Goal: Task Accomplishment & Management: Use online tool/utility

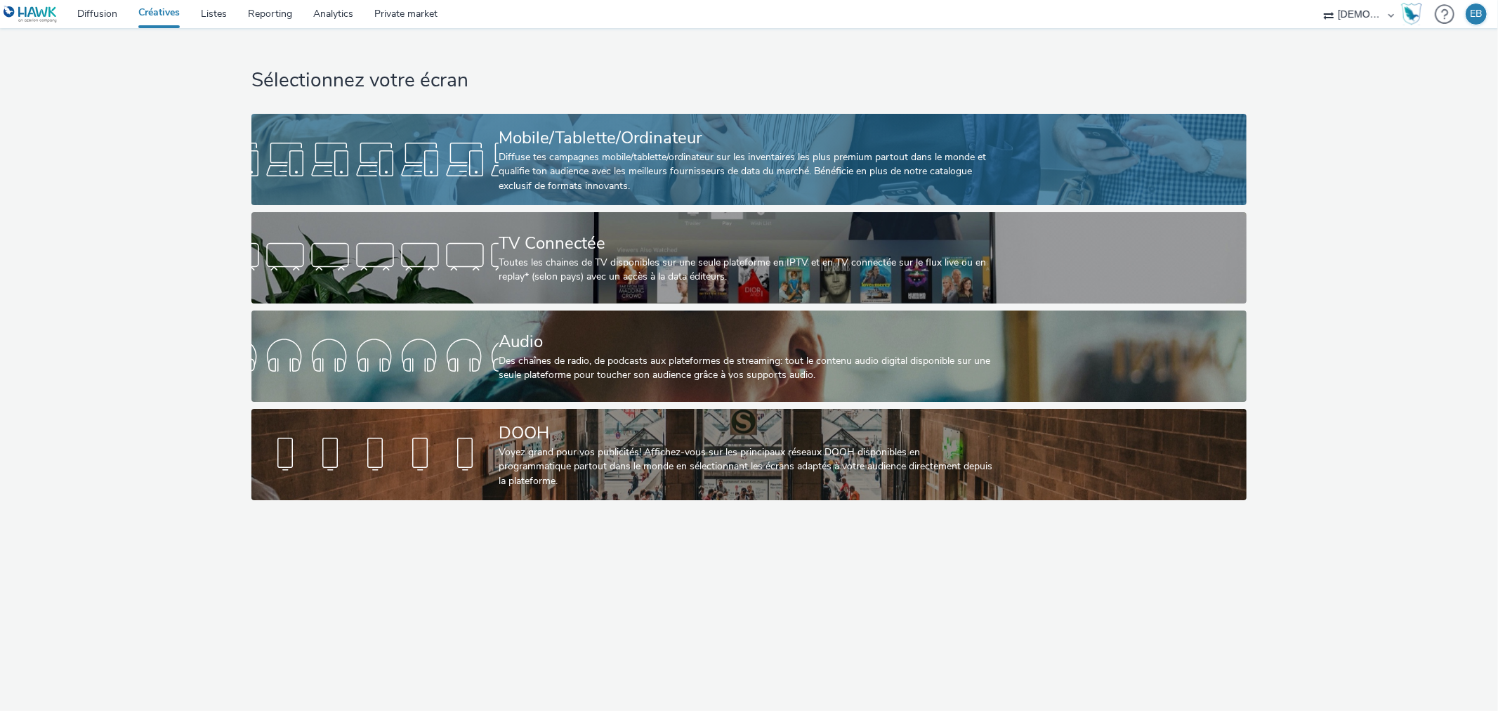
click at [445, 124] on link "Mobile/Tablette/Ordinateur Diffuse tes campagnes mobile/tablette/ordinateur sur…" at bounding box center [748, 159] width 995 height 91
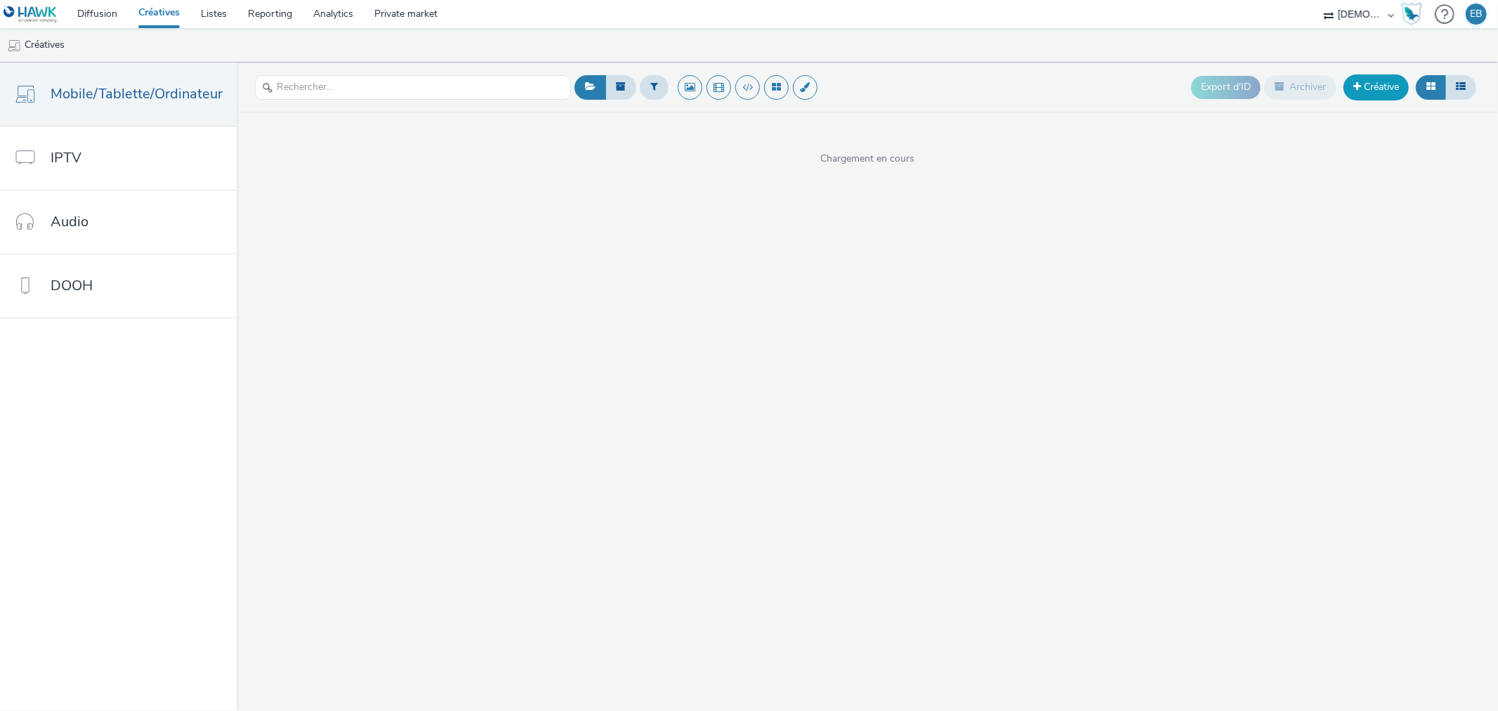
click at [1373, 96] on link "Créative" at bounding box center [1376, 86] width 65 height 25
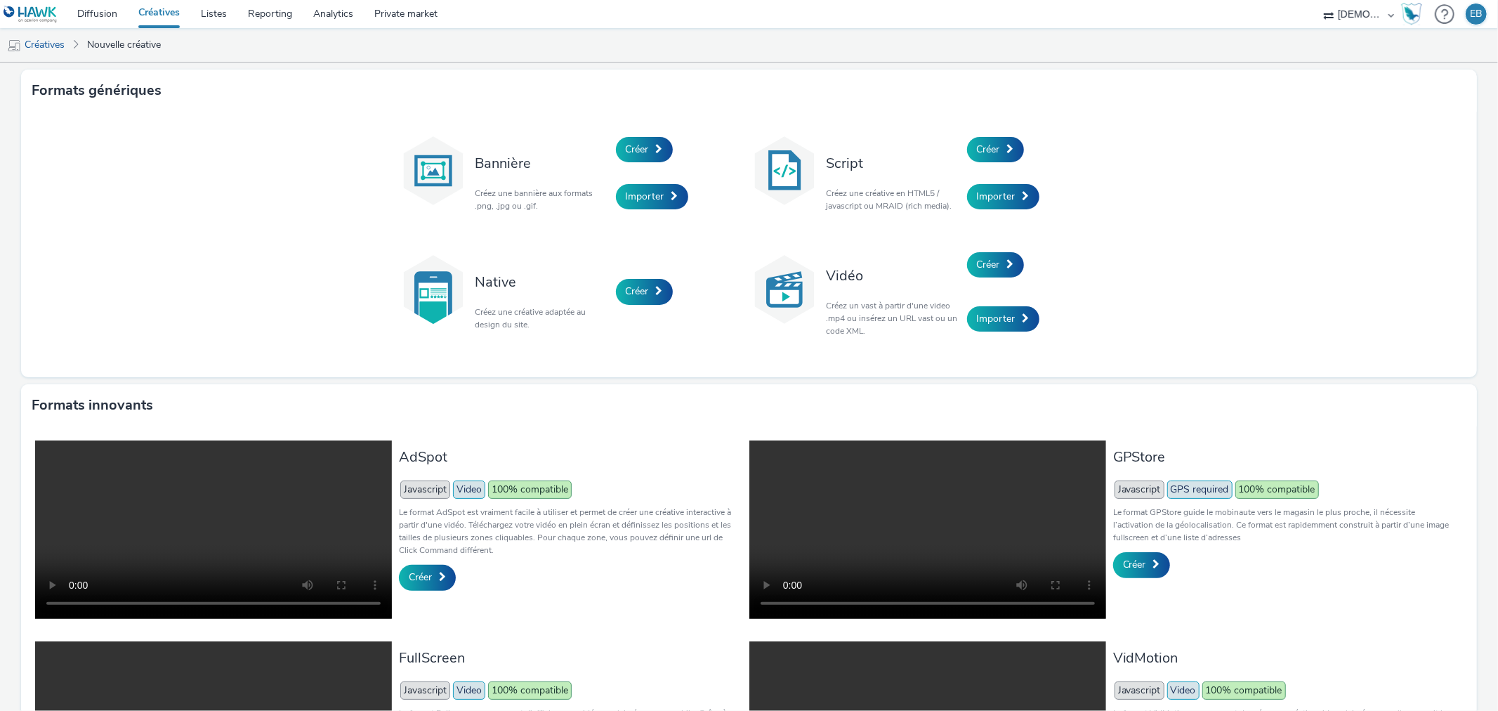
click at [942, 145] on div "Script Créez une créative en HTML5 / javascript ou MRAID (rich media)." at bounding box center [893, 173] width 147 height 95
click at [967, 146] on link "Créer" at bounding box center [995, 149] width 57 height 25
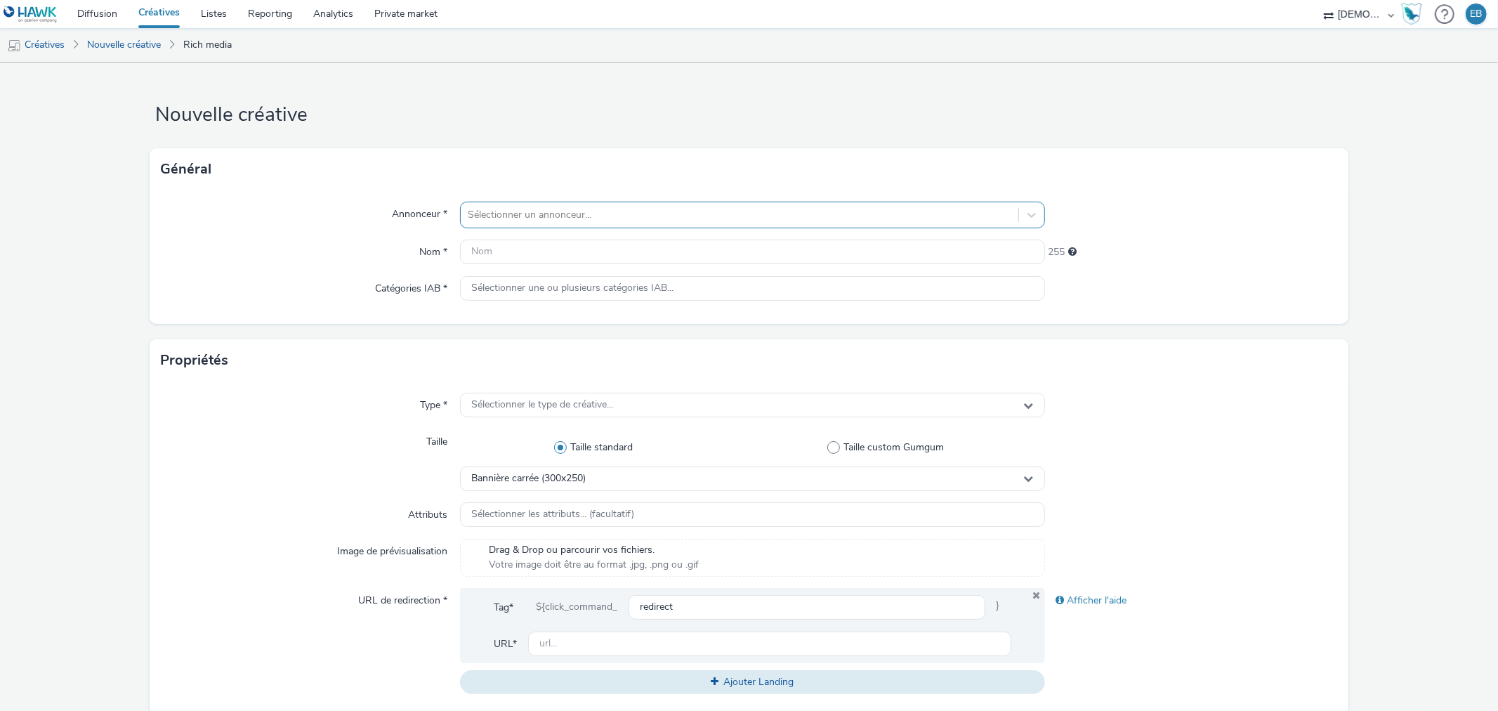
click at [801, 227] on div "Sélectionner un annonceur..." at bounding box center [752, 215] width 584 height 27
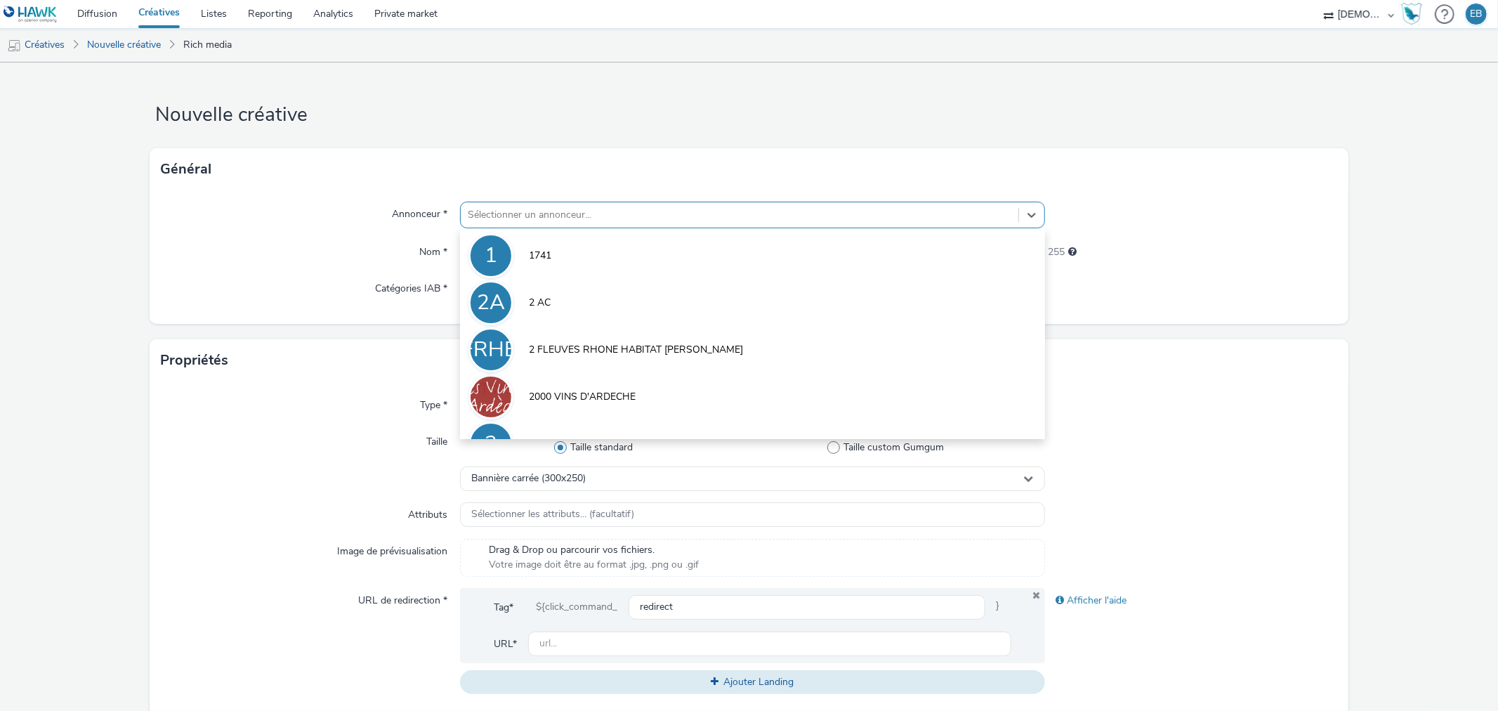
type input "i"
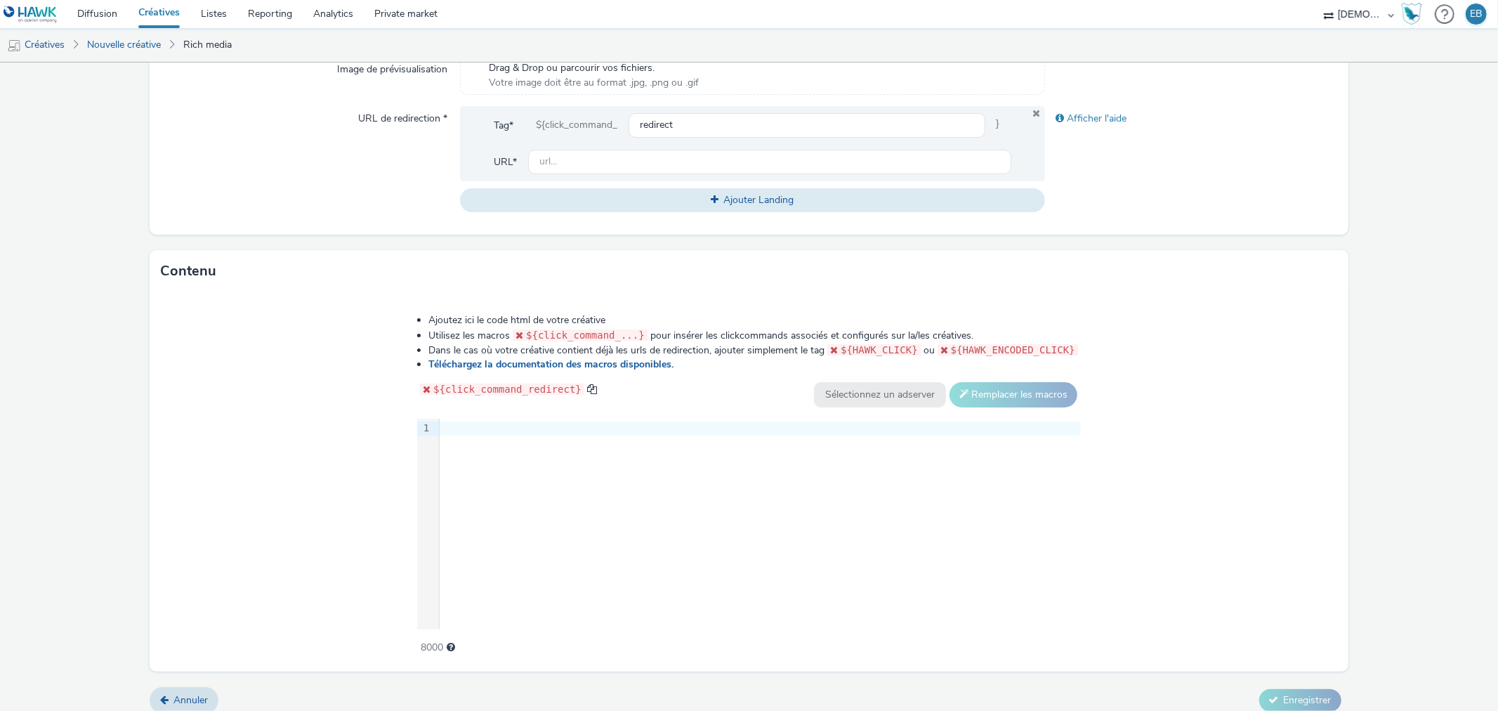
scroll to position [493, 0]
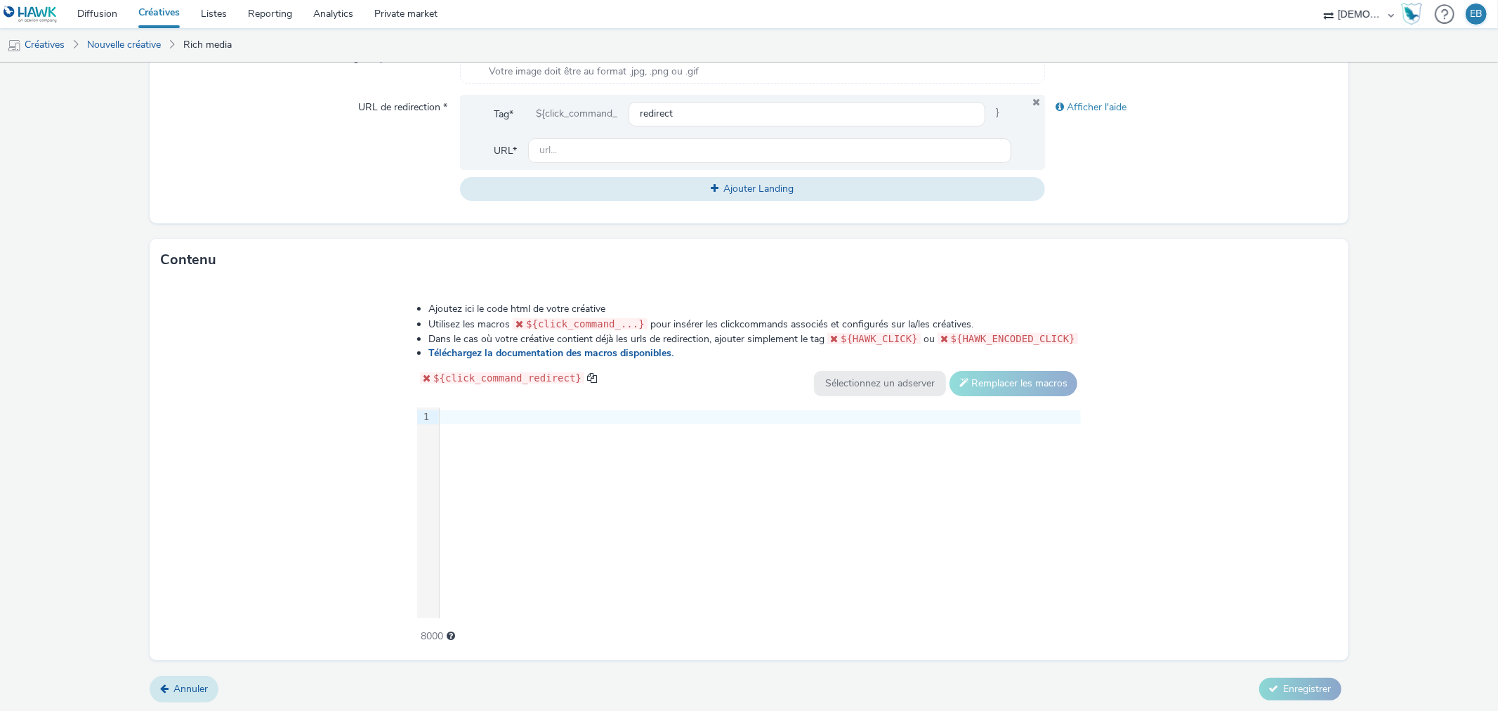
click at [185, 696] on link "Annuler" at bounding box center [184, 689] width 69 height 27
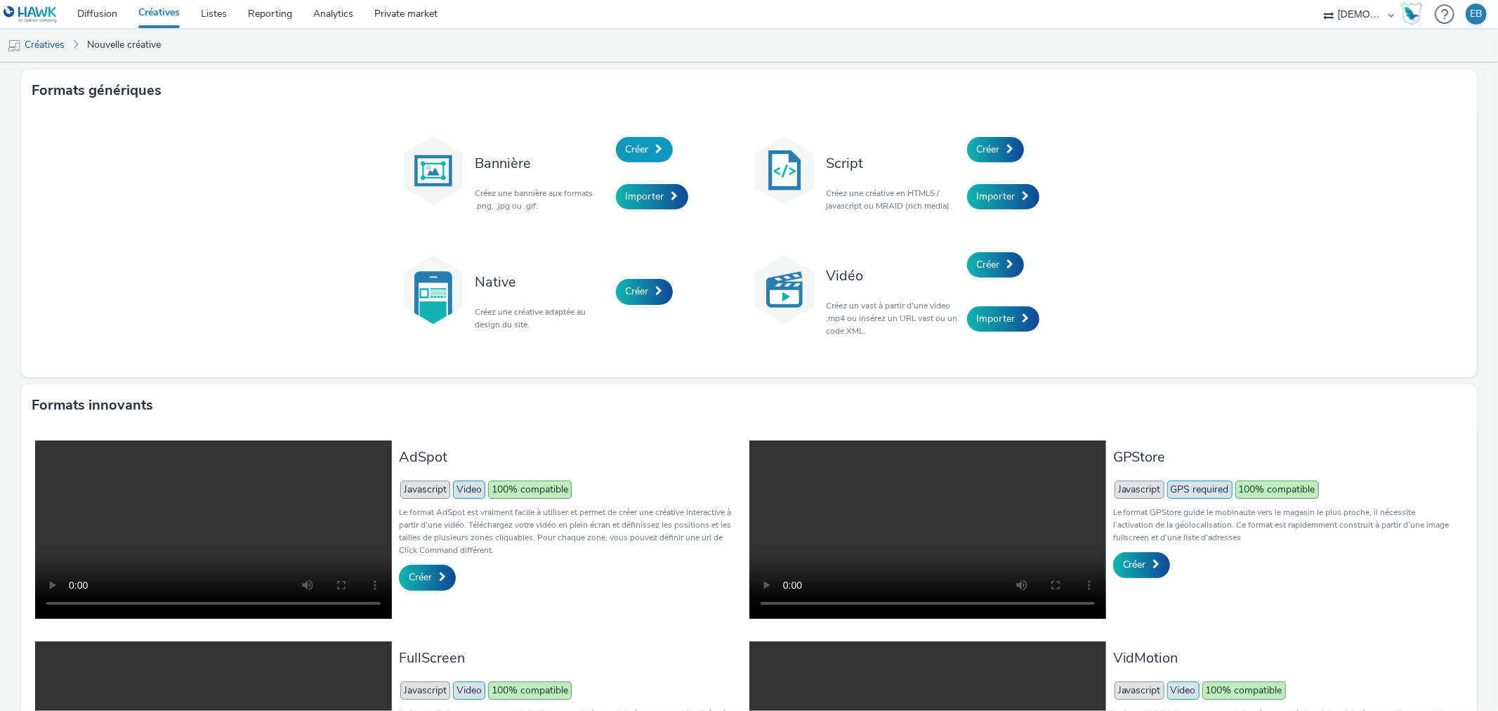
click at [664, 153] on link "Créer" at bounding box center [644, 149] width 57 height 25
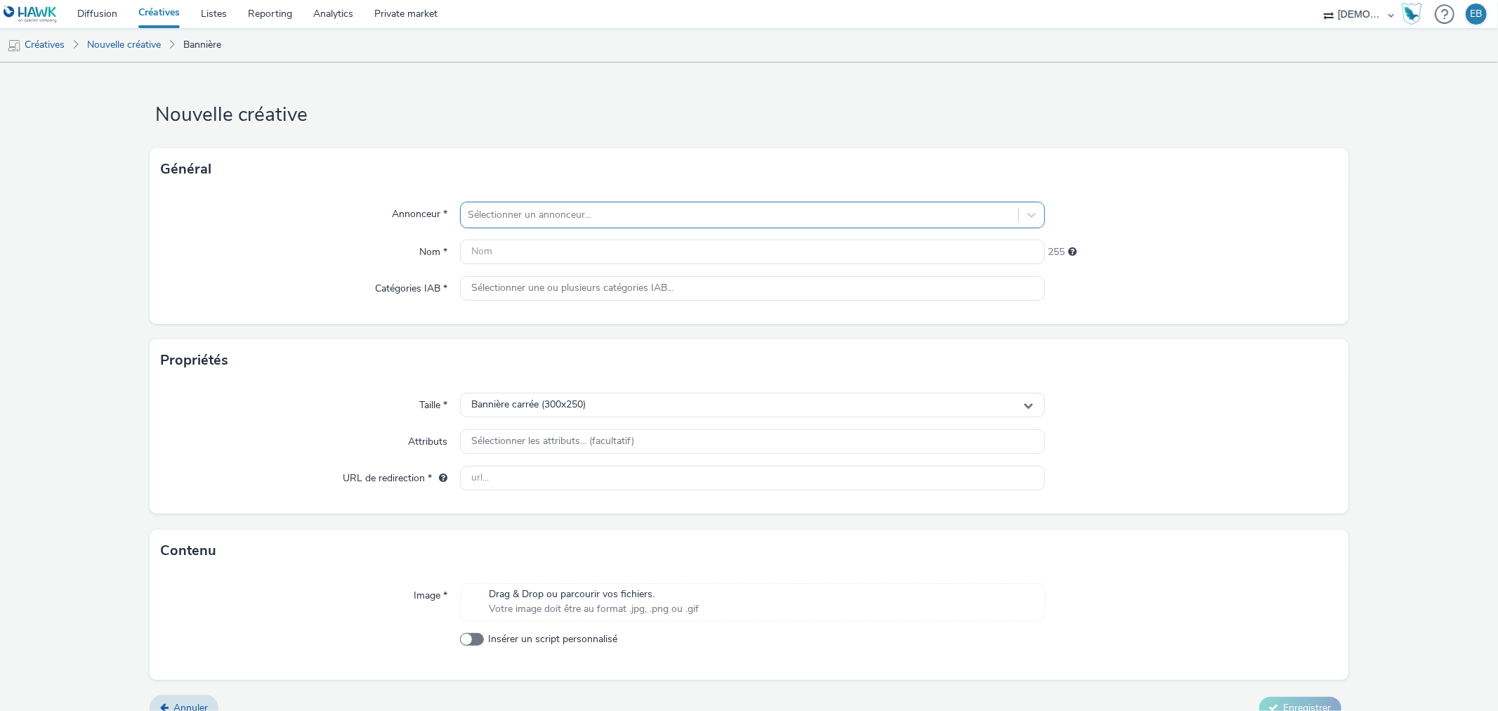
click at [573, 204] on div "Sélectionner un annonceur..." at bounding box center [739, 215] width 557 height 22
type input "isol"
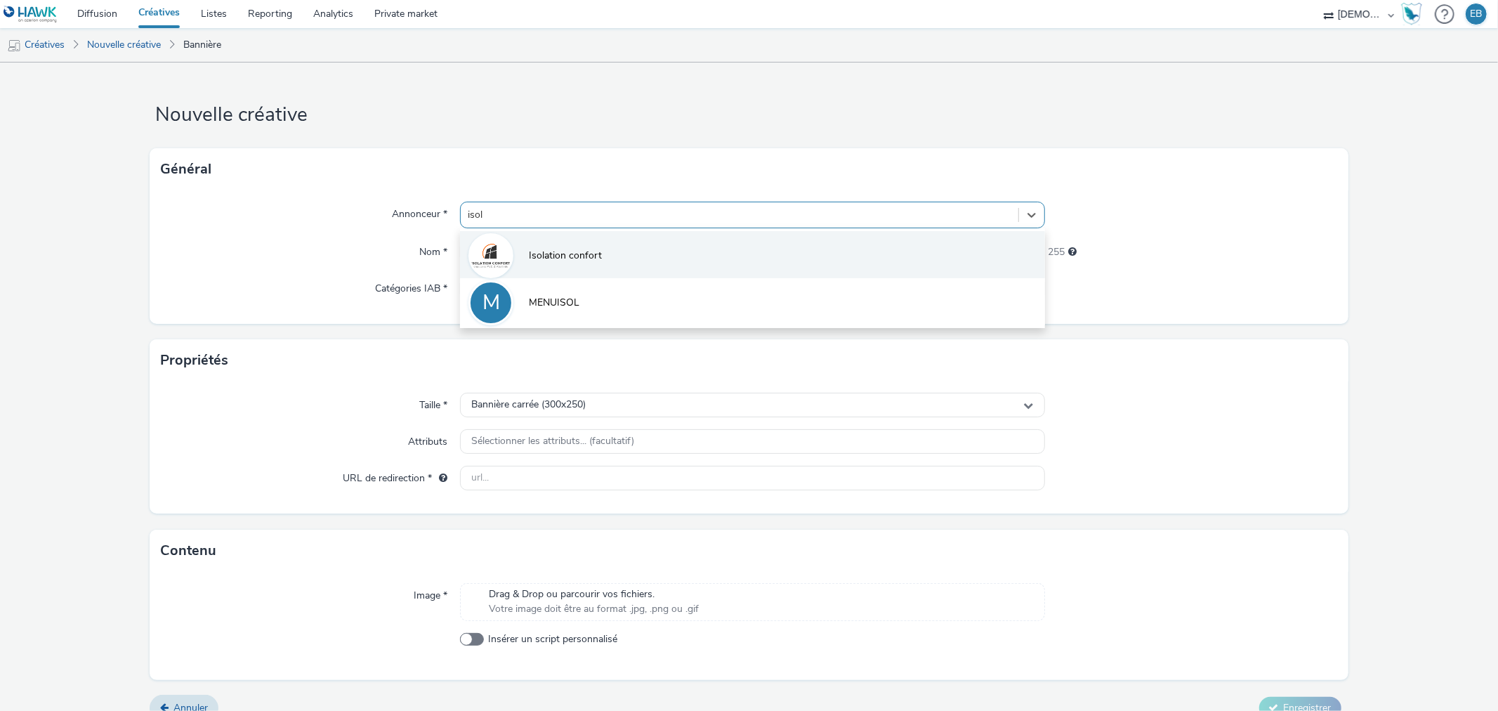
click at [609, 248] on li "Isolation confort" at bounding box center [752, 254] width 584 height 47
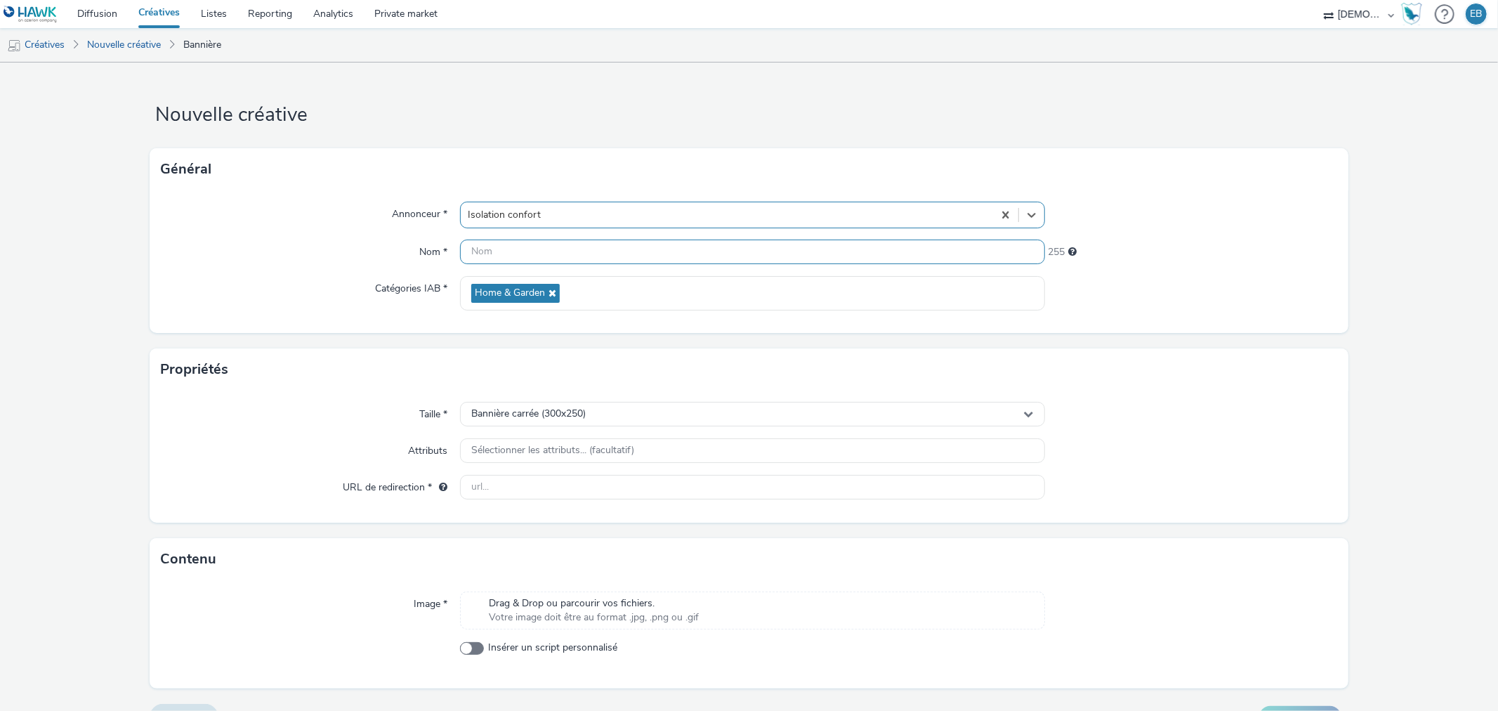
click at [591, 262] on input "text" at bounding box center [752, 251] width 584 height 25
paste input "LPR-20251001 au 20251010-0147809-ISOLATION CONFORT-14497122"
paste input "300x250_Color"
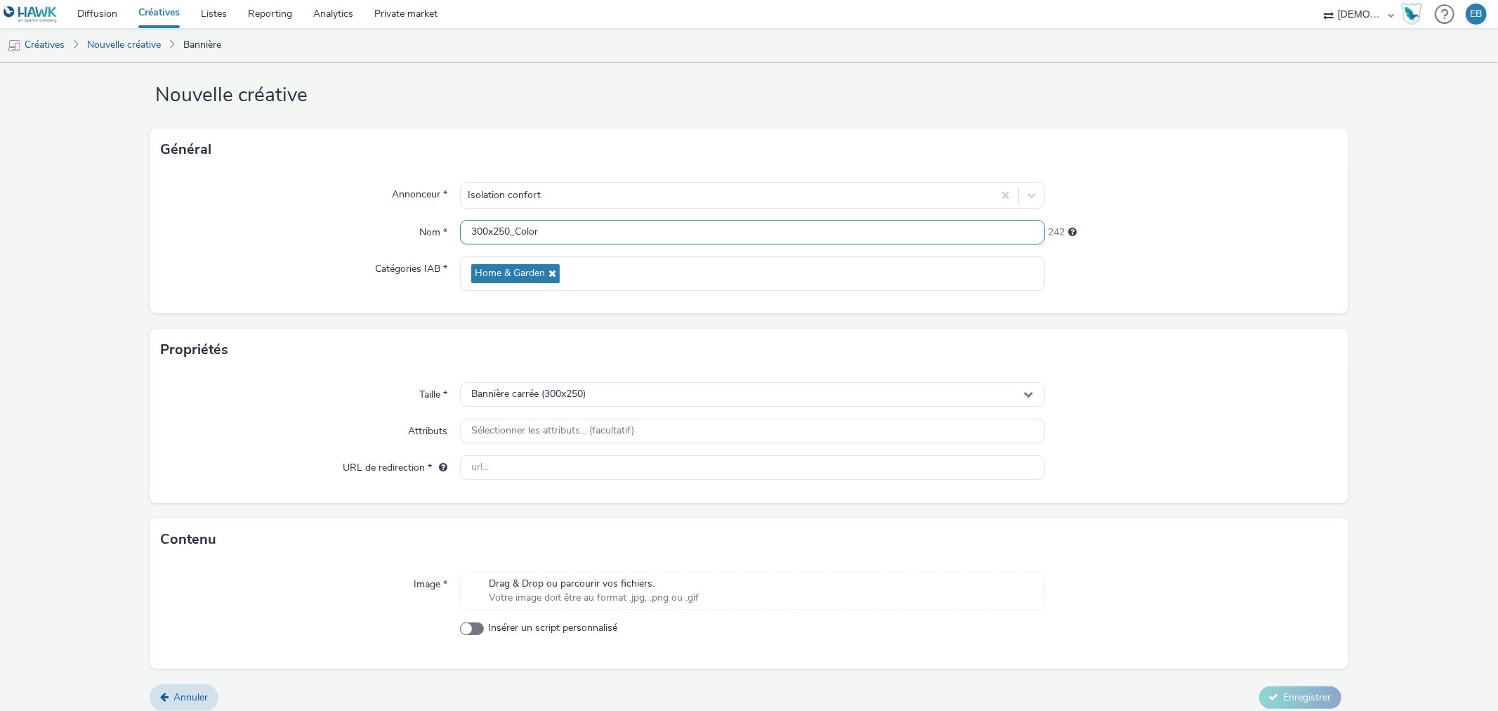
scroll to position [30, 0]
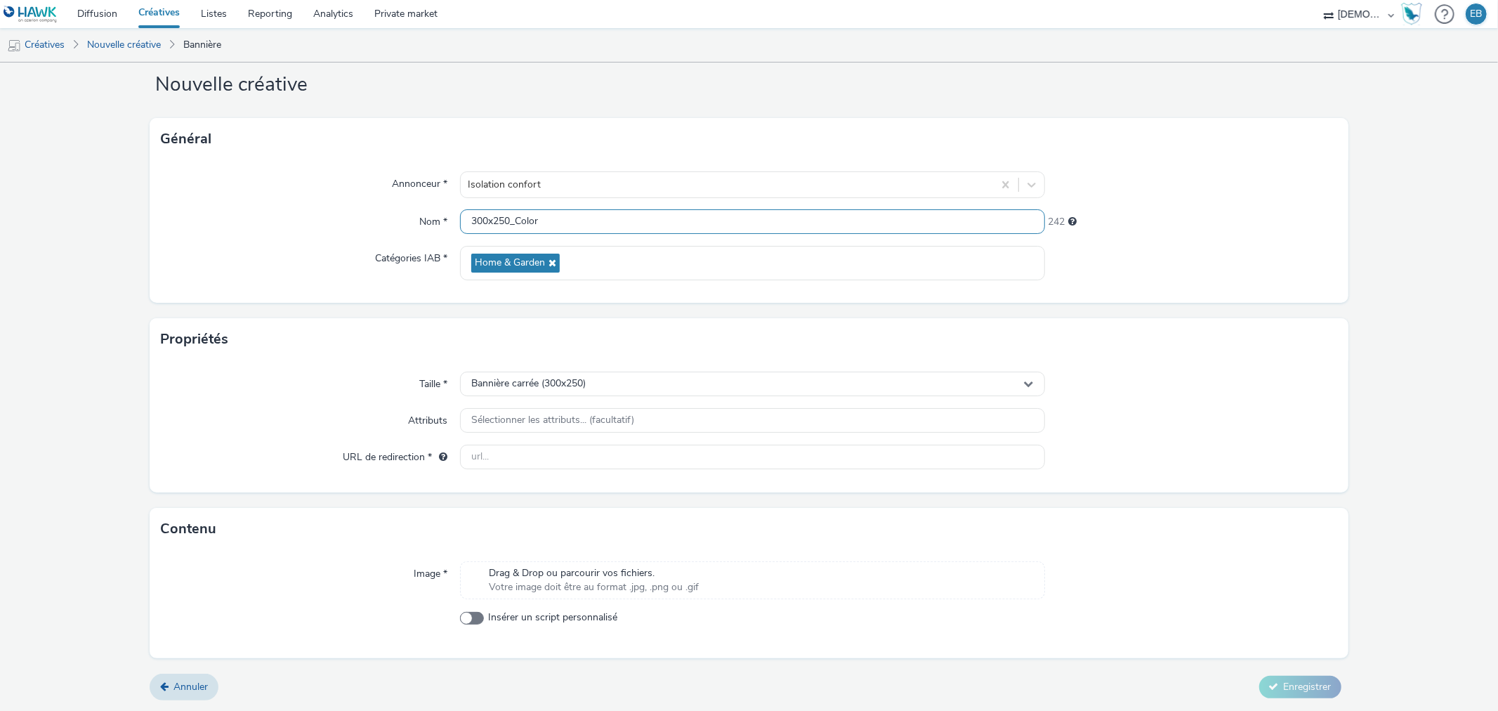
type input "300x250_Color"
click at [641, 349] on div "Propriétés" at bounding box center [749, 339] width 1198 height 42
click at [556, 471] on div "Taille * Bannière carrée (300x250) Attributs Sélectionner les attributs... (fac…" at bounding box center [749, 426] width 1198 height 132
drag, startPoint x: 495, startPoint y: 466, endPoint x: 501, endPoint y: 450, distance: 17.1
click at [496, 466] on input "text" at bounding box center [752, 457] width 584 height 25
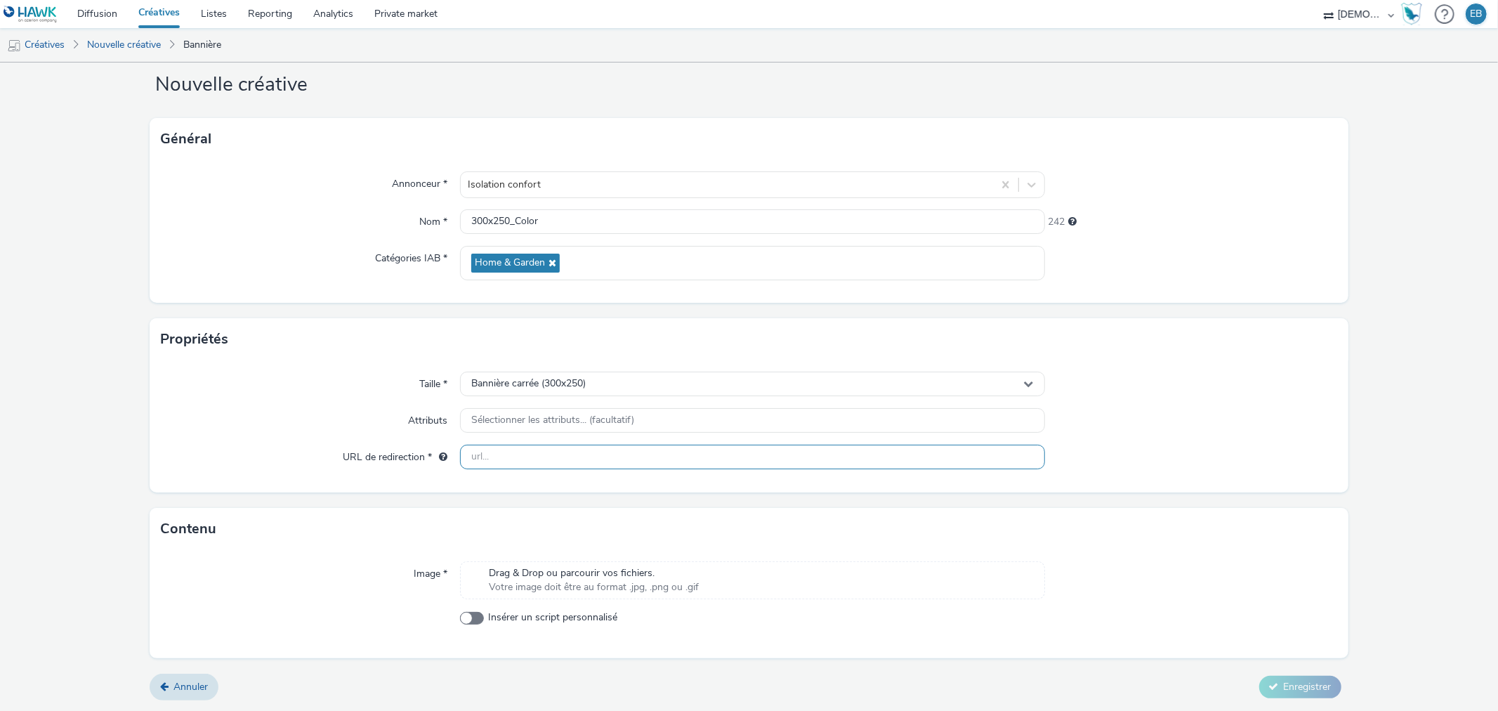
paste input "https://www.isolationconfort.com/?utm_source=LPR&utm_campaign=443939100&utm_med…"
type input "https://www.isolationconfort.com/?utm_source=LPR&utm_campaign=443939100&utm_med…"
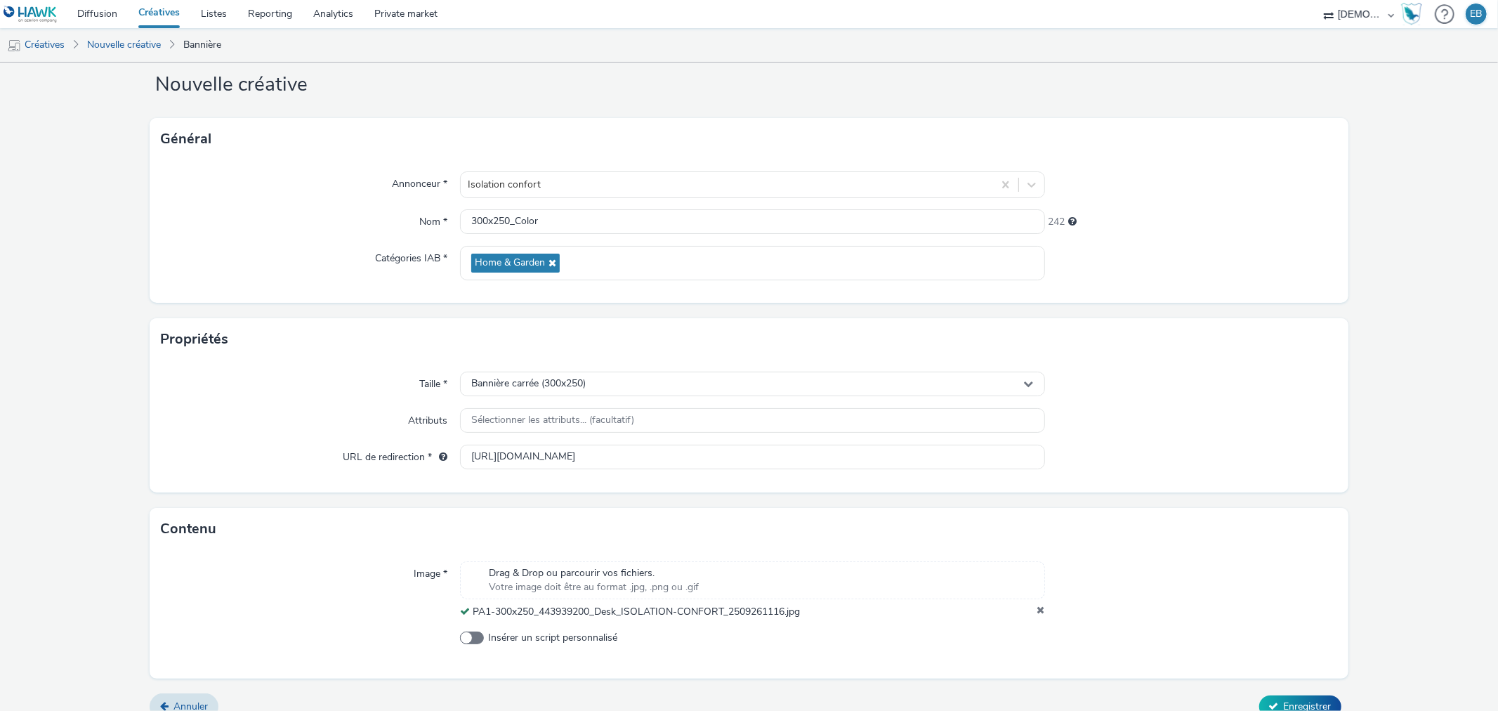
click at [1315, 691] on form "Nouvelle créative Général Annonceur * Isolation confort Nom * 300x250_Color 242…" at bounding box center [749, 381] width 1498 height 698
click at [1310, 697] on button "Enregistrer" at bounding box center [1300, 706] width 82 height 22
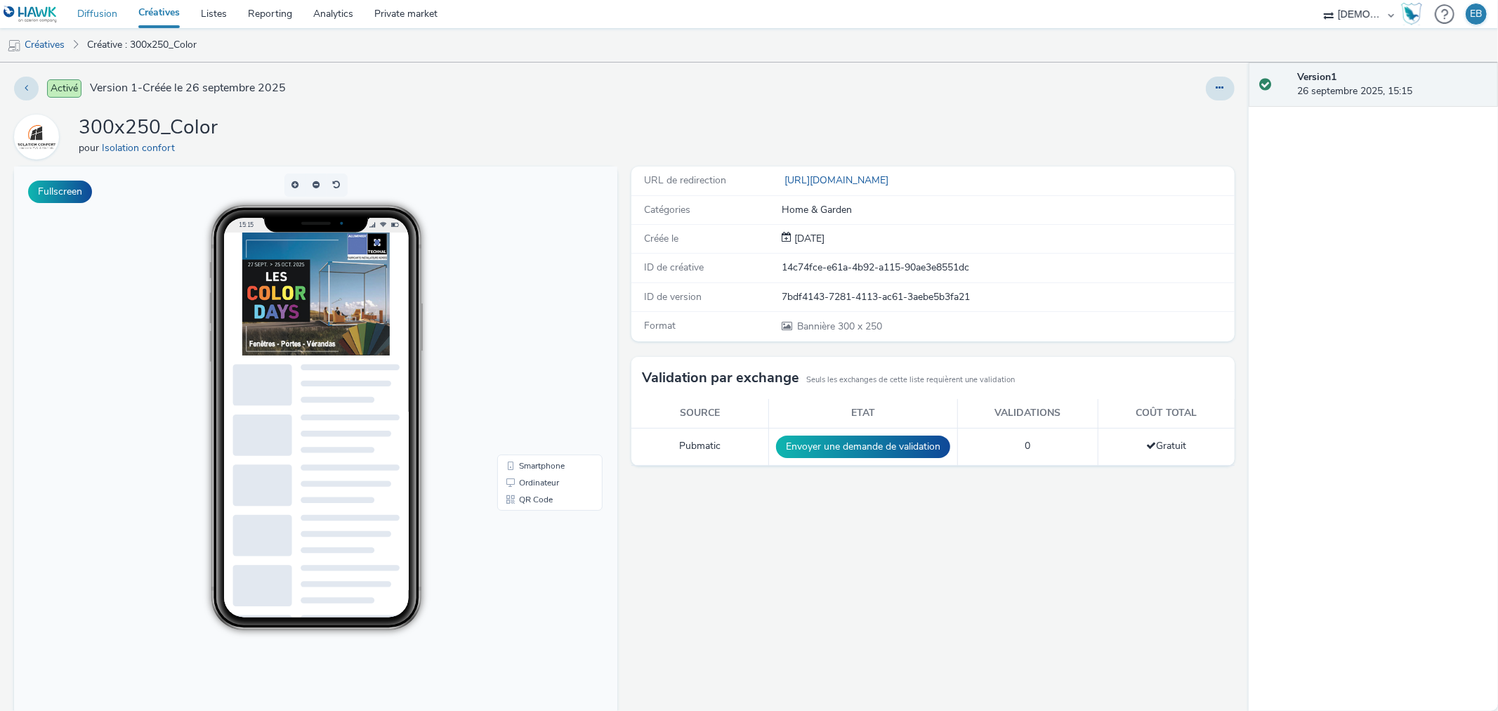
click at [86, 19] on link "Diffusion" at bounding box center [97, 14] width 61 height 28
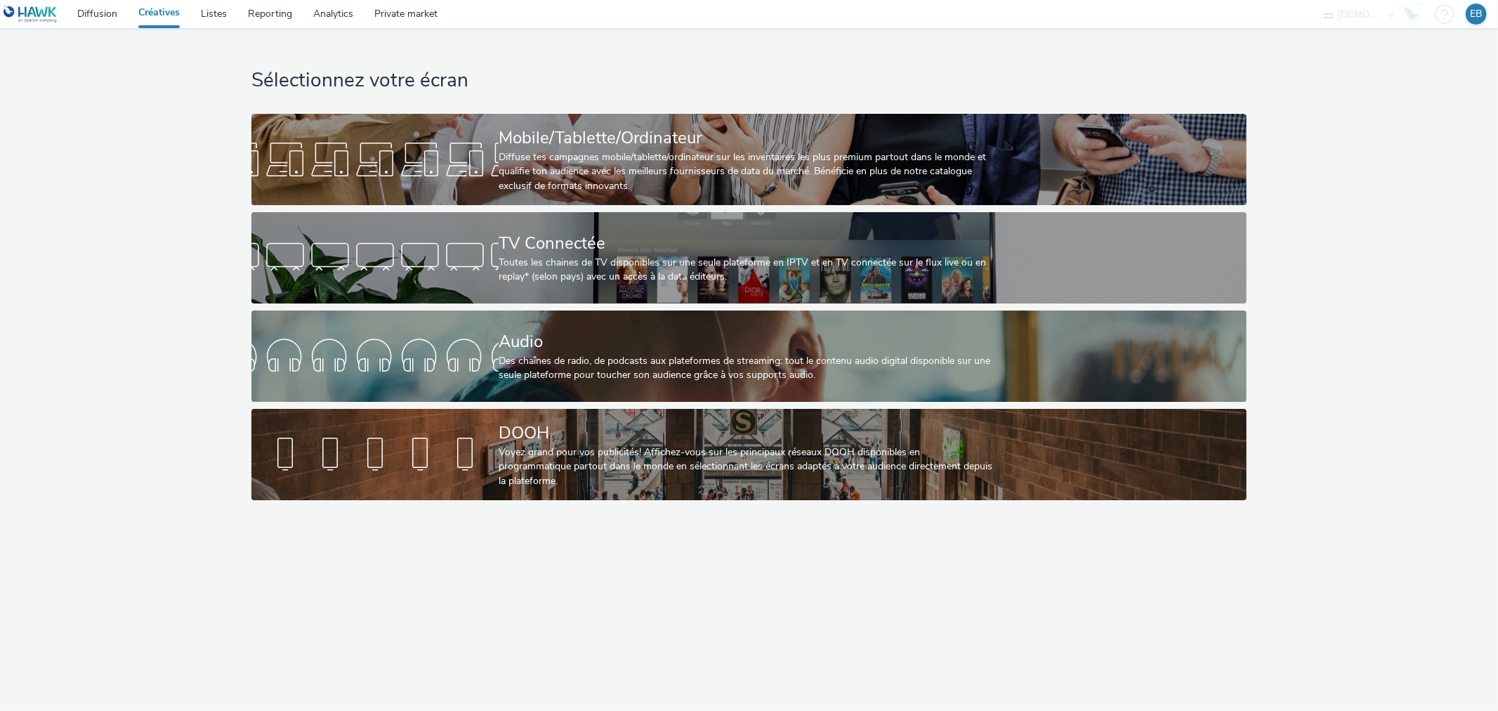
click at [88, 15] on link "Diffusion" at bounding box center [97, 14] width 61 height 28
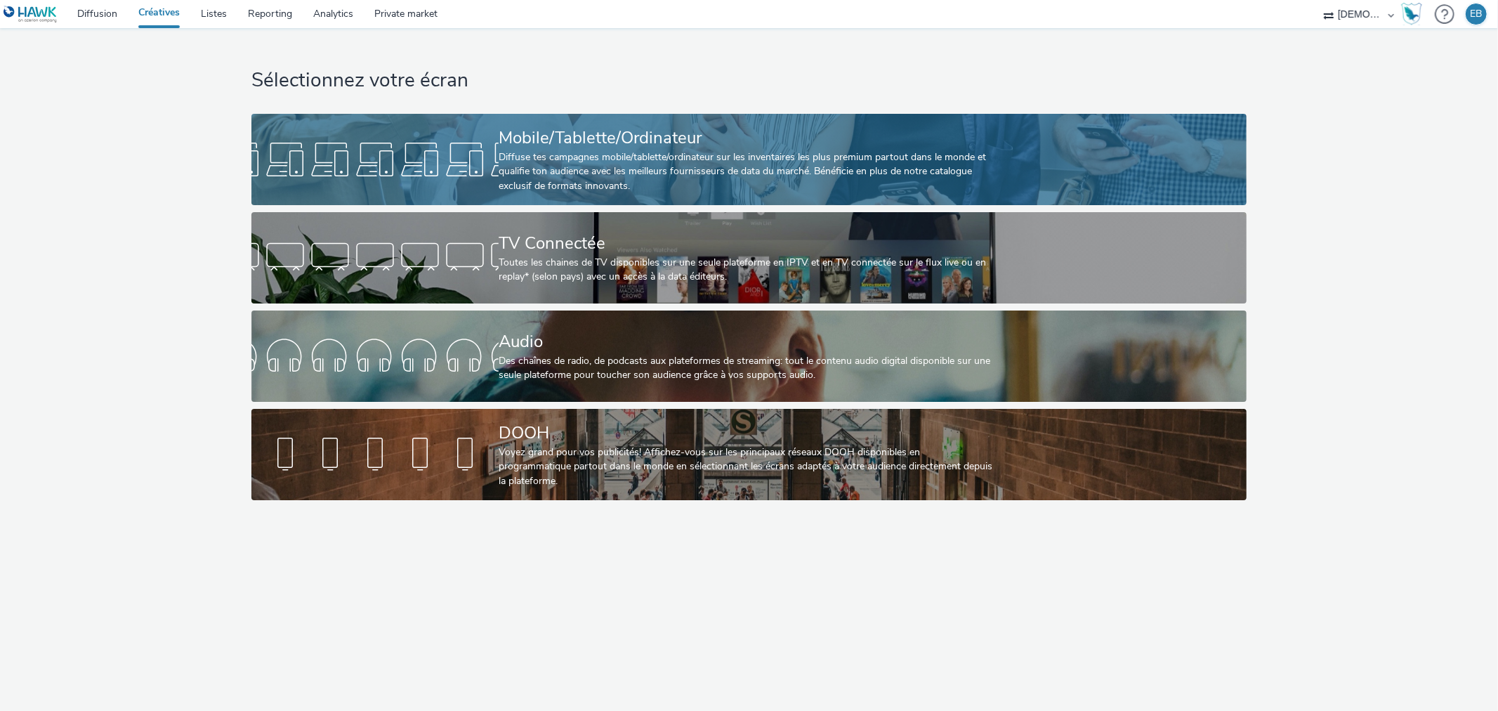
click at [504, 134] on div "Mobile/Tablette/Ordinateur" at bounding box center [746, 138] width 495 height 25
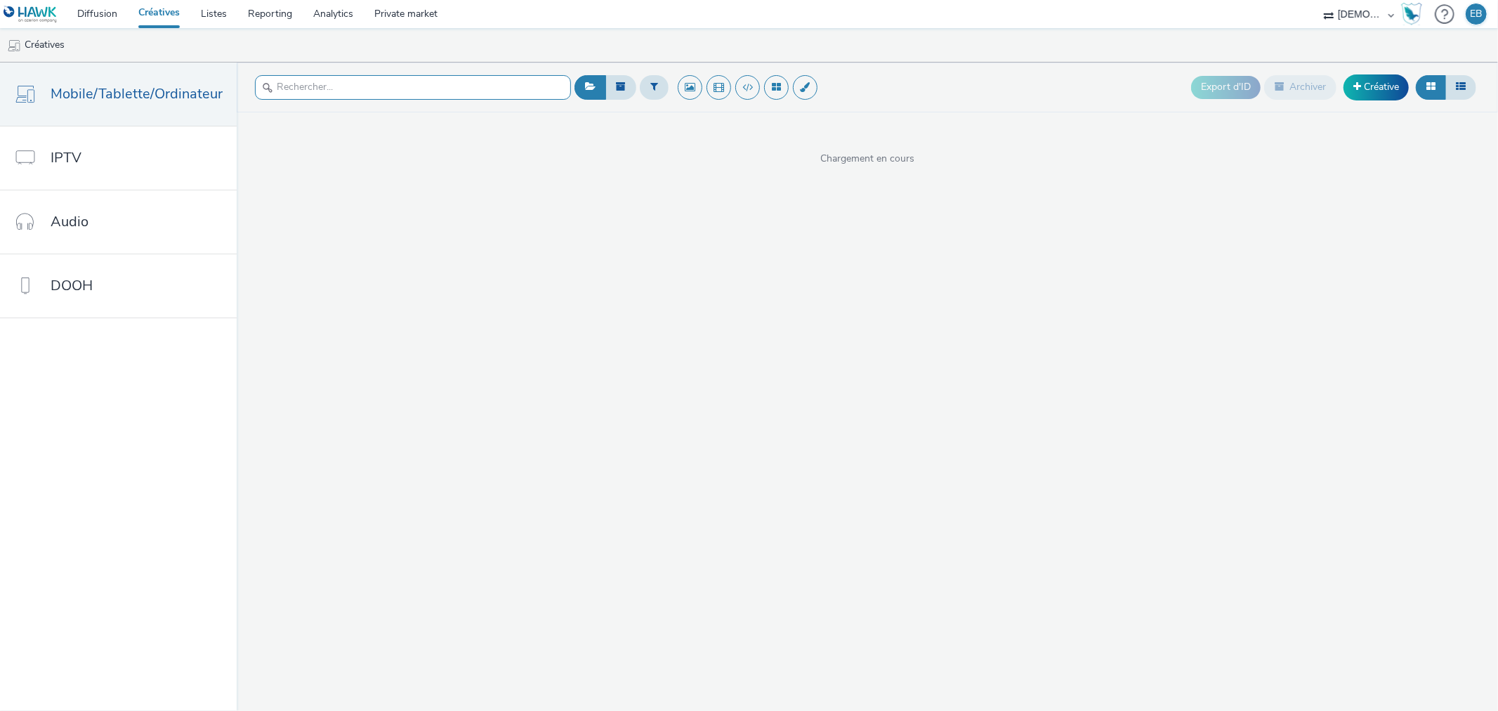
click at [352, 91] on input "text" at bounding box center [413, 87] width 316 height 25
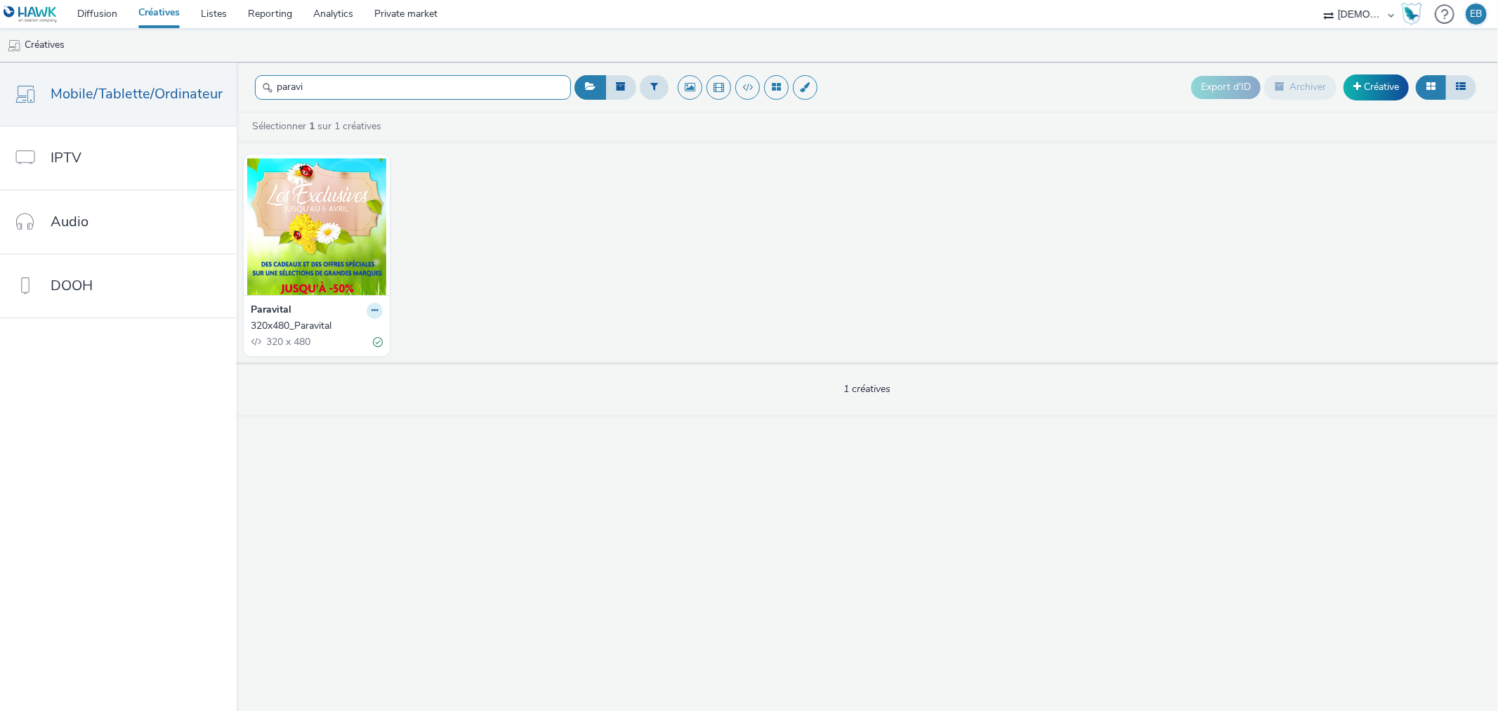
type input "paravi"
click at [367, 312] on button at bounding box center [375, 311] width 16 height 16
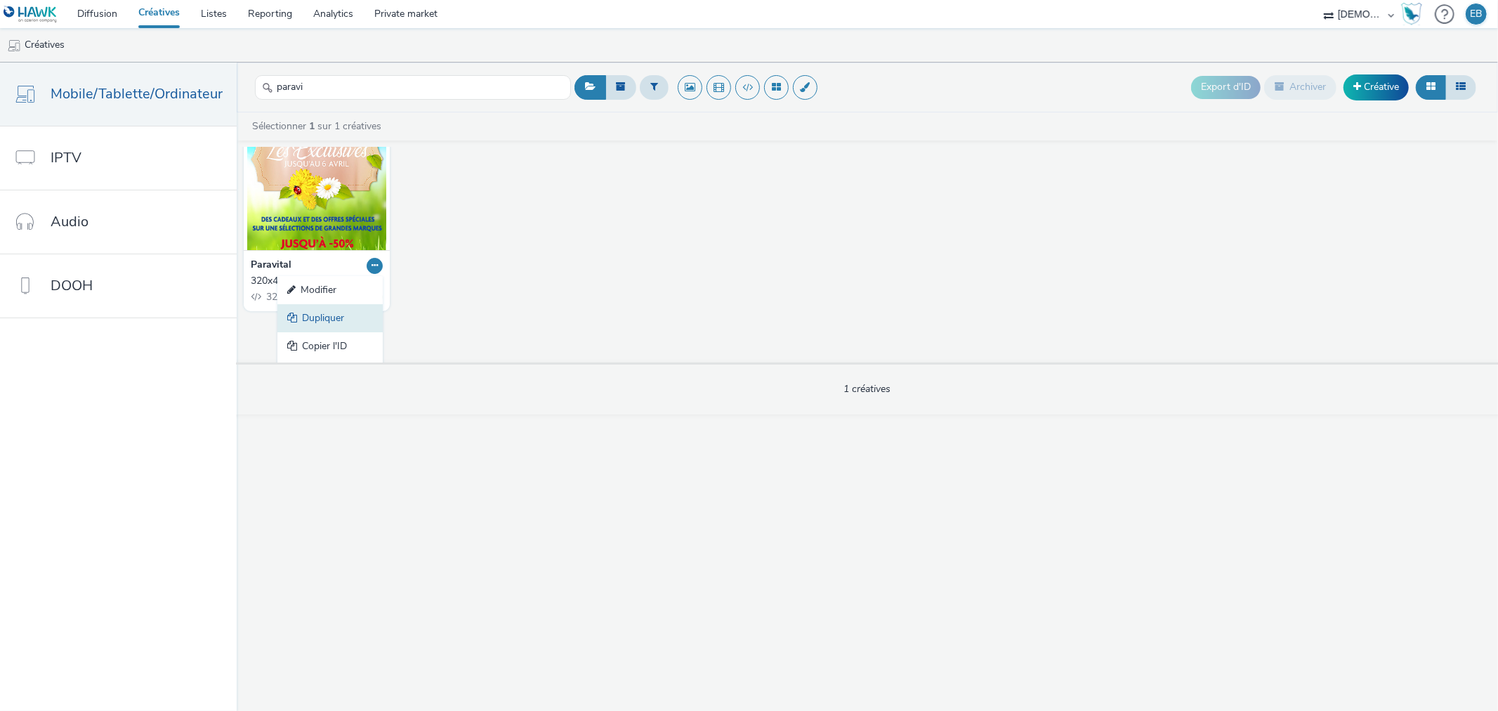
scroll to position [71, 0]
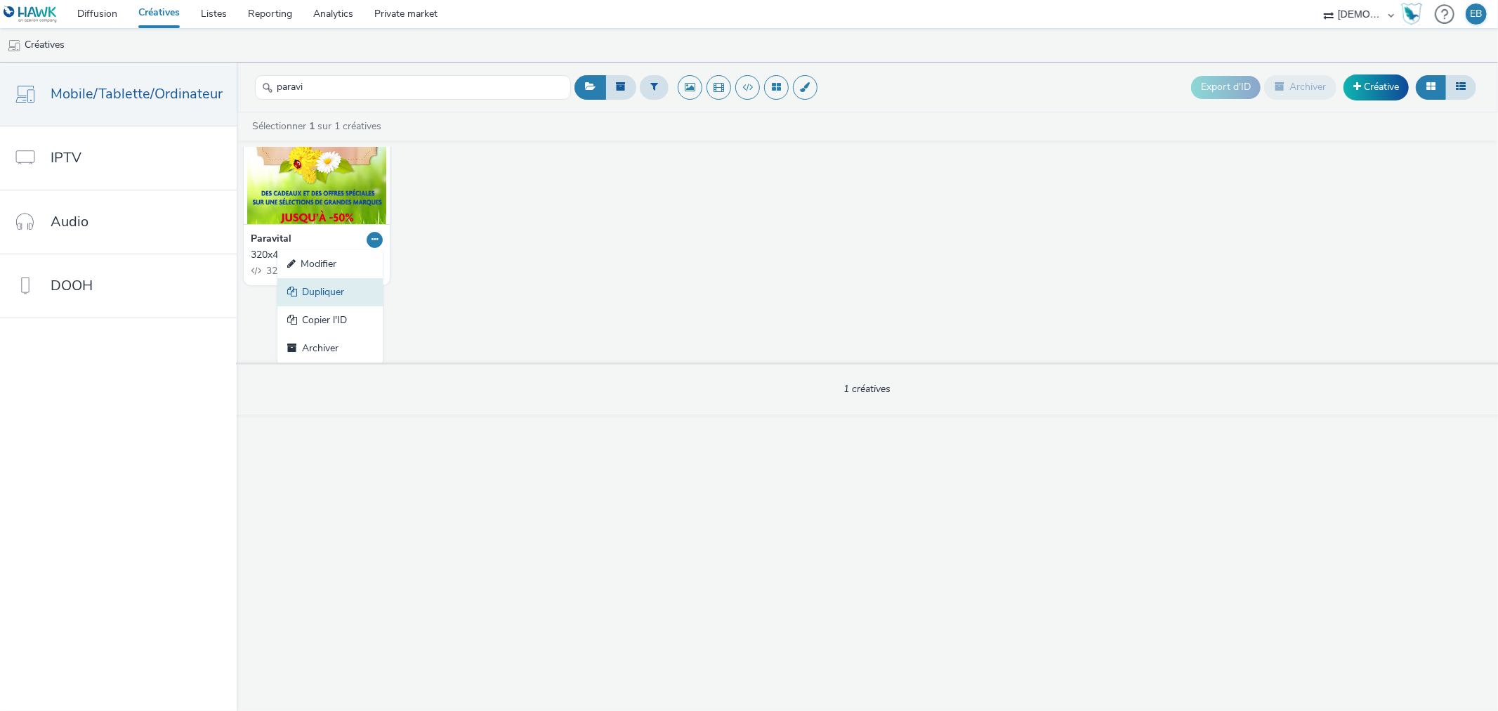
click at [328, 291] on link "Dupliquer" at bounding box center [329, 292] width 105 height 28
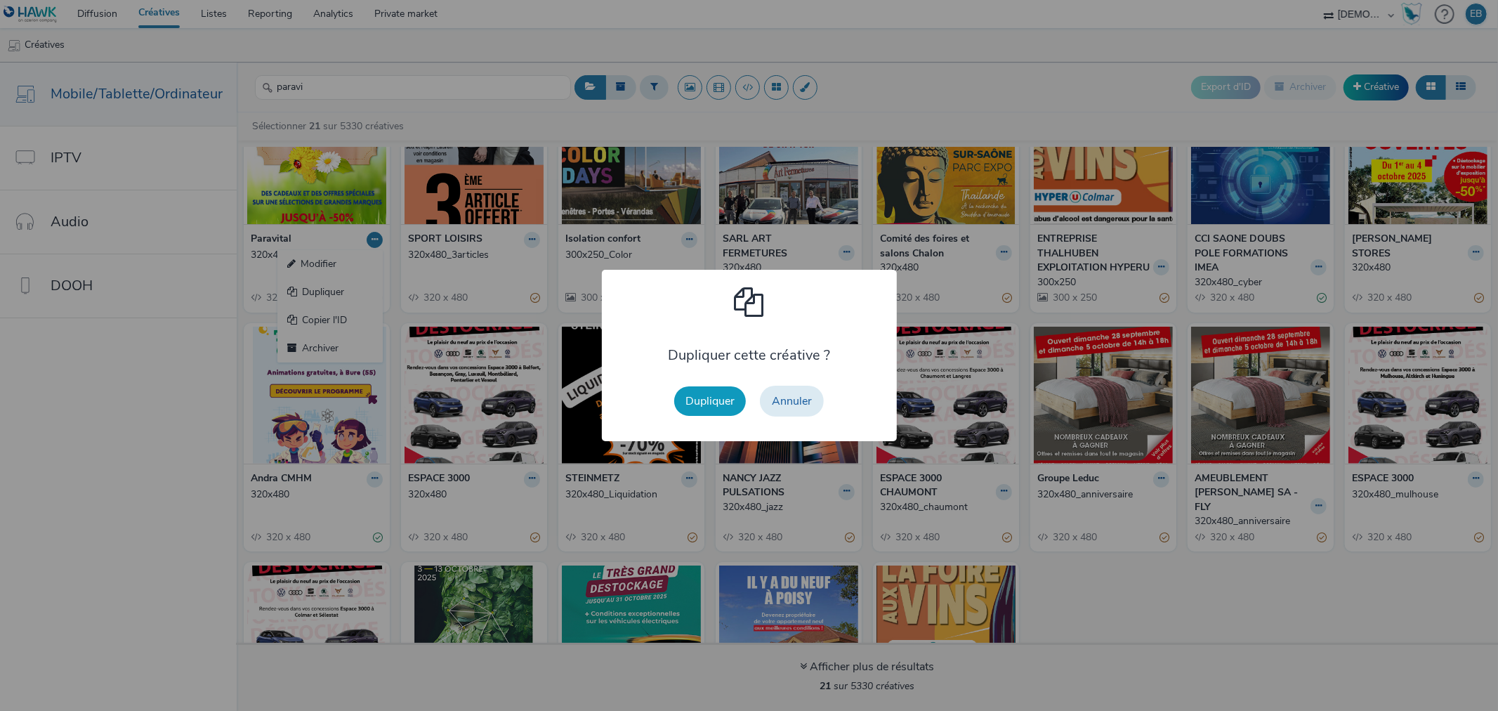
click at [704, 391] on button "Dupliquer" at bounding box center [710, 400] width 72 height 29
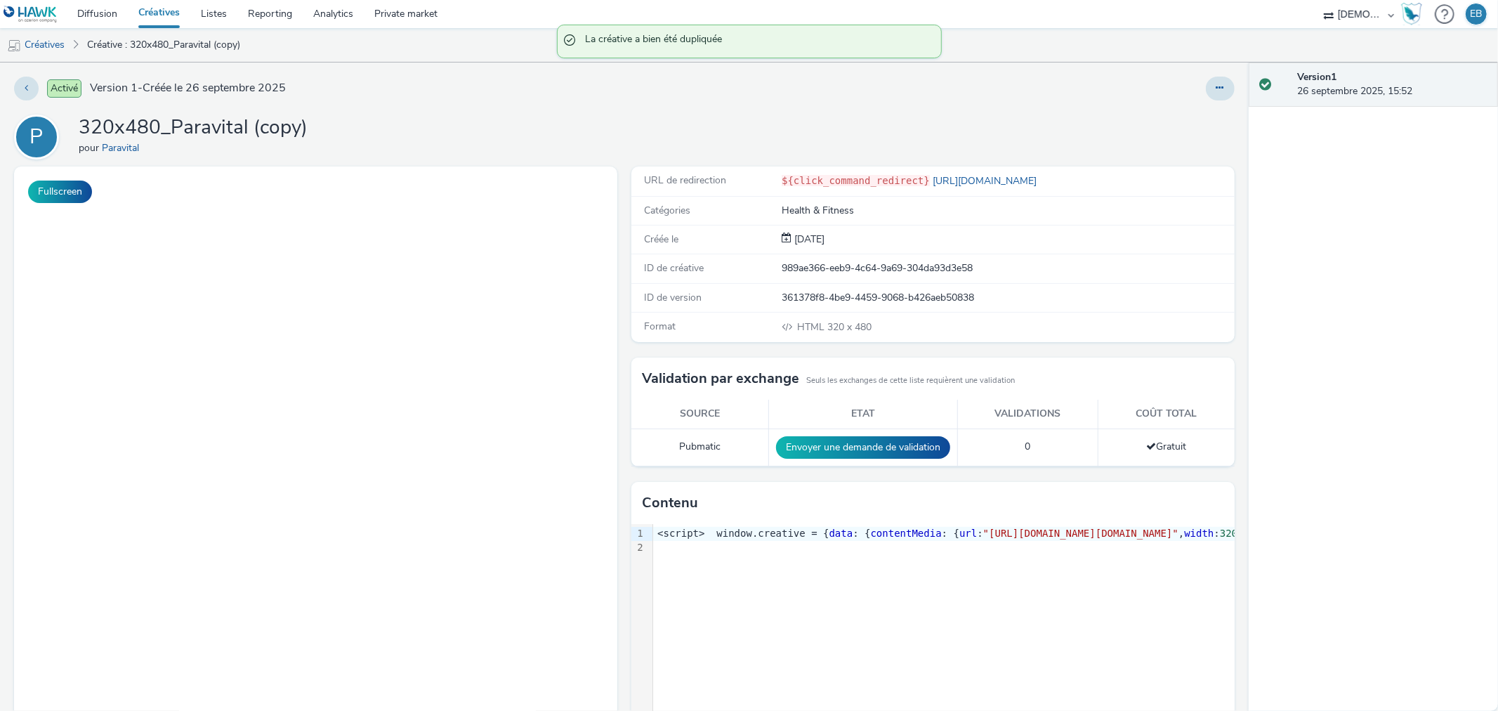
click at [1174, 107] on div "Activé Version 1 - Créée le 26 septembre 2025 P 320x480_Paravital (copy) pour P…" at bounding box center [624, 387] width 1249 height 648
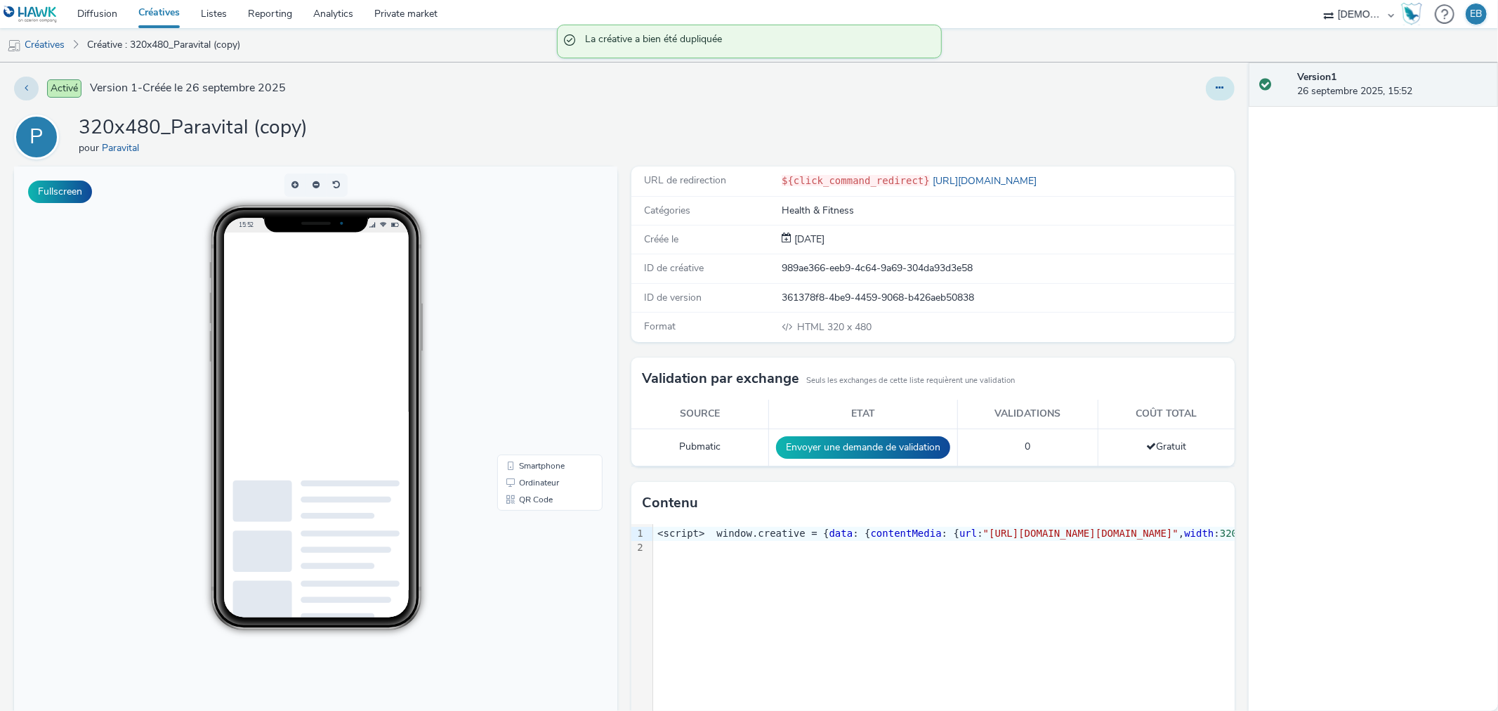
click at [1209, 97] on button at bounding box center [1220, 89] width 29 height 24
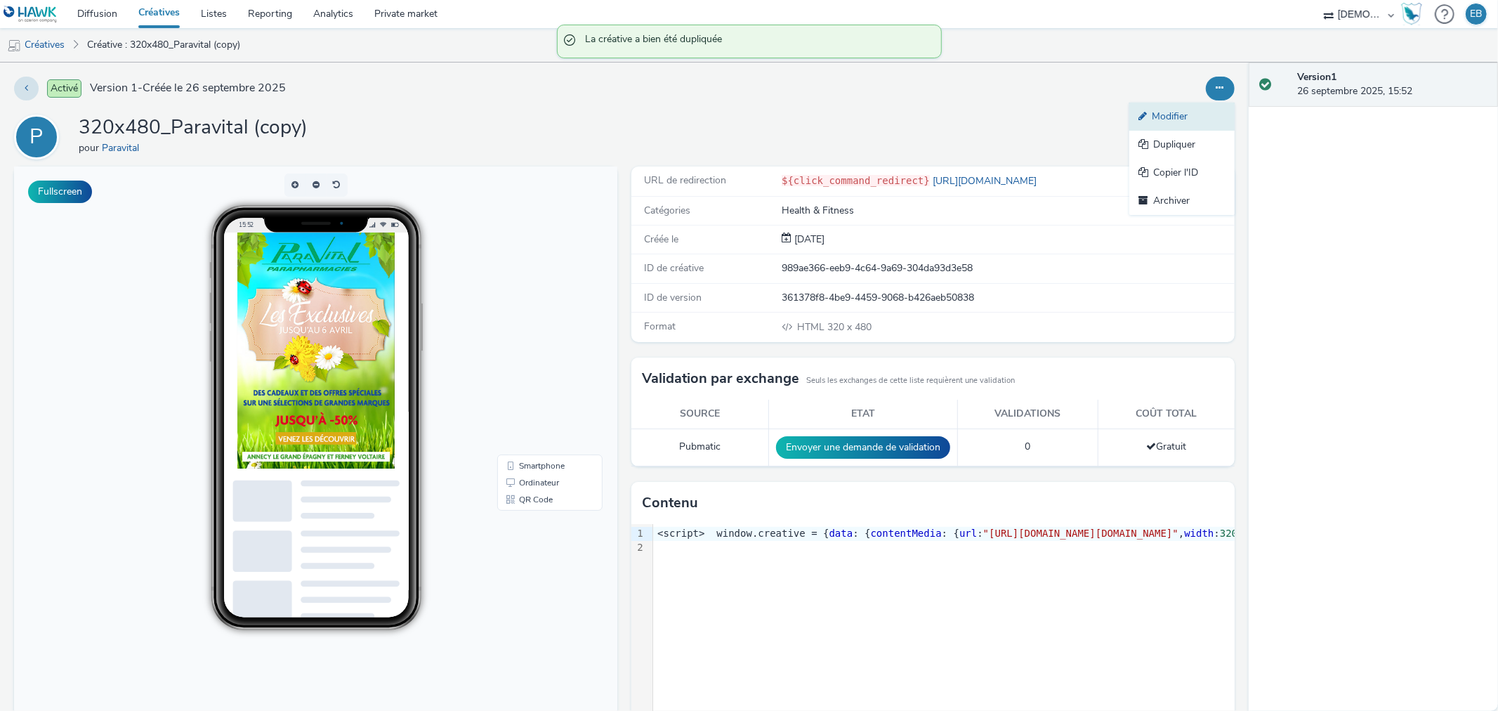
click at [1175, 112] on link "Modifier" at bounding box center [1181, 117] width 105 height 28
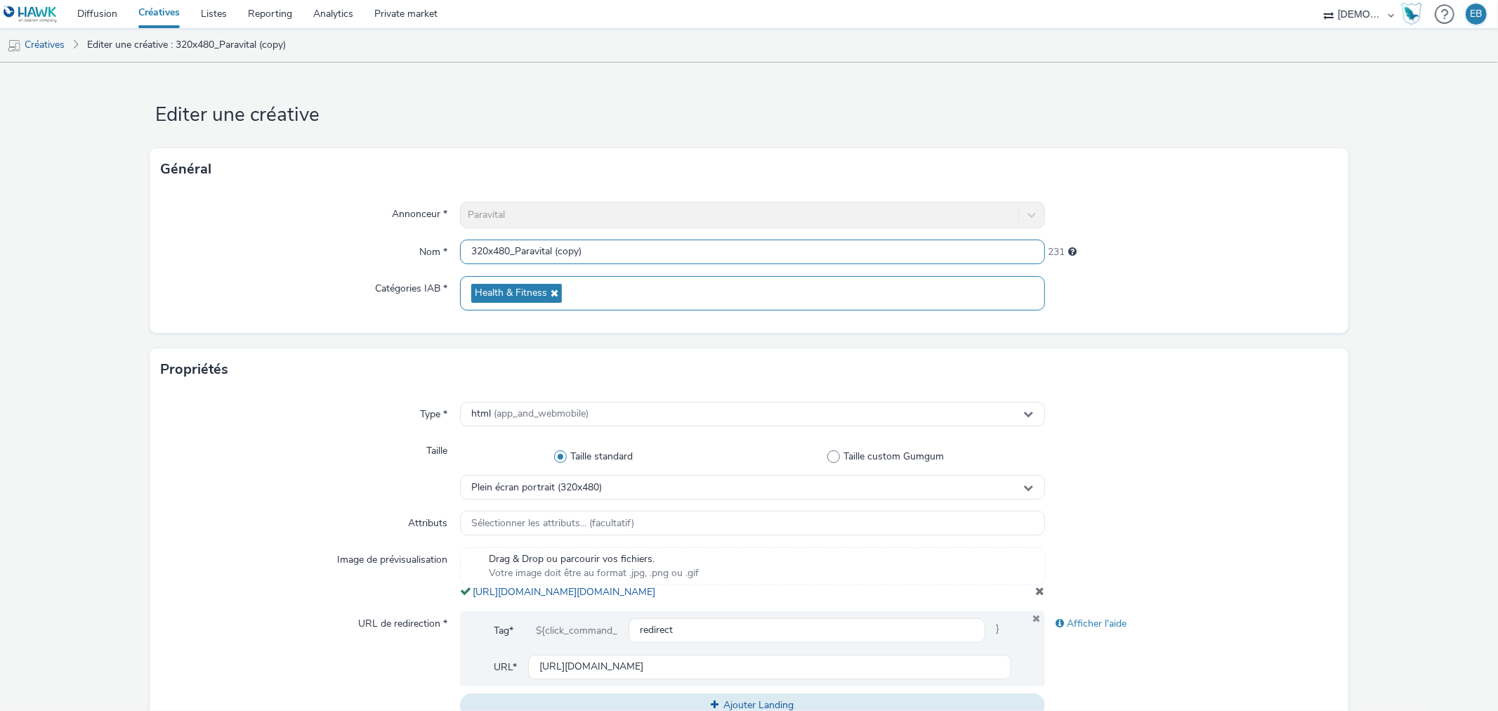
scroll to position [1, 0]
drag, startPoint x: 515, startPoint y: 243, endPoint x: 882, endPoint y: 291, distance: 370.5
click at [881, 291] on div "Annonceur * Paravital Nom * 320x480_Paravital (copy) 231 Catégories IAB * Healt…" at bounding box center [749, 261] width 1198 height 143
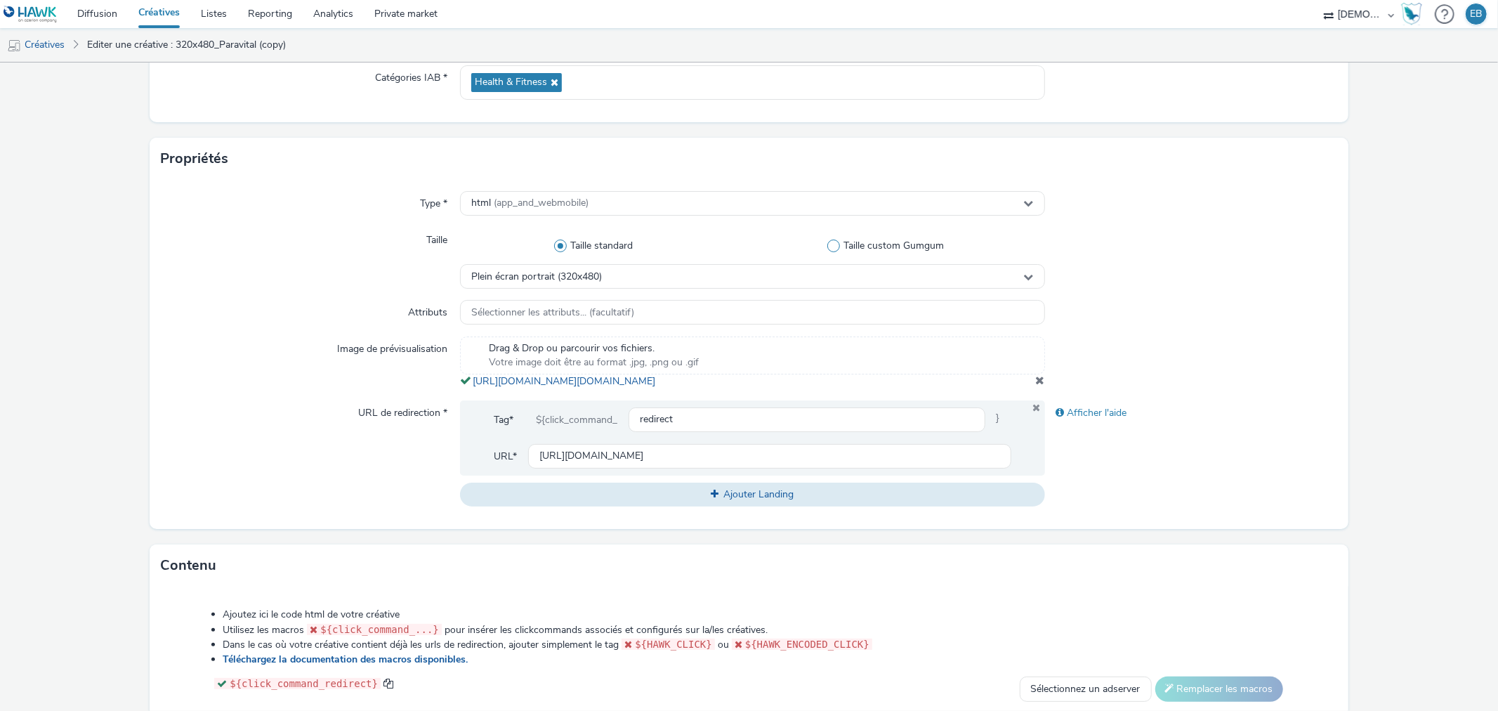
scroll to position [234, 0]
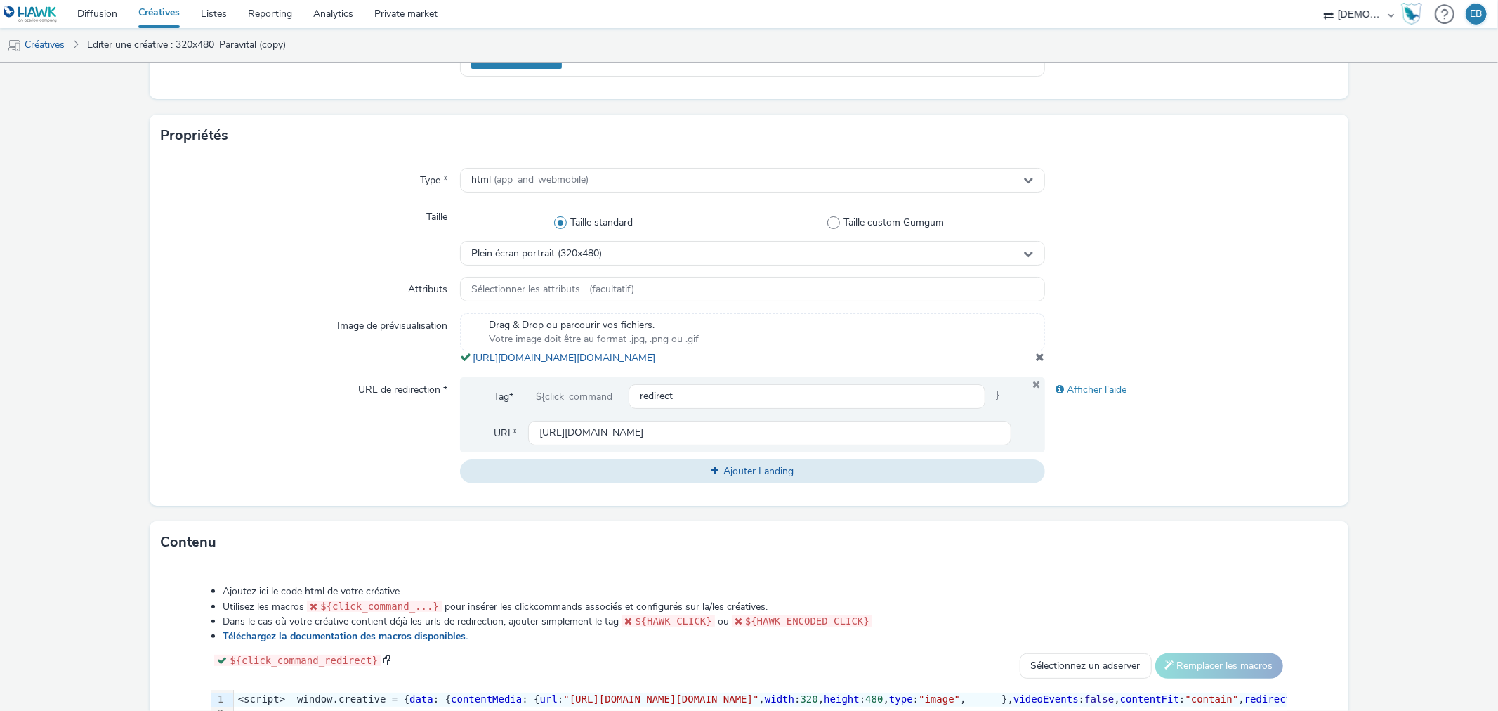
type input "320x480_Automnales"
click at [1036, 362] on span at bounding box center [1040, 356] width 9 height 11
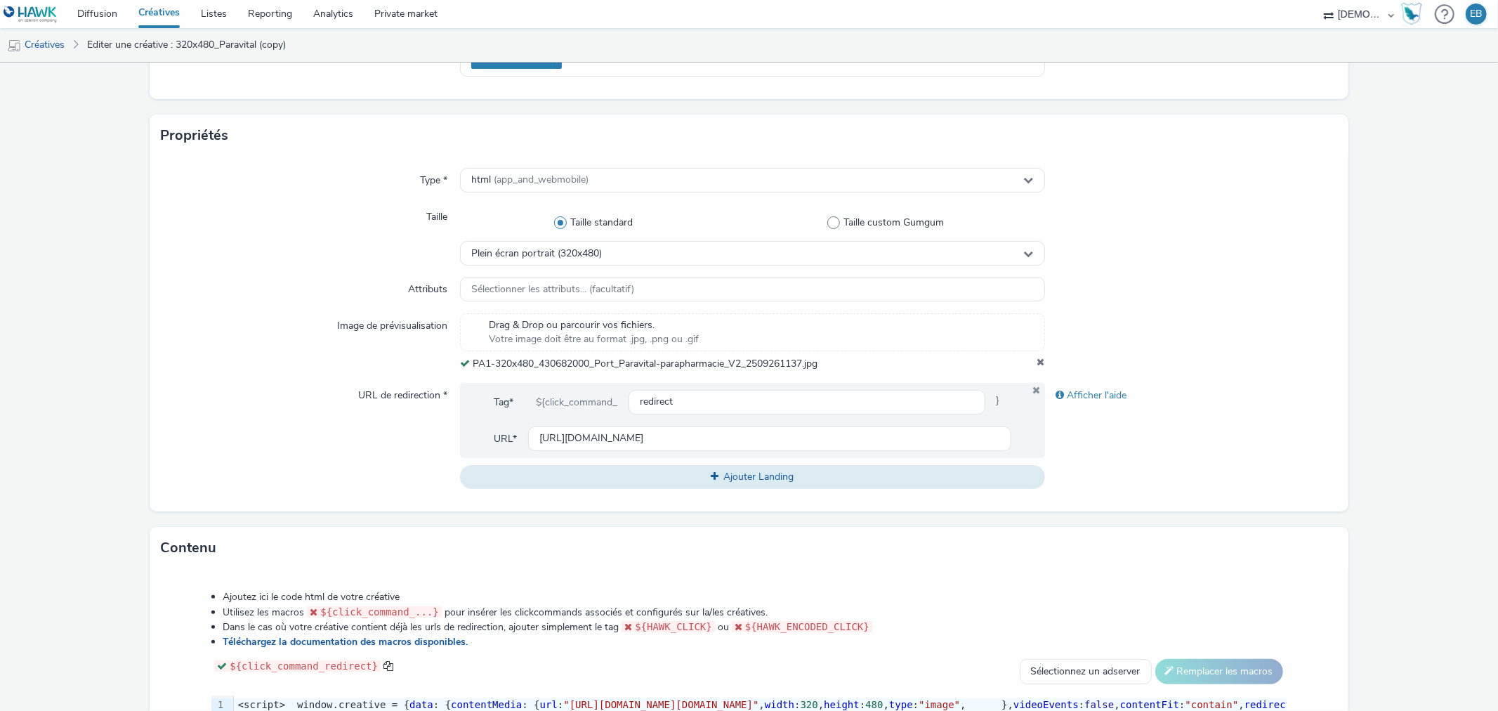
click at [583, 454] on div "Tag* ${click_command_ redirect } URL* https://paravital.fr/nos-parapharmacies/e…" at bounding box center [752, 420] width 584 height 75
click at [598, 436] on input "https://paravital.fr/nos-parapharmacies/epagny-annecy/?utm_source=LDL&utm_campa…" at bounding box center [769, 438] width 483 height 25
paste input "81900&utm_medium=PA1_320_480&isBco=false"
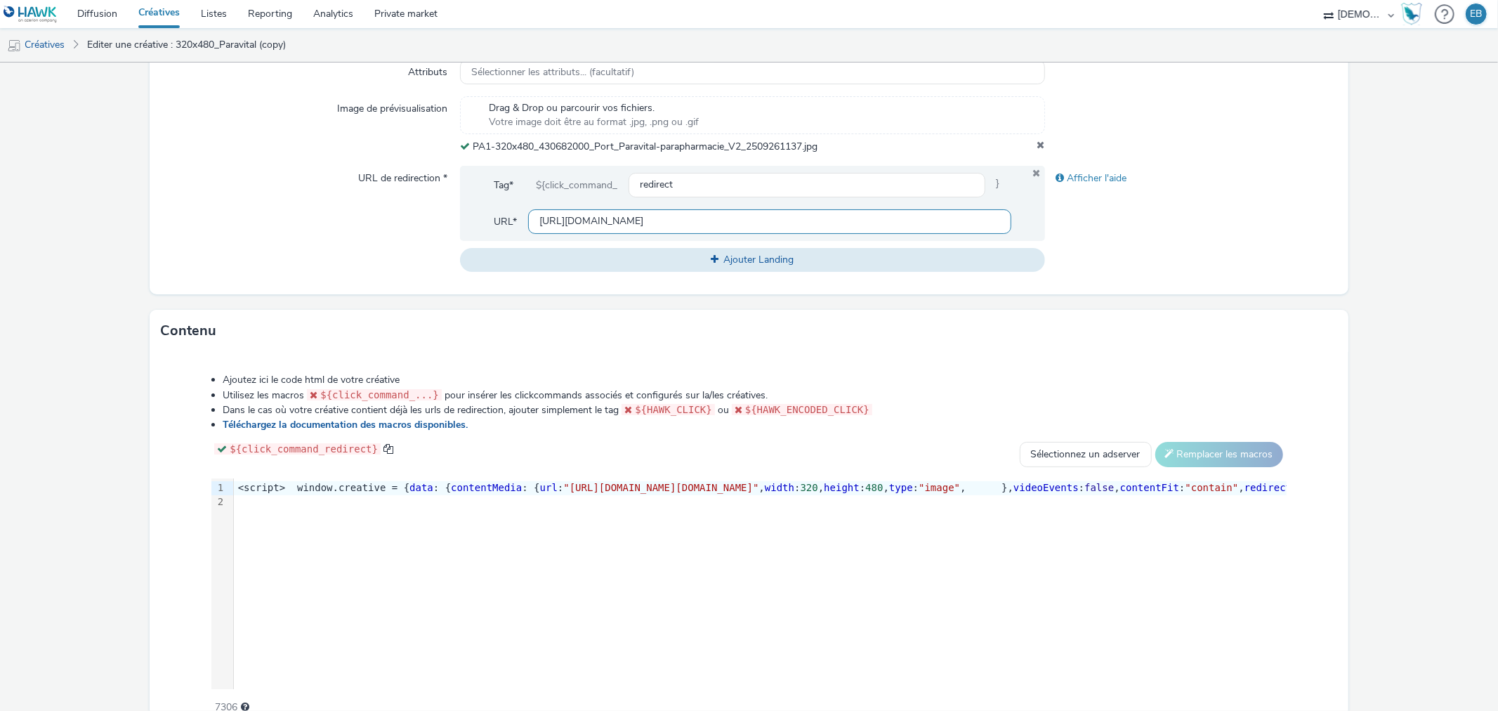
scroll to position [523, 0]
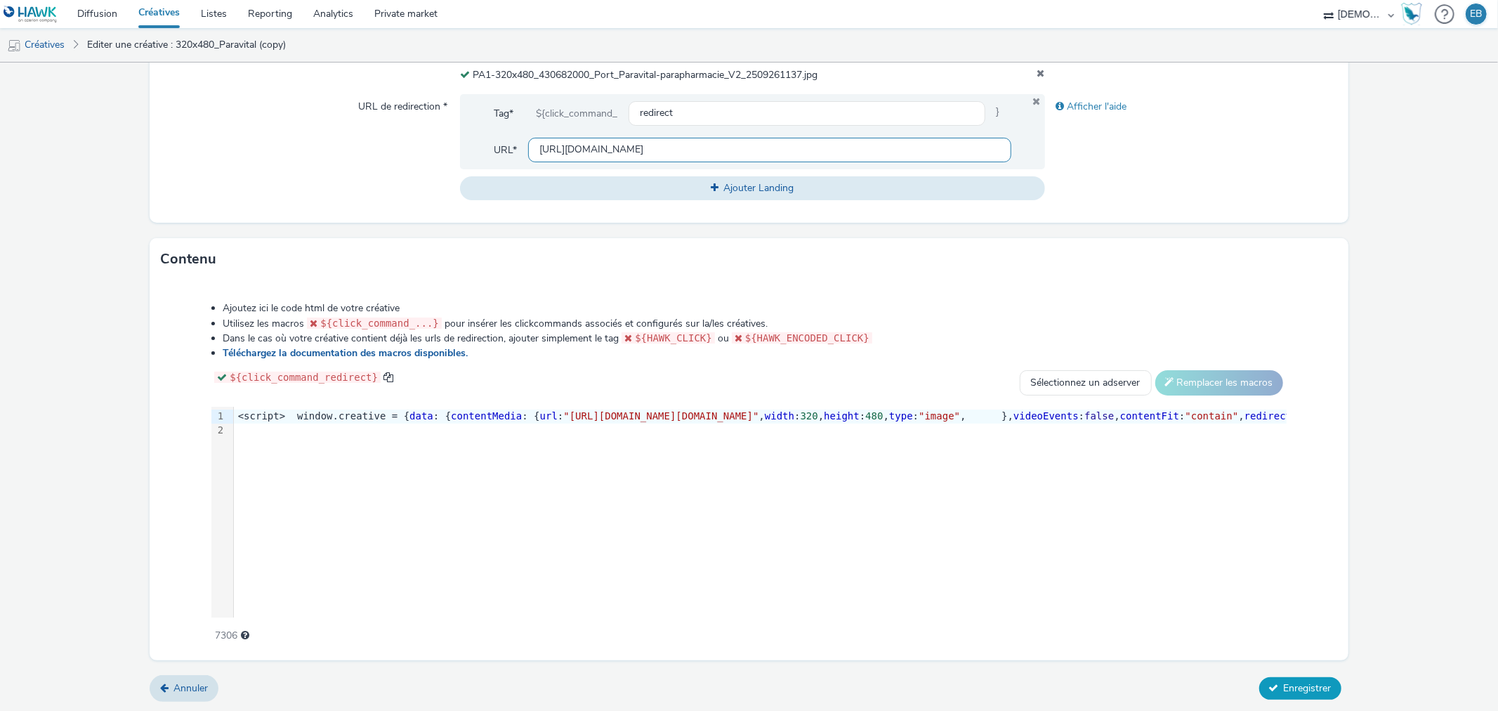
type input "[URL][DOMAIN_NAME]"
click at [1297, 686] on span "Enregistrer" at bounding box center [1308, 687] width 48 height 13
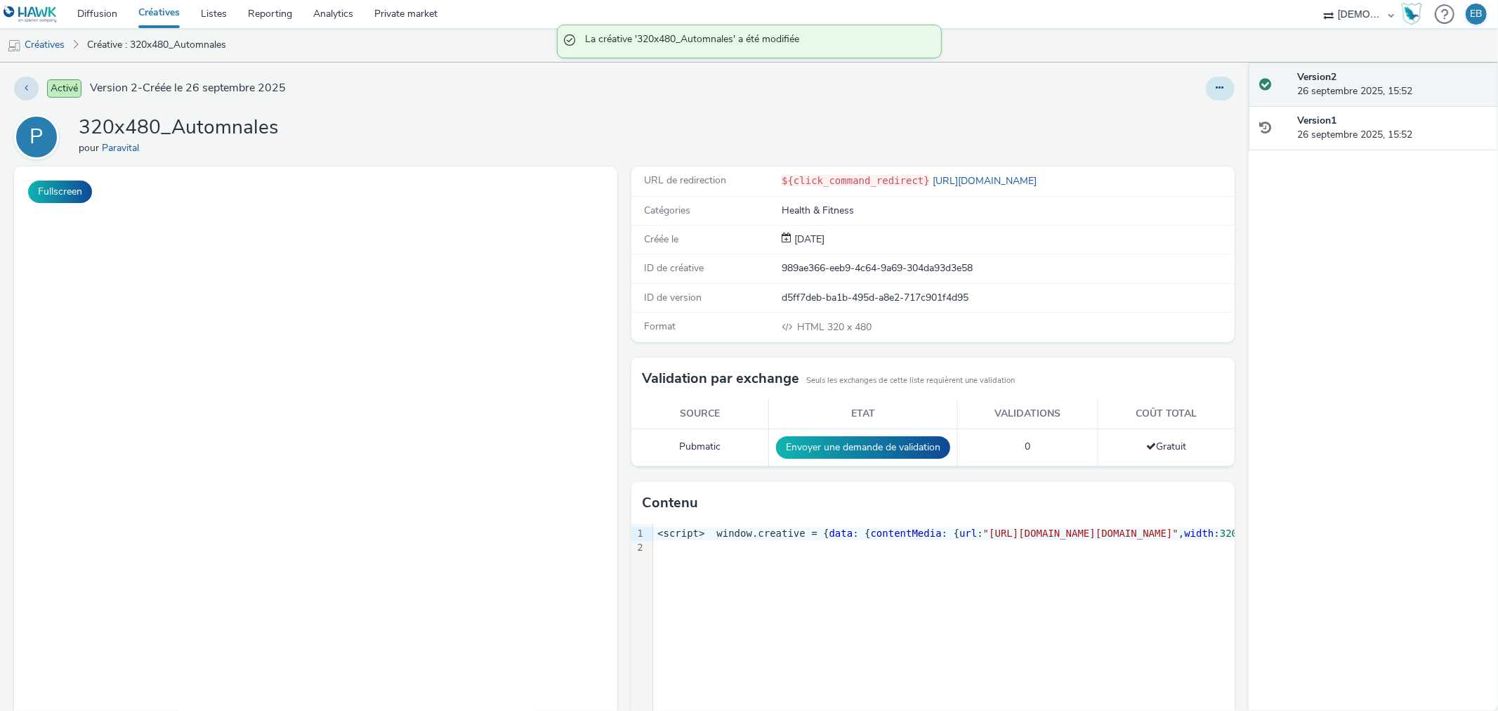
click at [1216, 85] on icon at bounding box center [1220, 88] width 8 height 10
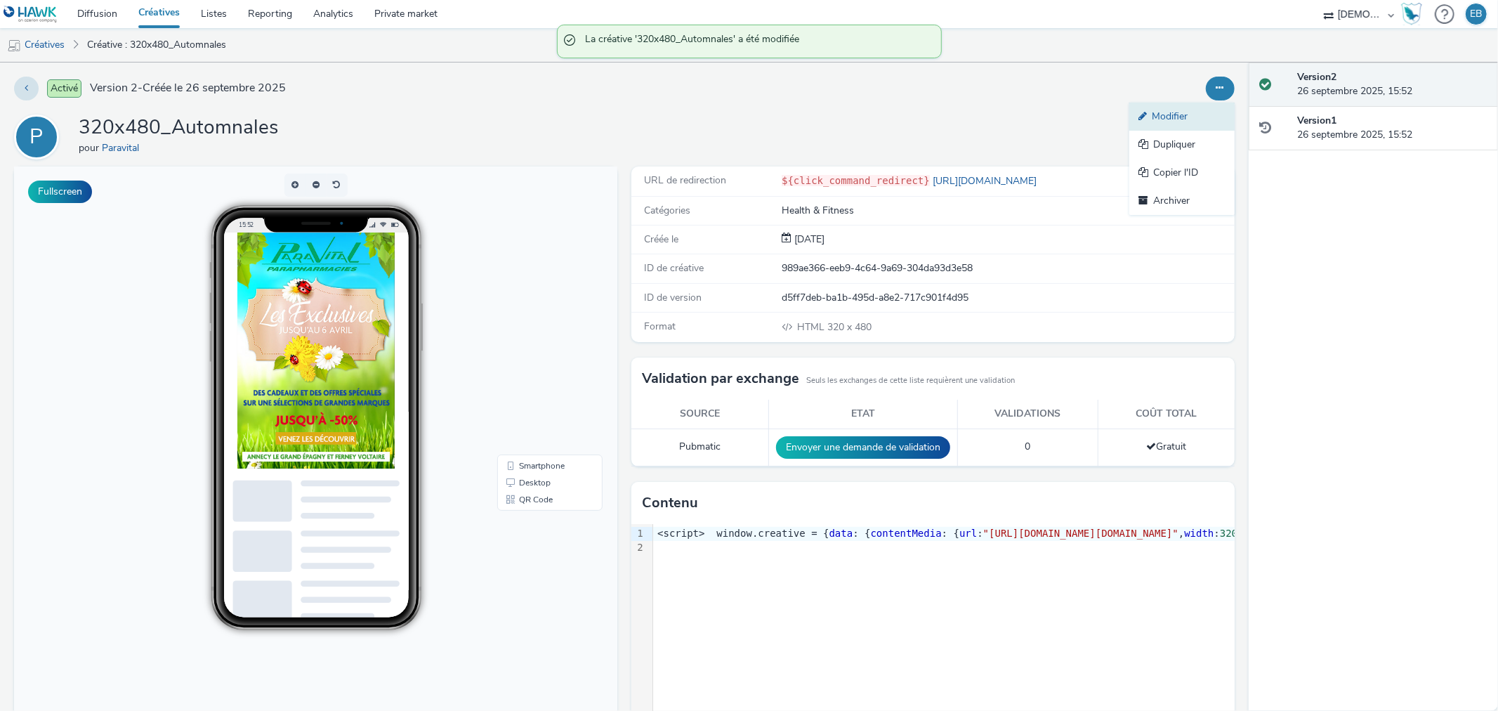
click at [1195, 103] on link "Modifier" at bounding box center [1181, 117] width 105 height 28
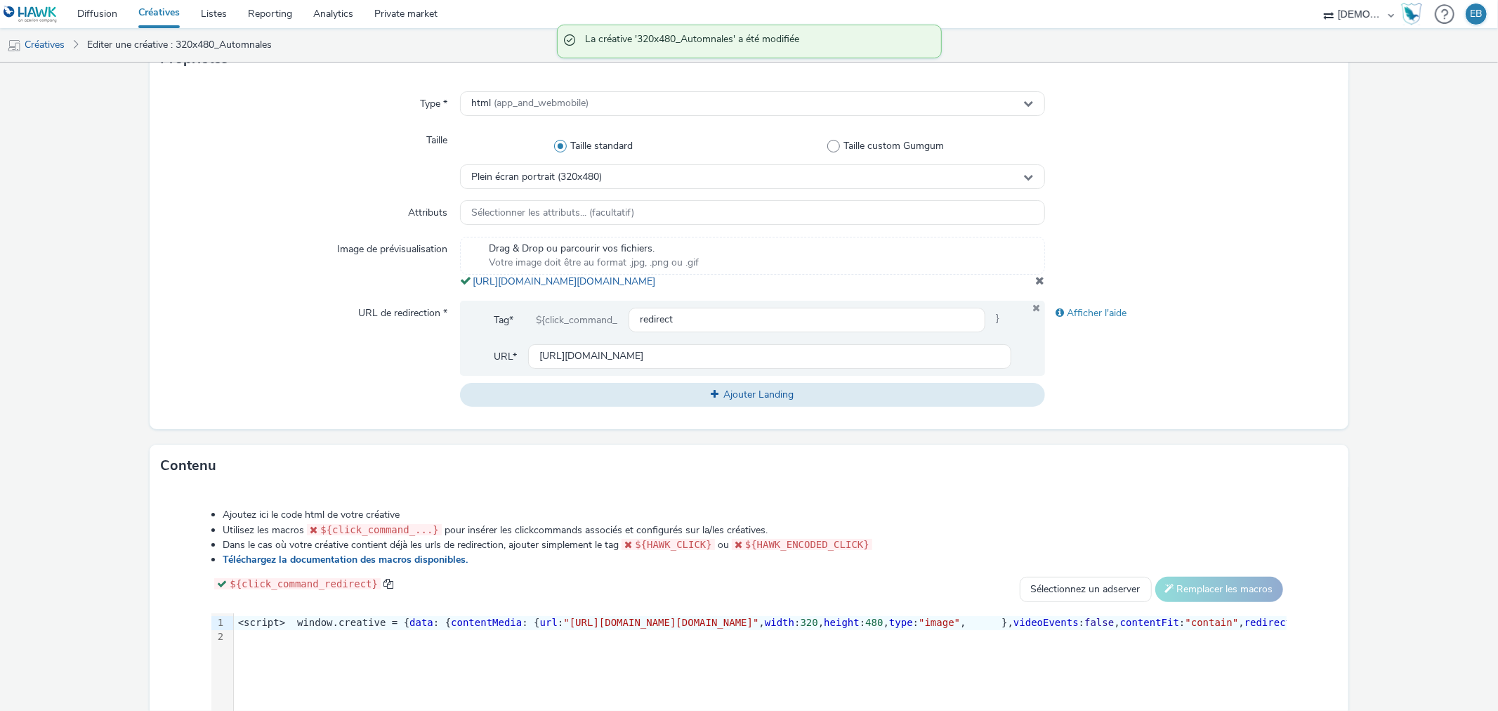
scroll to position [312, 0]
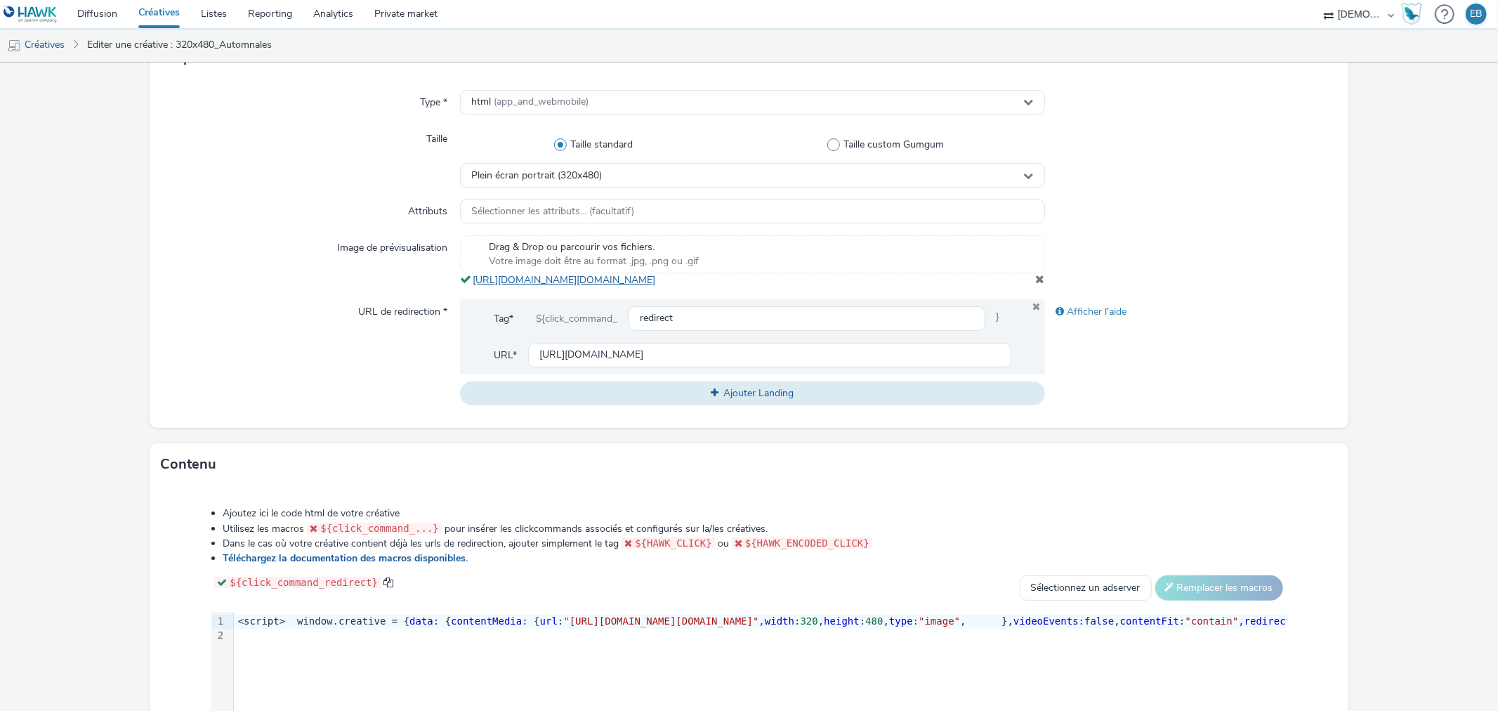
drag, startPoint x: 783, startPoint y: 295, endPoint x: 471, endPoint y: 277, distance: 313.0
click at [471, 277] on div "Drag & Drop ou parcourir vos fichiers. Votre image doit être au format .jpg, .p…" at bounding box center [752, 261] width 584 height 52
copy link "[URL][DOMAIN_NAME][DOMAIN_NAME]"
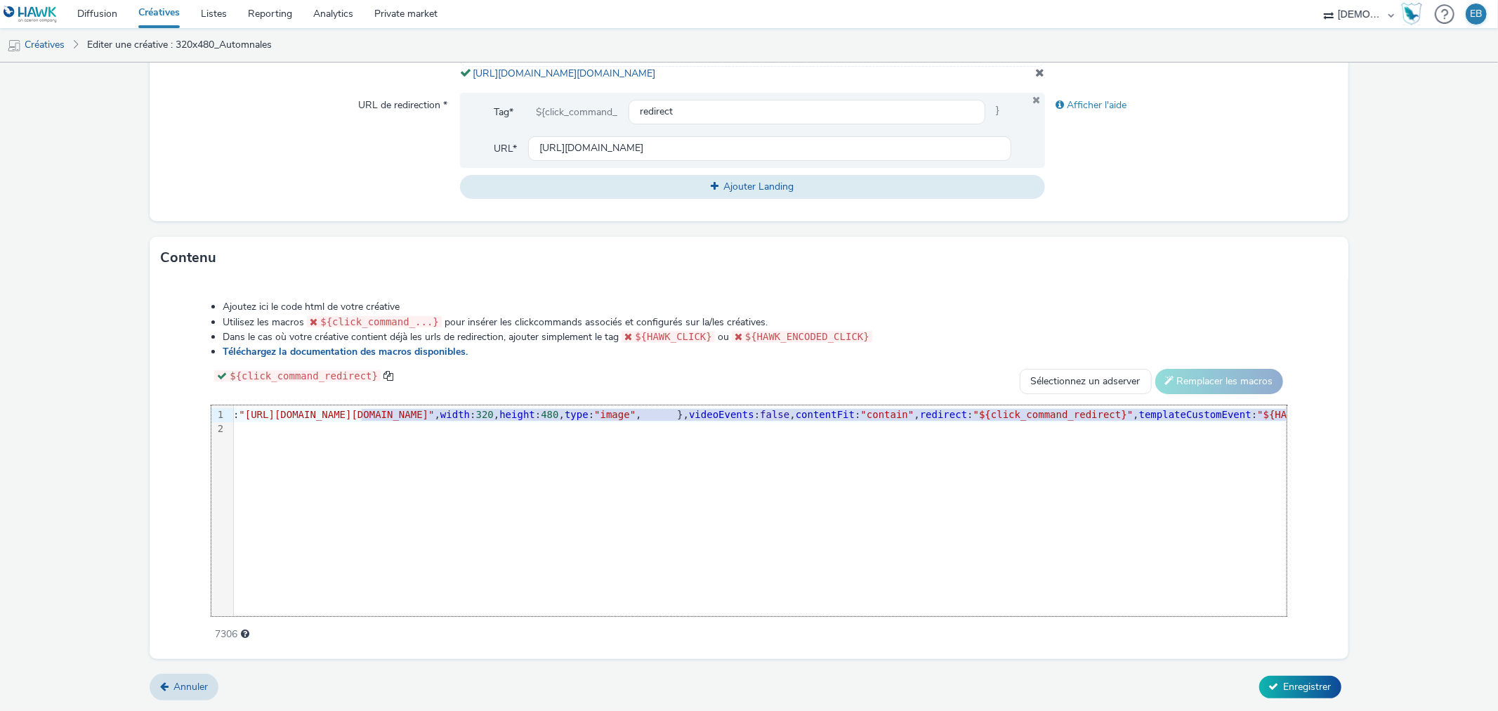
scroll to position [0, 597]
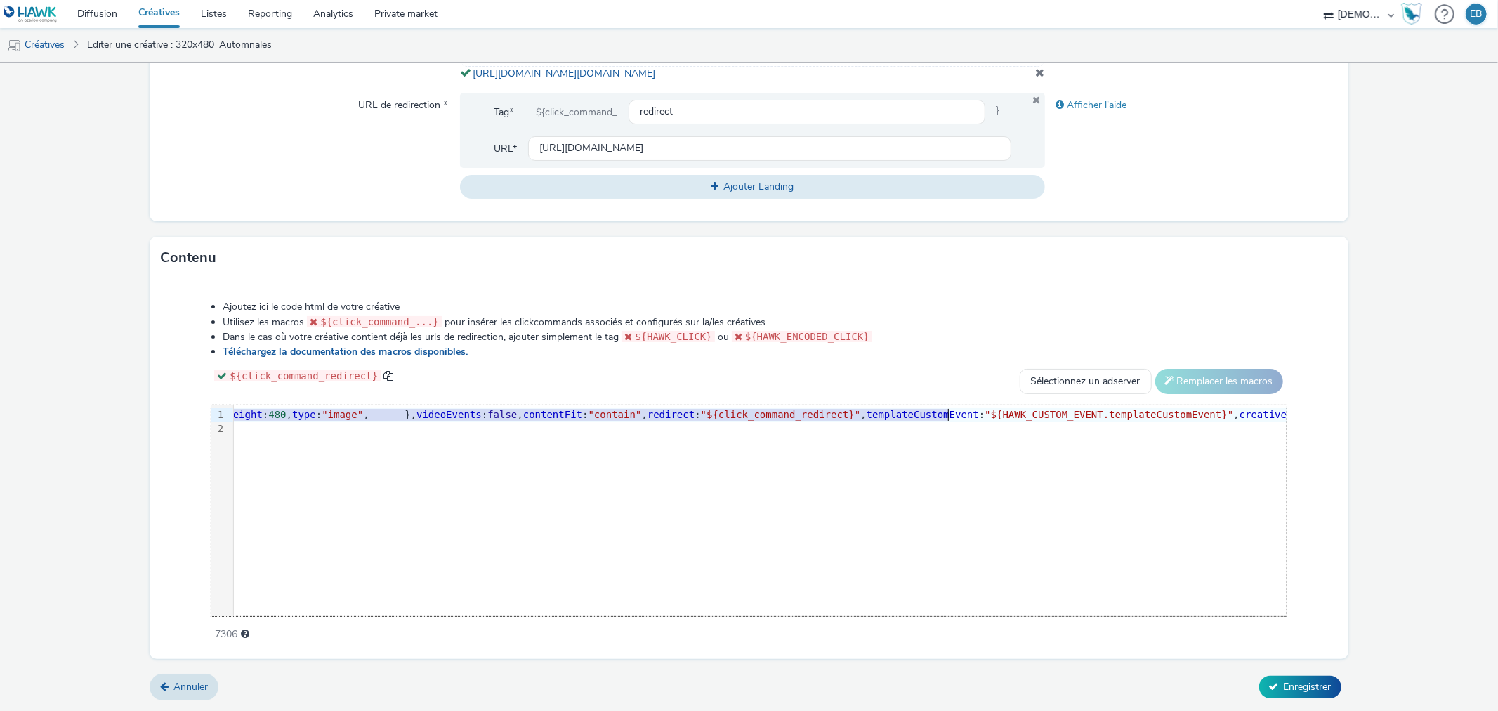
drag, startPoint x: 685, startPoint y: 412, endPoint x: 946, endPoint y: 410, distance: 261.3
click at [162, 410] on span ""https://tabmo-cdn.s3.eu-west-1.amazonaws.com/hawk.tabmo.io/organizations/38dc9…" at bounding box center [63, 414] width 195 height 11
click at [1277, 666] on form "Editer une créative Général Annonceur * Paravital Nom * 320x480_Automnales 237 …" at bounding box center [749, 127] width 1498 height 1167
click at [1284, 690] on span "Enregistrer" at bounding box center [1308, 686] width 48 height 13
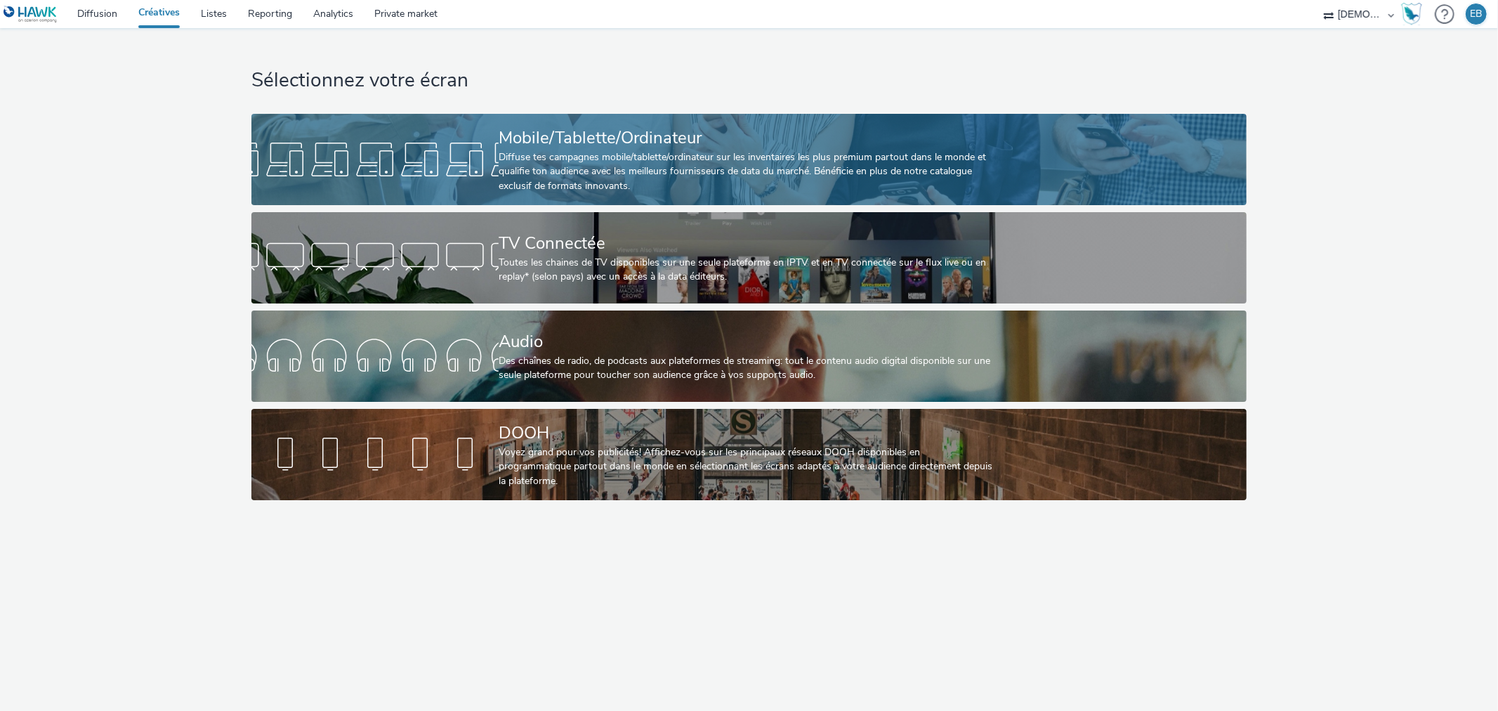
click at [932, 126] on div "Mobile/Tablette/Ordinateur" at bounding box center [746, 138] width 495 height 25
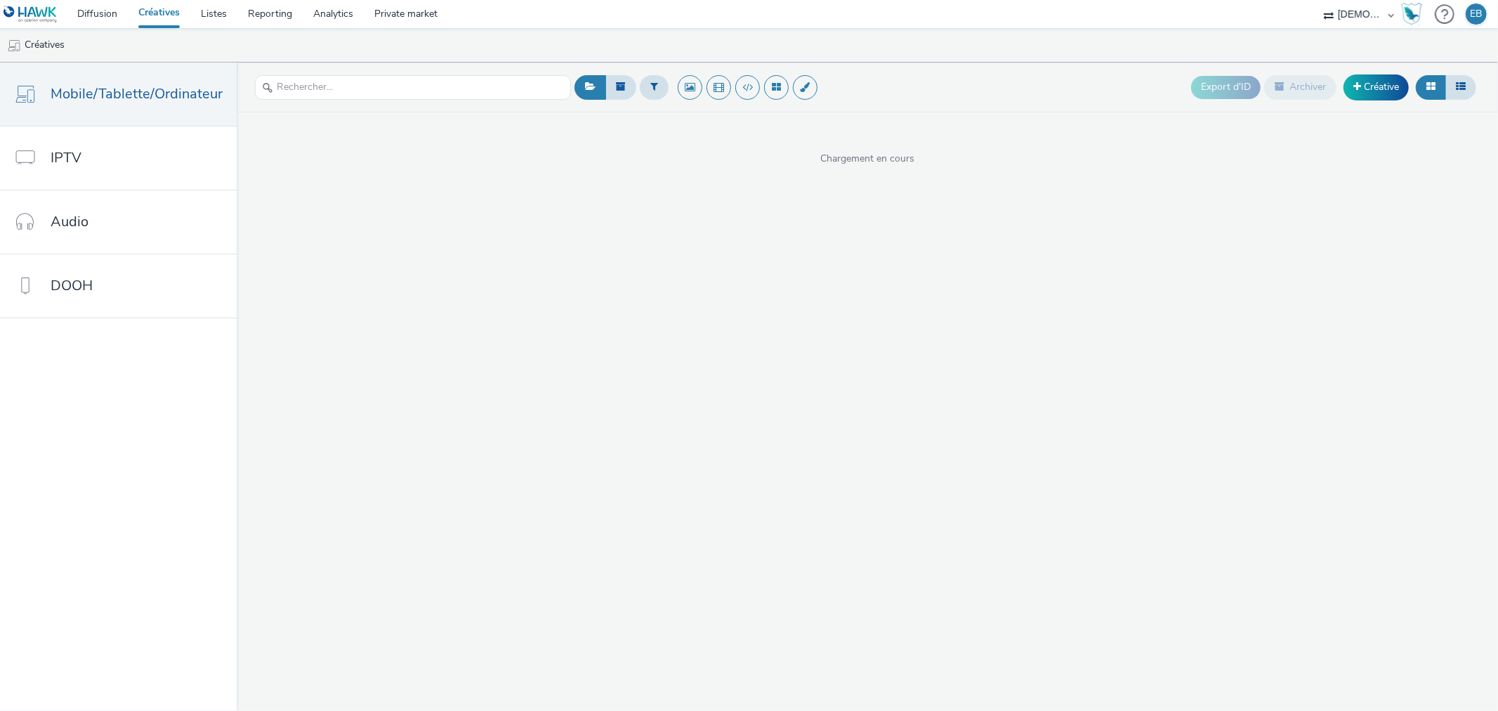
click at [1380, 73] on div "Export d'ID Archiver Créative" at bounding box center [1335, 87] width 289 height 34
click at [1358, 82] on span at bounding box center [1357, 86] width 8 height 10
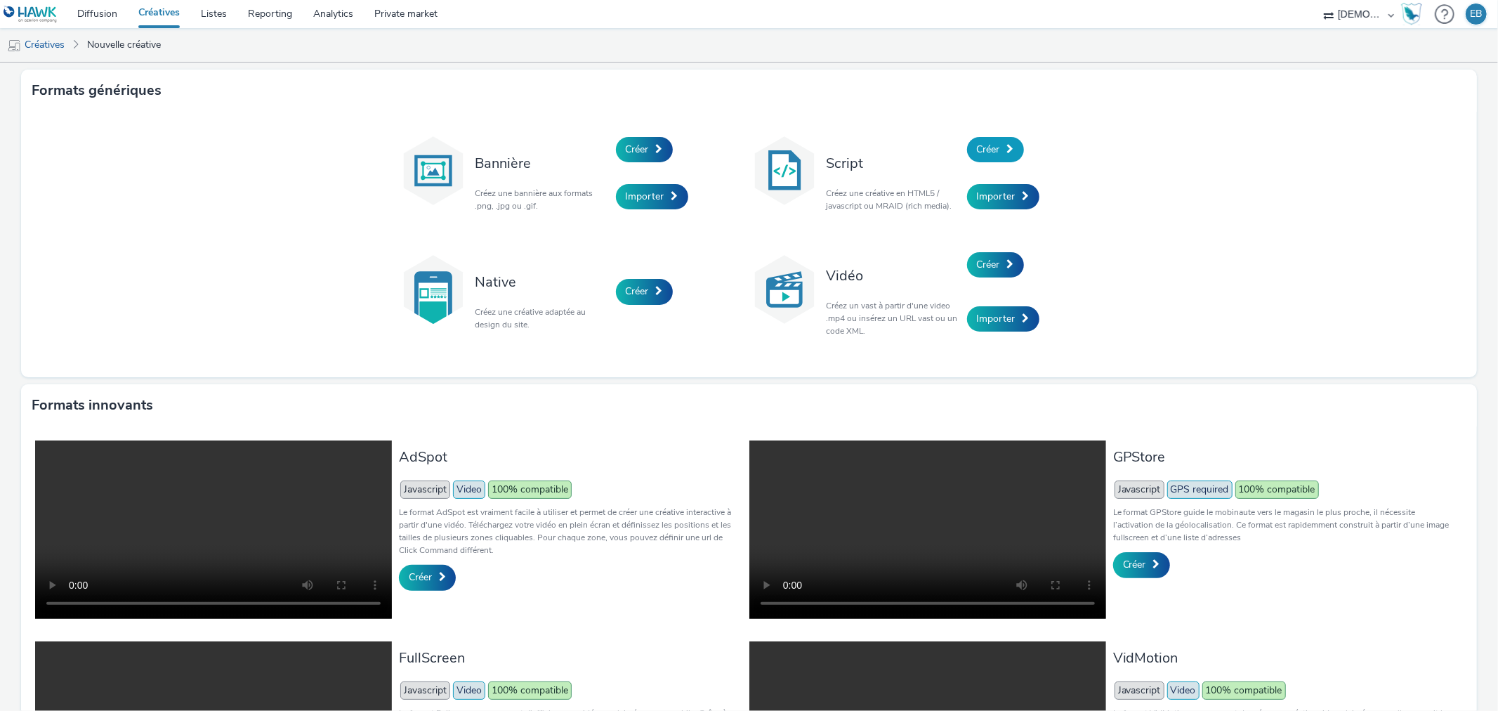
click at [1009, 152] on link "Créer" at bounding box center [995, 149] width 57 height 25
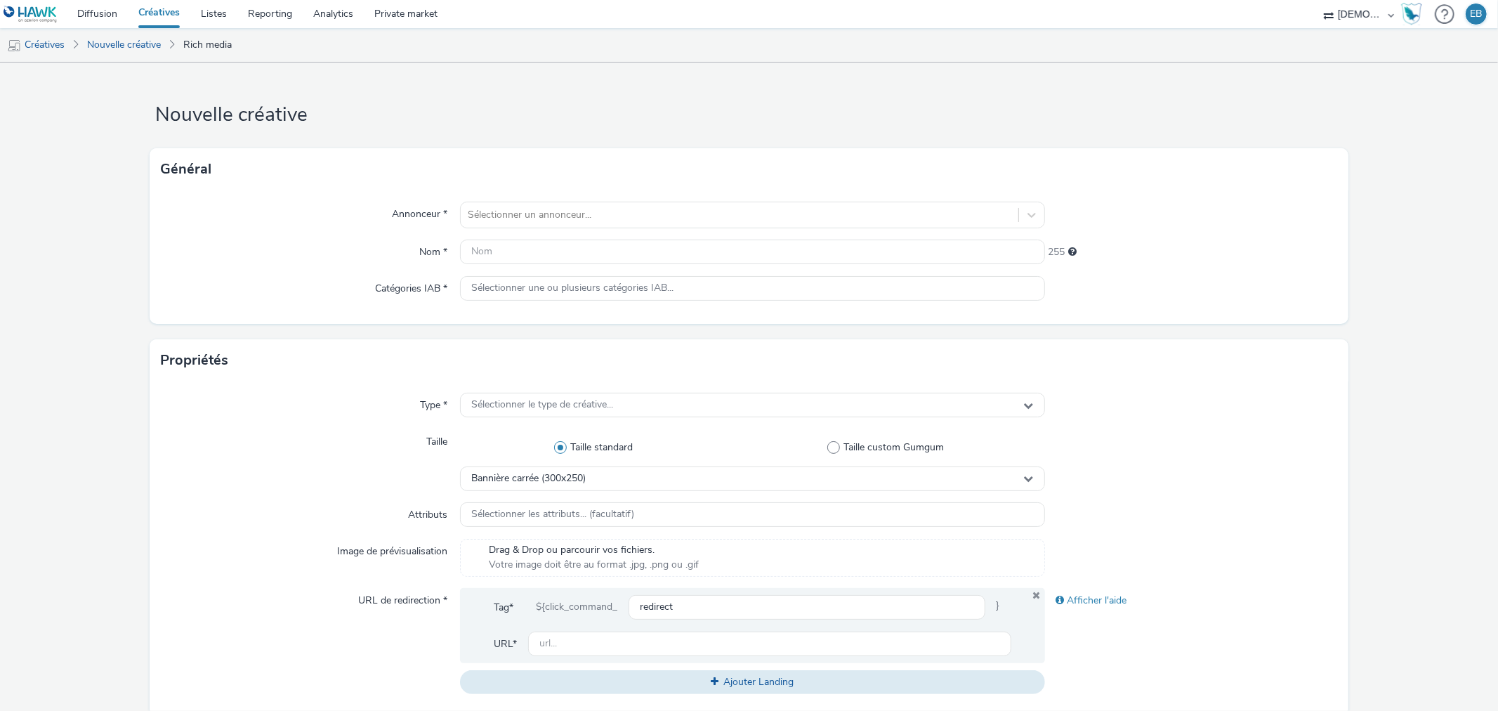
click at [615, 200] on div "Annonceur * Sélectionner un annonceur... Nom * 255 Catégories IAB * Sélectionne…" at bounding box center [749, 256] width 1198 height 133
click at [446, 230] on div "Annonceur * Sélectionner un annonceur... Nom * 255 Catégories IAB * Sélectionne…" at bounding box center [749, 256] width 1198 height 133
click at [471, 226] on div "Sélectionner un annonceur..." at bounding box center [752, 215] width 584 height 27
type input "paravi"
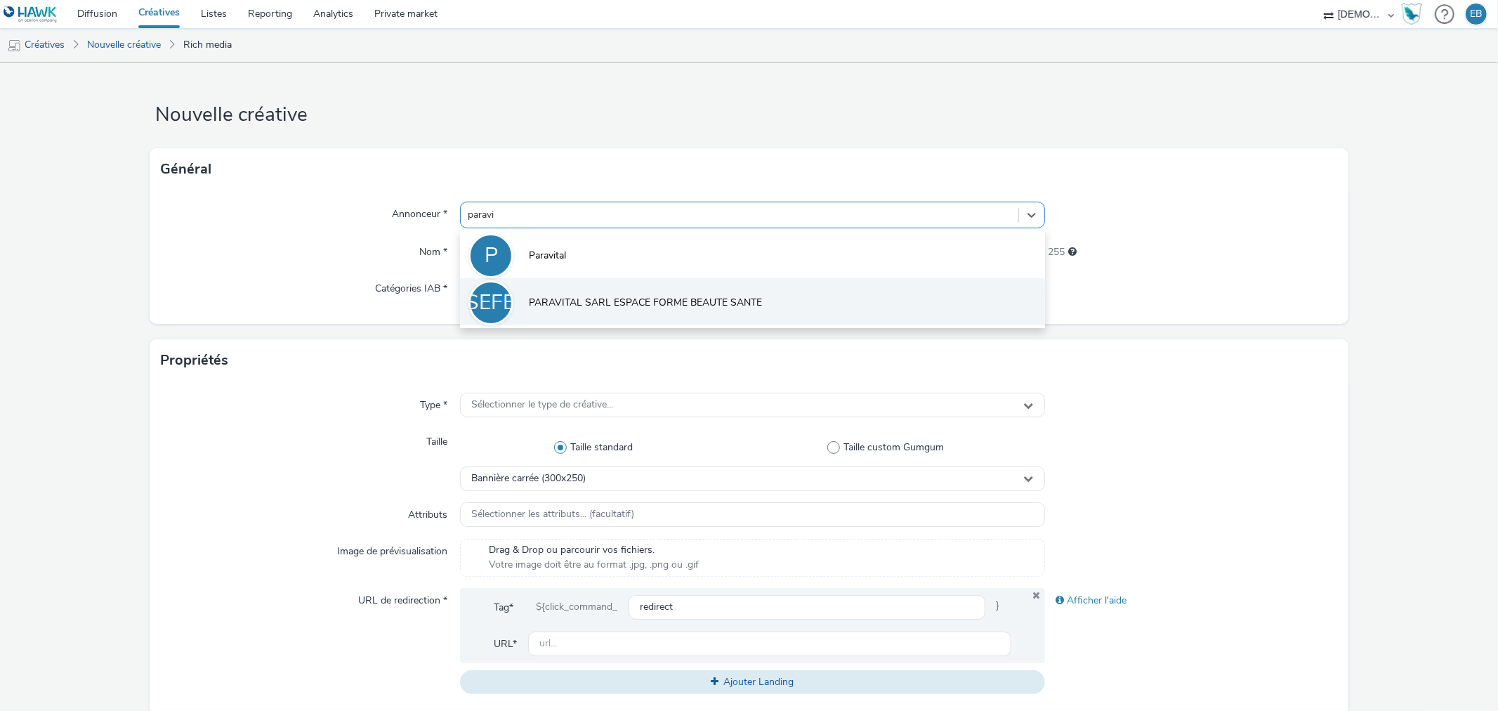
click at [608, 315] on li "PSEFBS PARAVITAL SARL ESPACE FORME BEAUTE SANTE" at bounding box center [752, 301] width 584 height 47
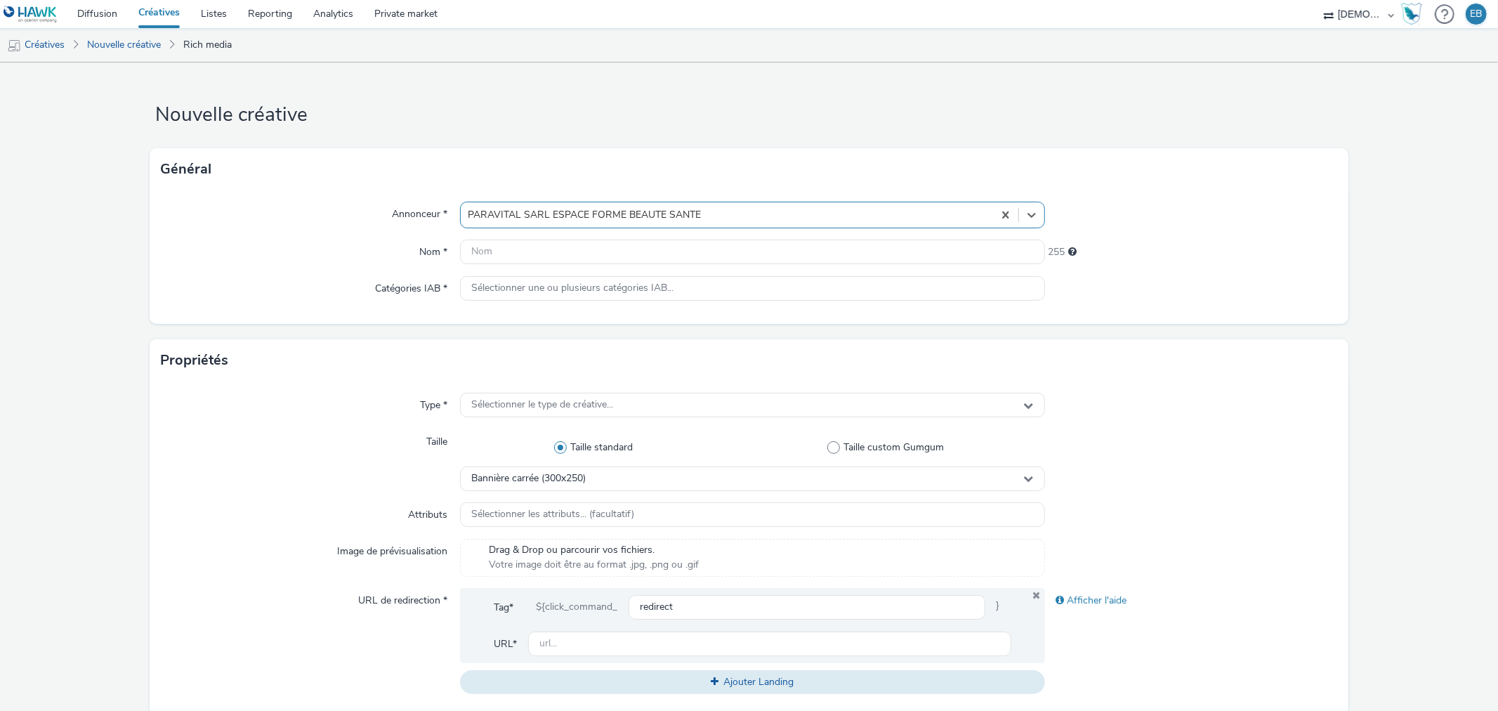
click at [520, 270] on div "Annonceur * option PARAVITAL SARL ESPACE FORME BEAUTE SANTE, selected. Select i…" at bounding box center [749, 256] width 1198 height 133
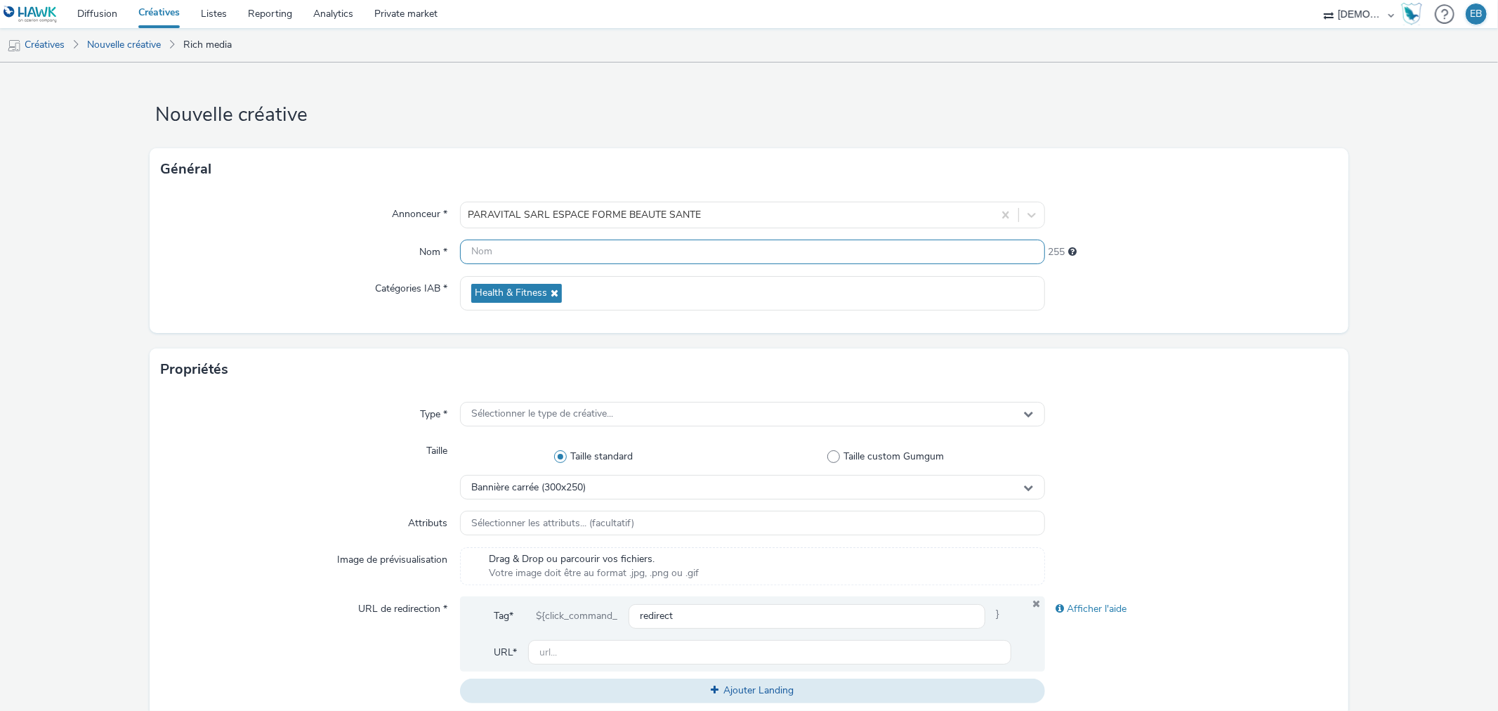
click at [517, 258] on input "text" at bounding box center [752, 251] width 584 height 25
type input "320x480_Automnales"
click at [585, 419] on span "Sélectionner le type de créative..." at bounding box center [542, 414] width 142 height 12
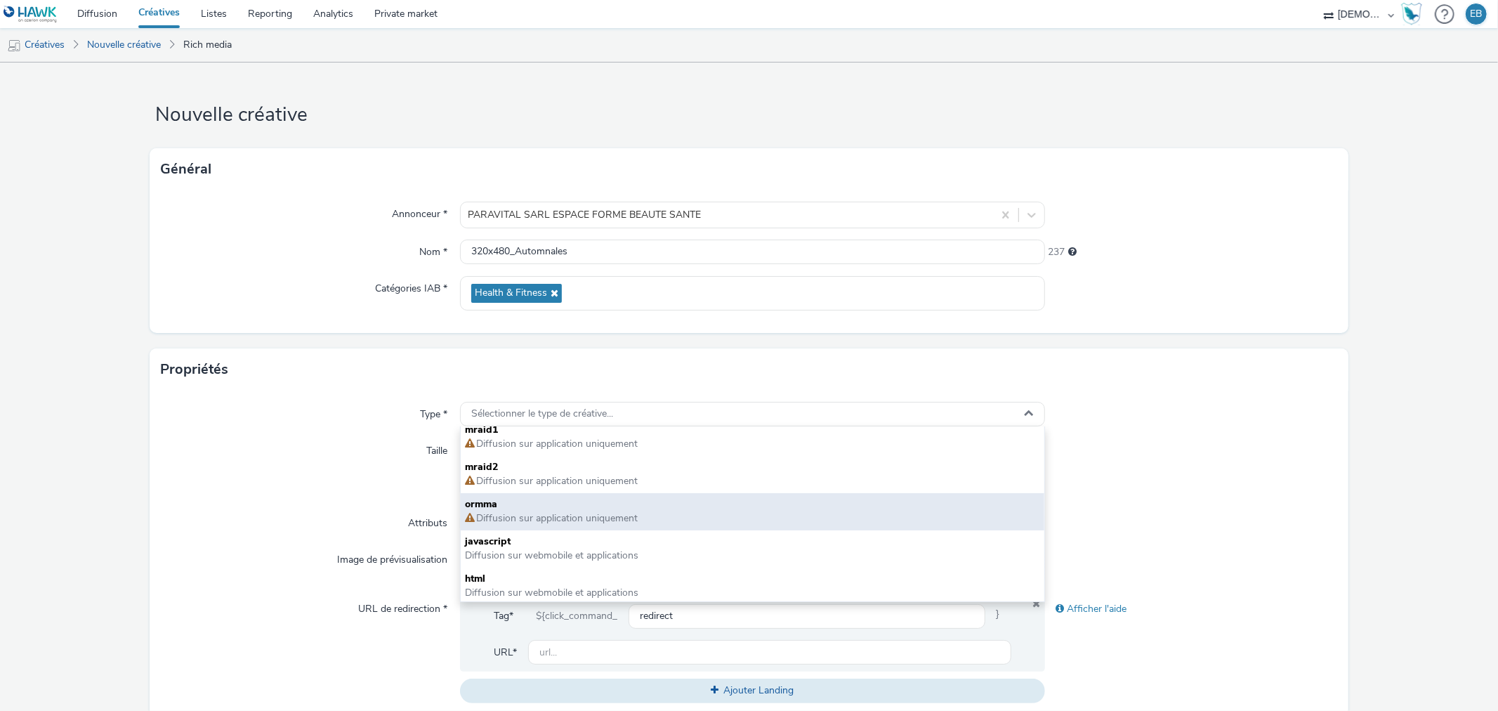
scroll to position [9, 0]
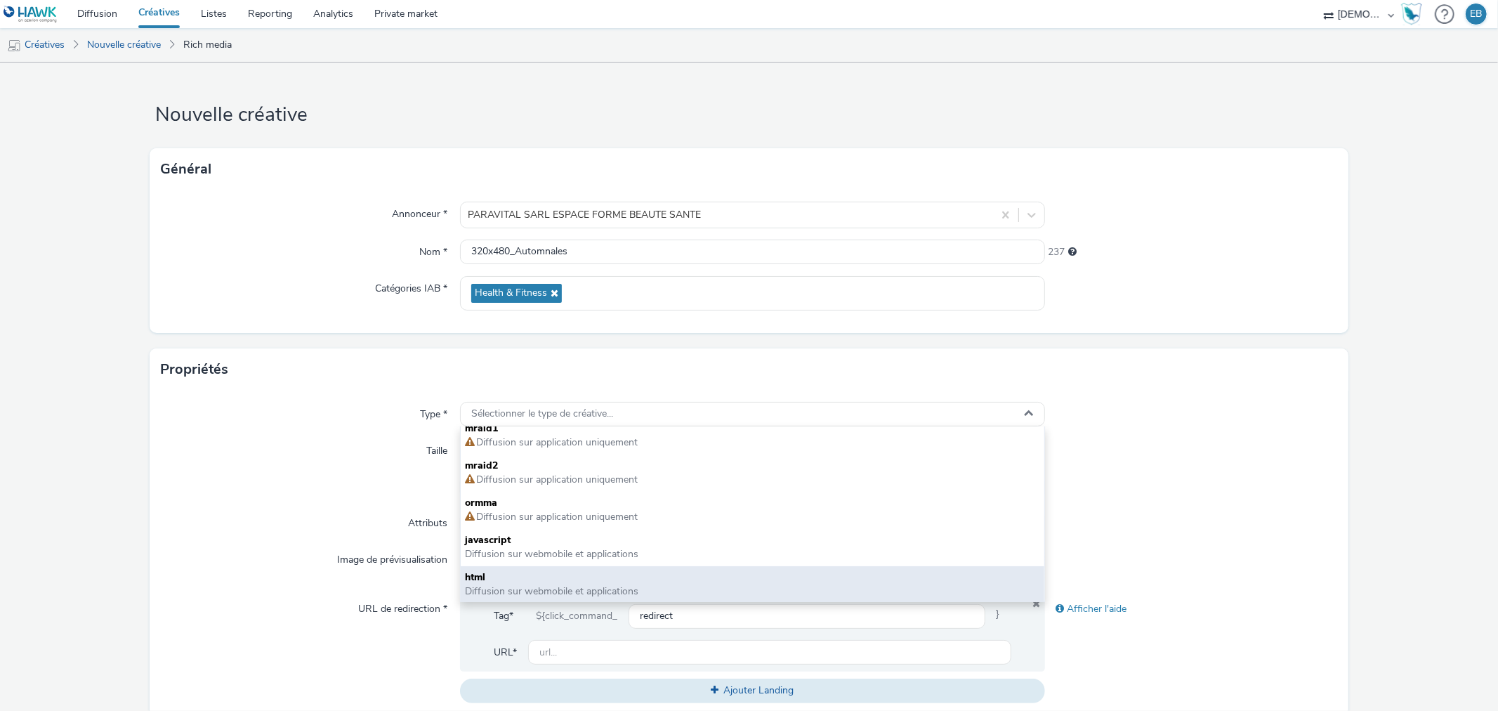
click at [471, 579] on span "html" at bounding box center [752, 577] width 575 height 14
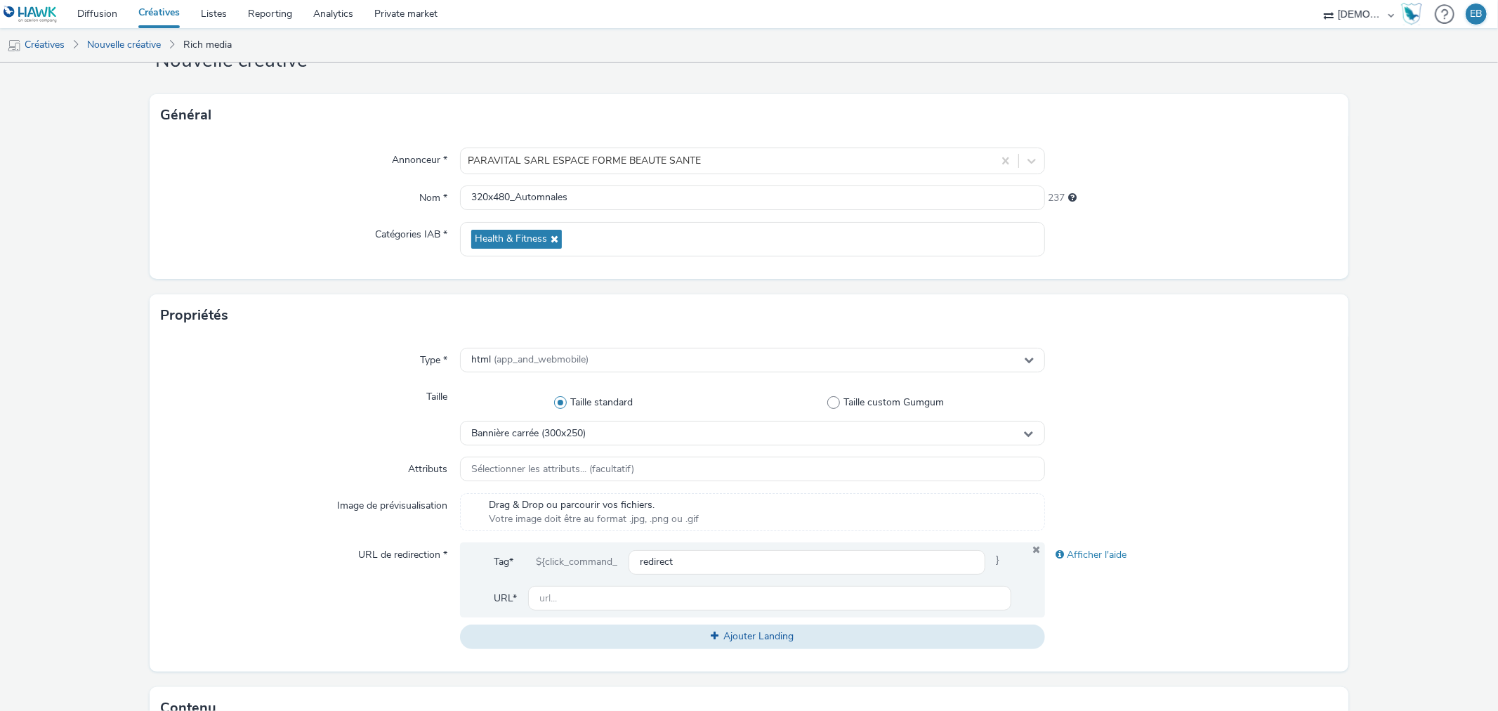
scroll to position [78, 0]
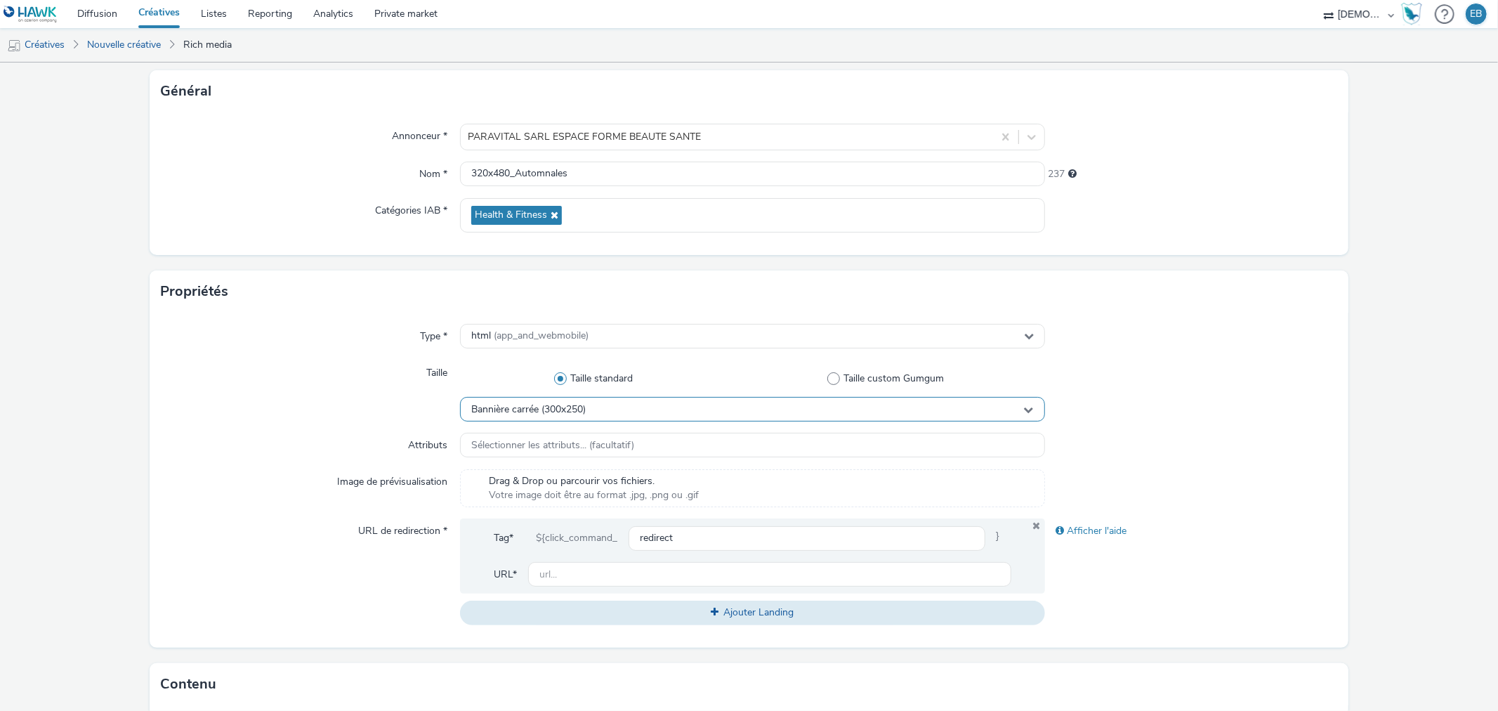
click at [625, 403] on div "Bannière carrée (300x250)" at bounding box center [752, 409] width 584 height 25
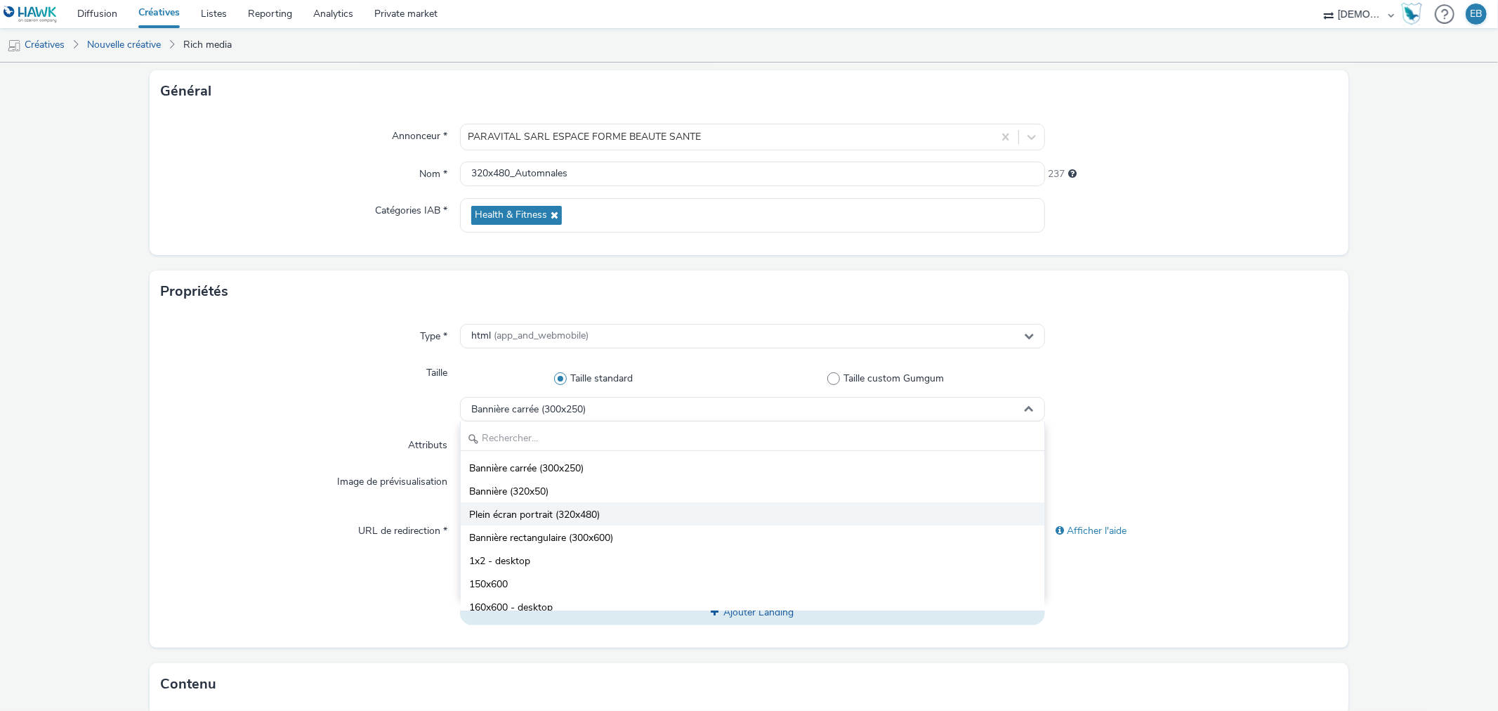
click at [559, 516] on span "Plein écran portrait (320x480)" at bounding box center [534, 515] width 131 height 14
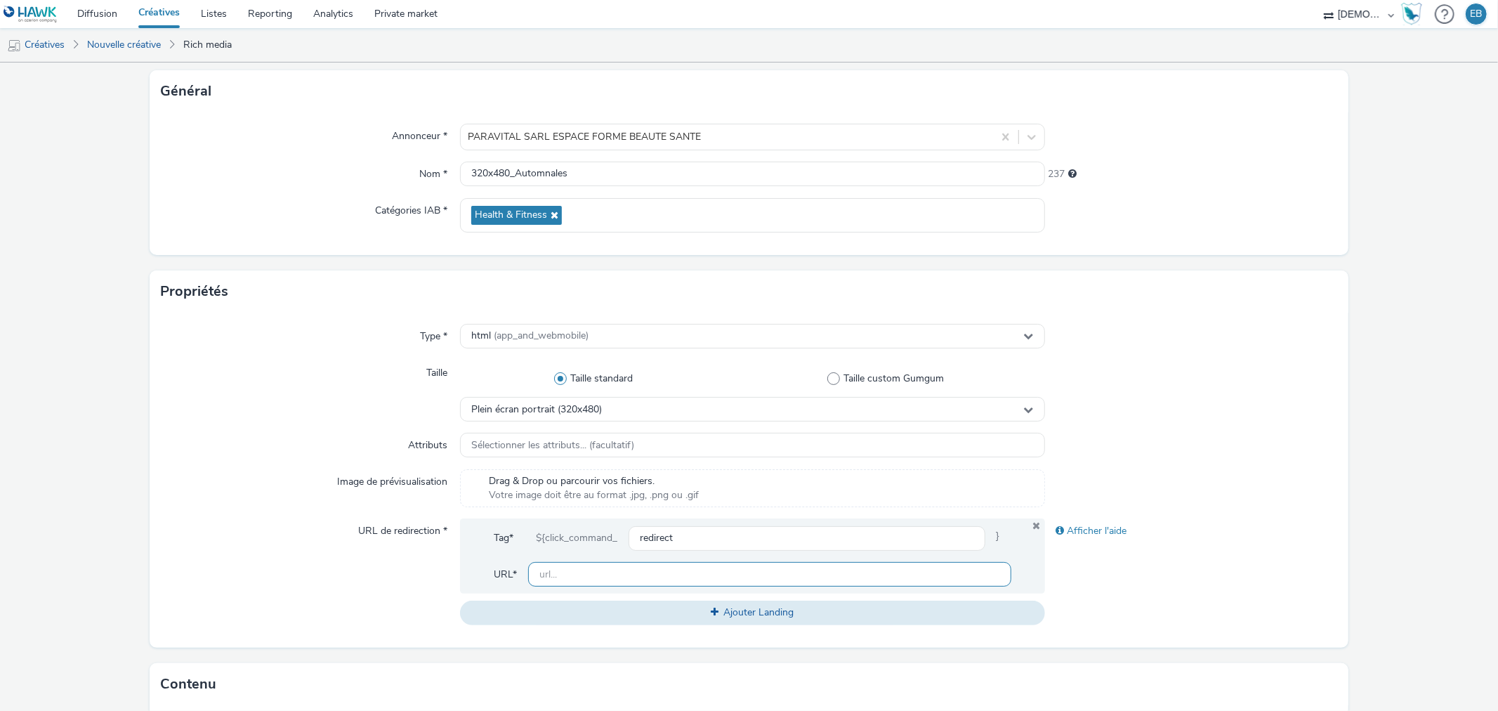
click at [588, 579] on input "text" at bounding box center [769, 574] width 483 height 25
paste input "[URL][DOMAIN_NAME][DOMAIN_NAME]"
click at [1122, 593] on div "Afficher l'aide" at bounding box center [1191, 571] width 292 height 106
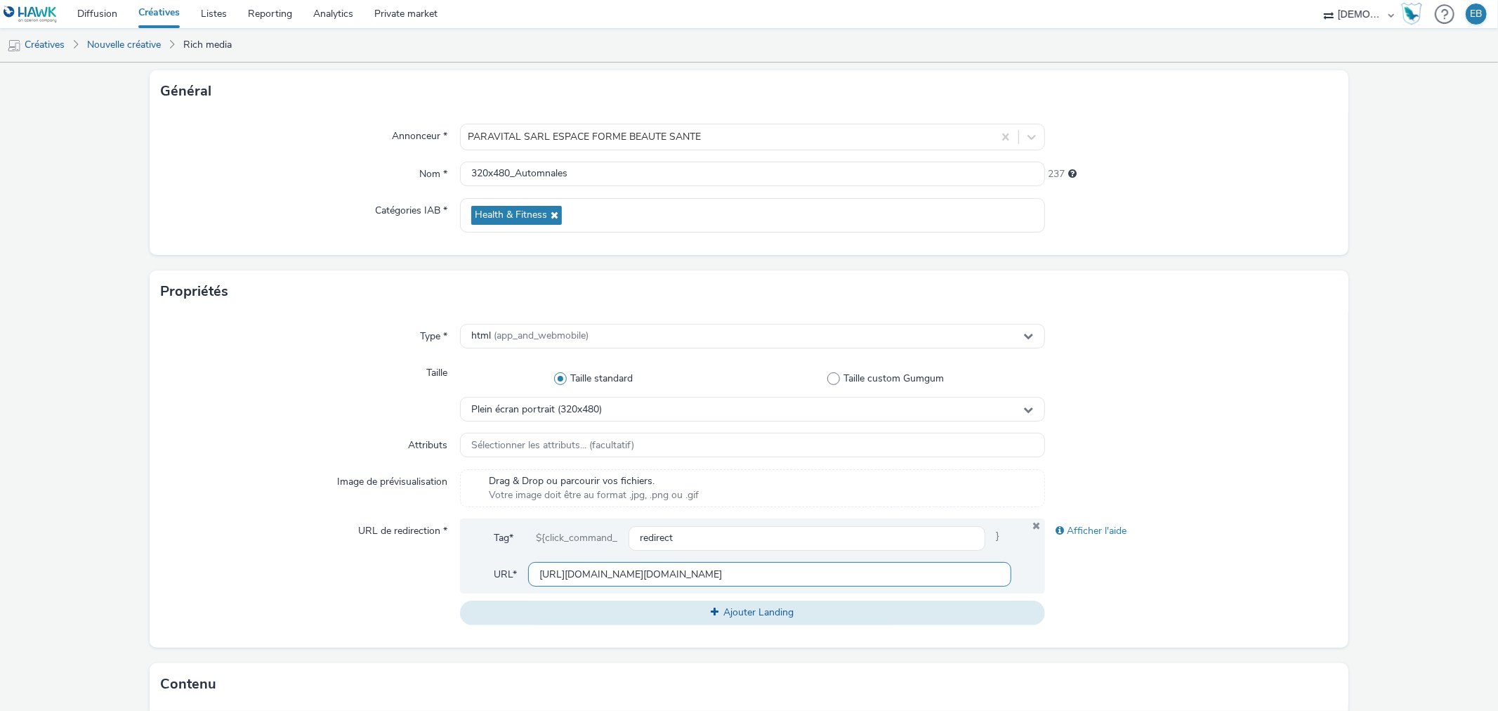
click at [715, 577] on input "[URL][DOMAIN_NAME][DOMAIN_NAME]" at bounding box center [769, 574] width 483 height 25
paste input "paravital.fr/nos-parapharmacies/epagny-annecy/?utm_source=LDL&utm_campaign=4306…"
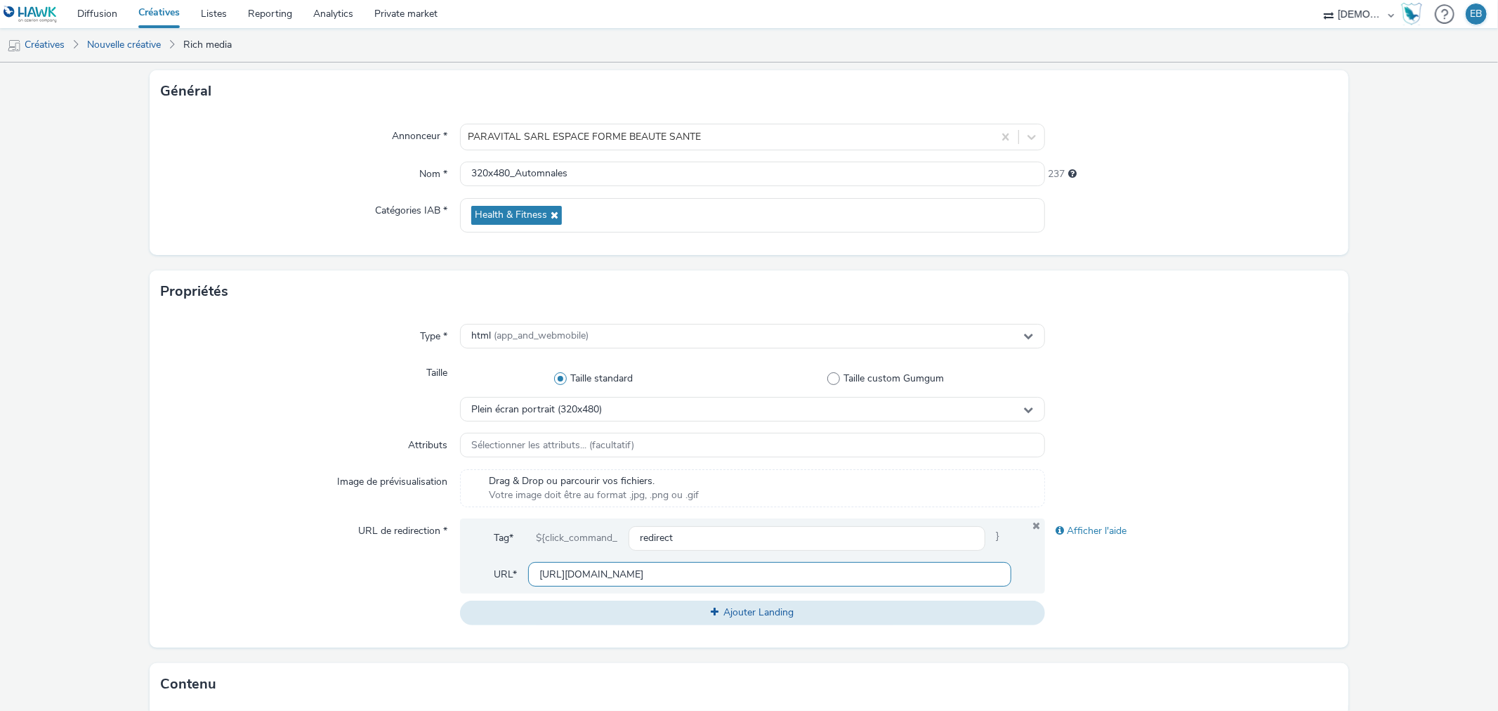
type input "[URL][DOMAIN_NAME]"
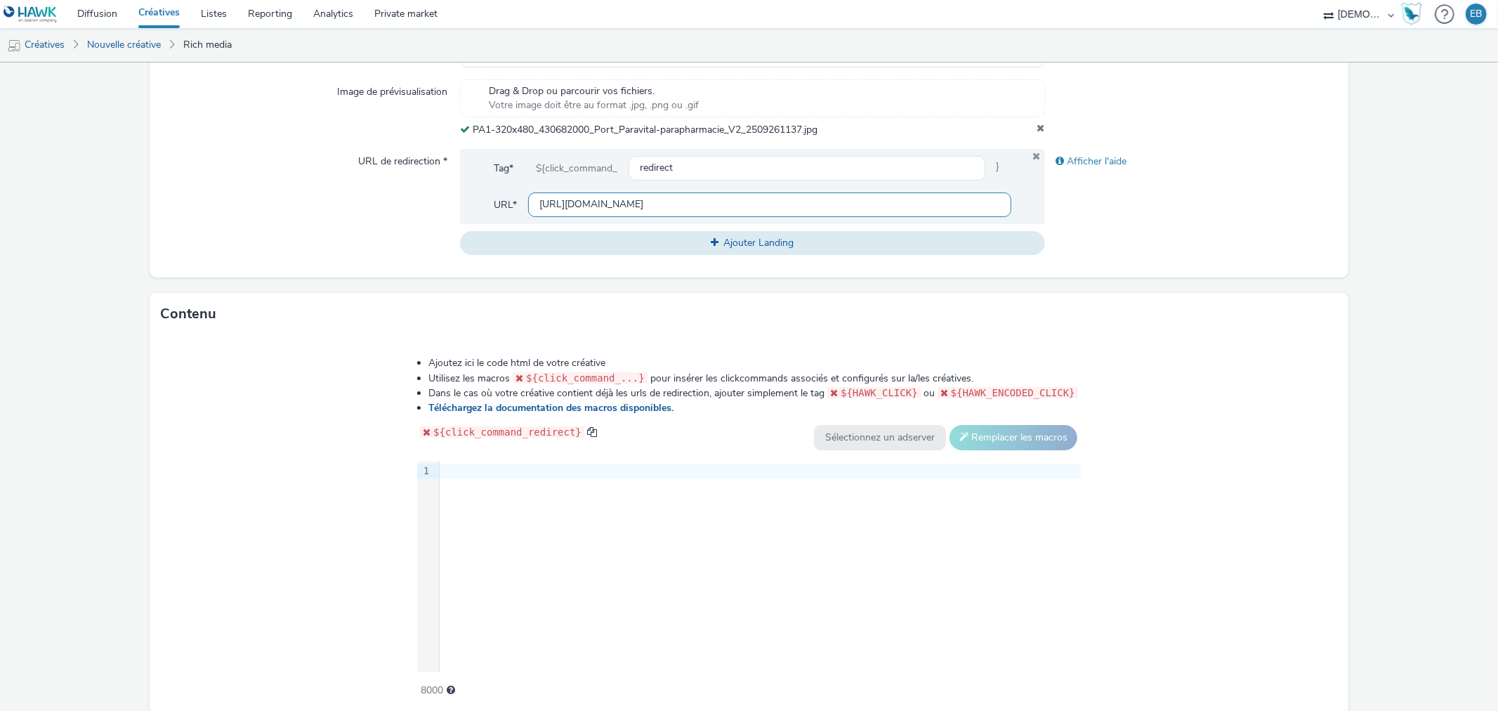
scroll to position [523, 0]
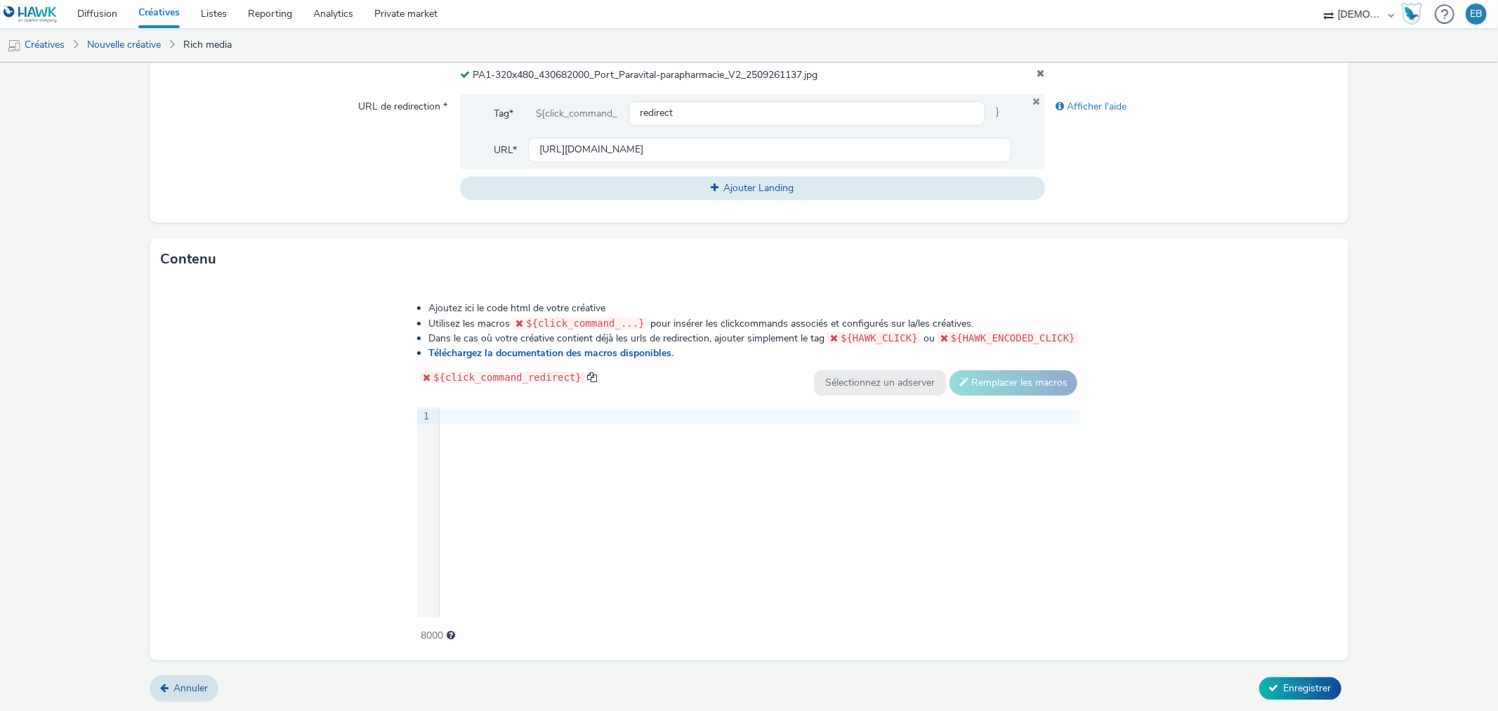
click at [678, 579] on div "9 1 ›" at bounding box center [749, 512] width 664 height 211
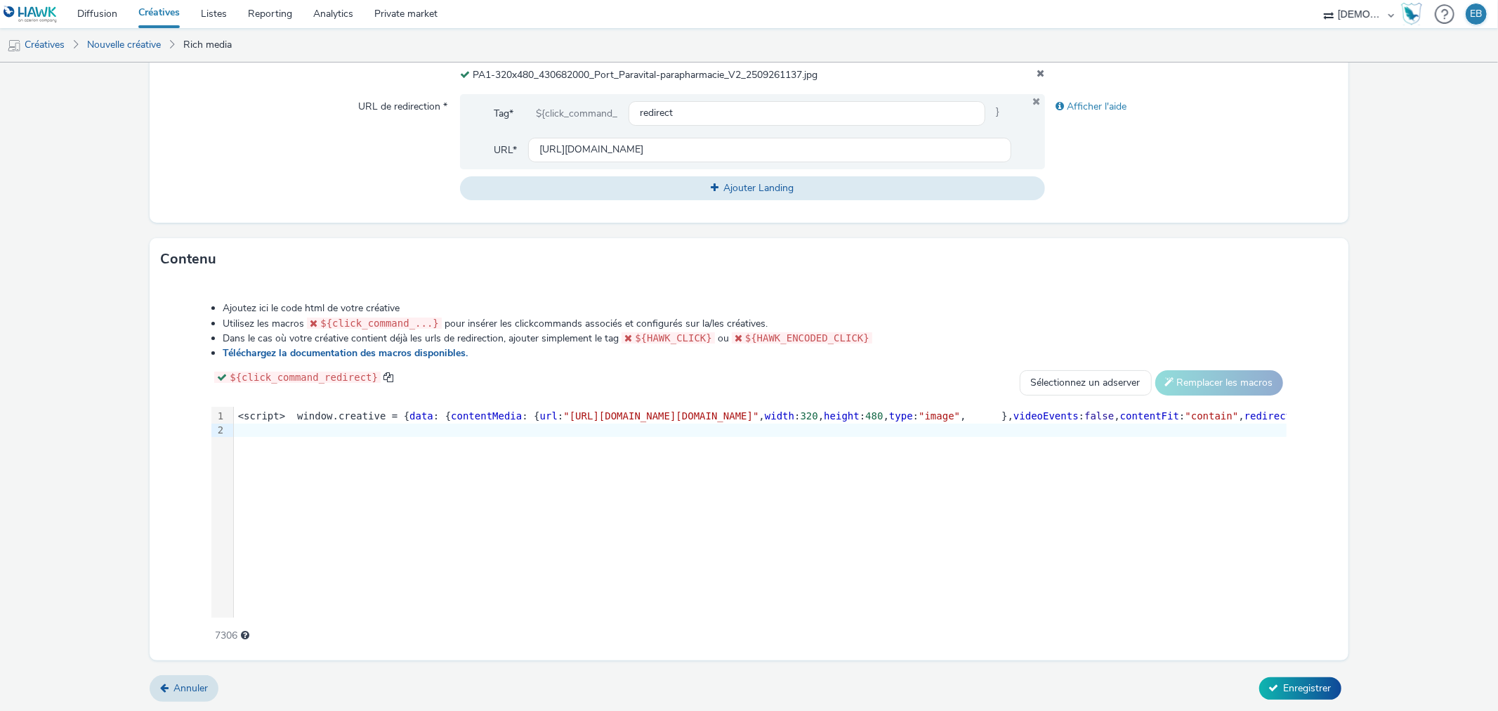
click at [1279, 700] on form "Nouvelle créative Général Annonceur * PARAVITAL SARL ESPACE FORME BEAUTE SANTE …" at bounding box center [749, 126] width 1498 height 1172
click at [1297, 688] on span "Enregistrer" at bounding box center [1308, 687] width 48 height 13
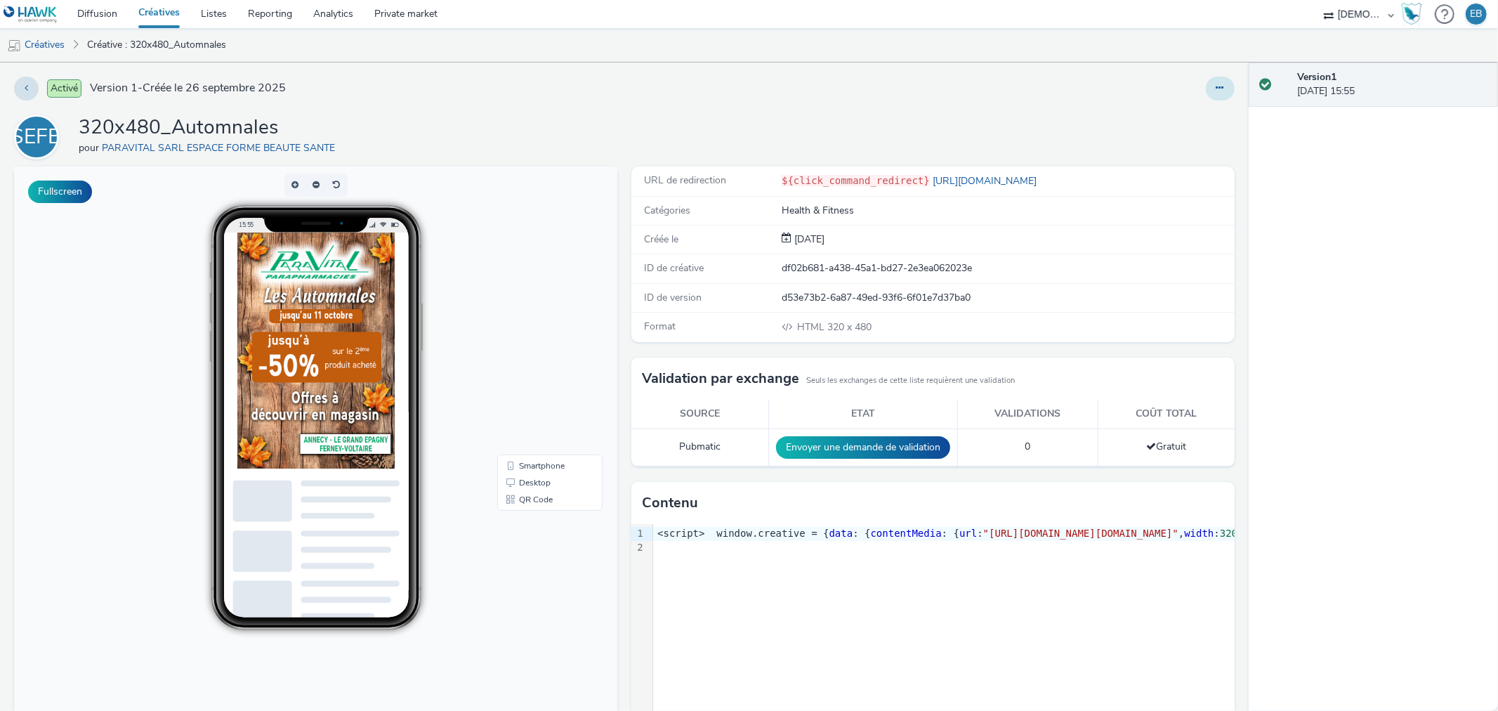
click at [1214, 86] on button at bounding box center [1220, 89] width 29 height 24
click at [1166, 110] on link "Modifier" at bounding box center [1181, 117] width 105 height 28
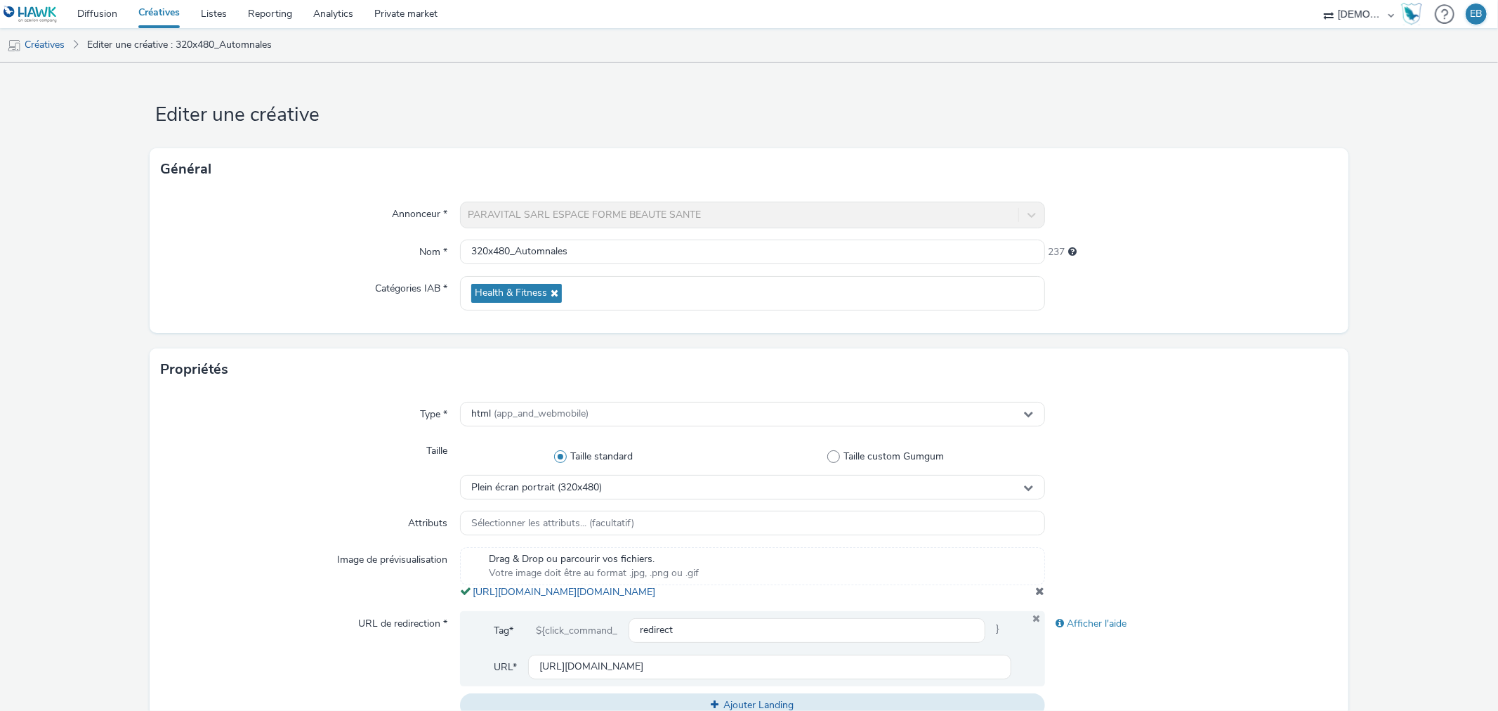
scroll to position [347, 0]
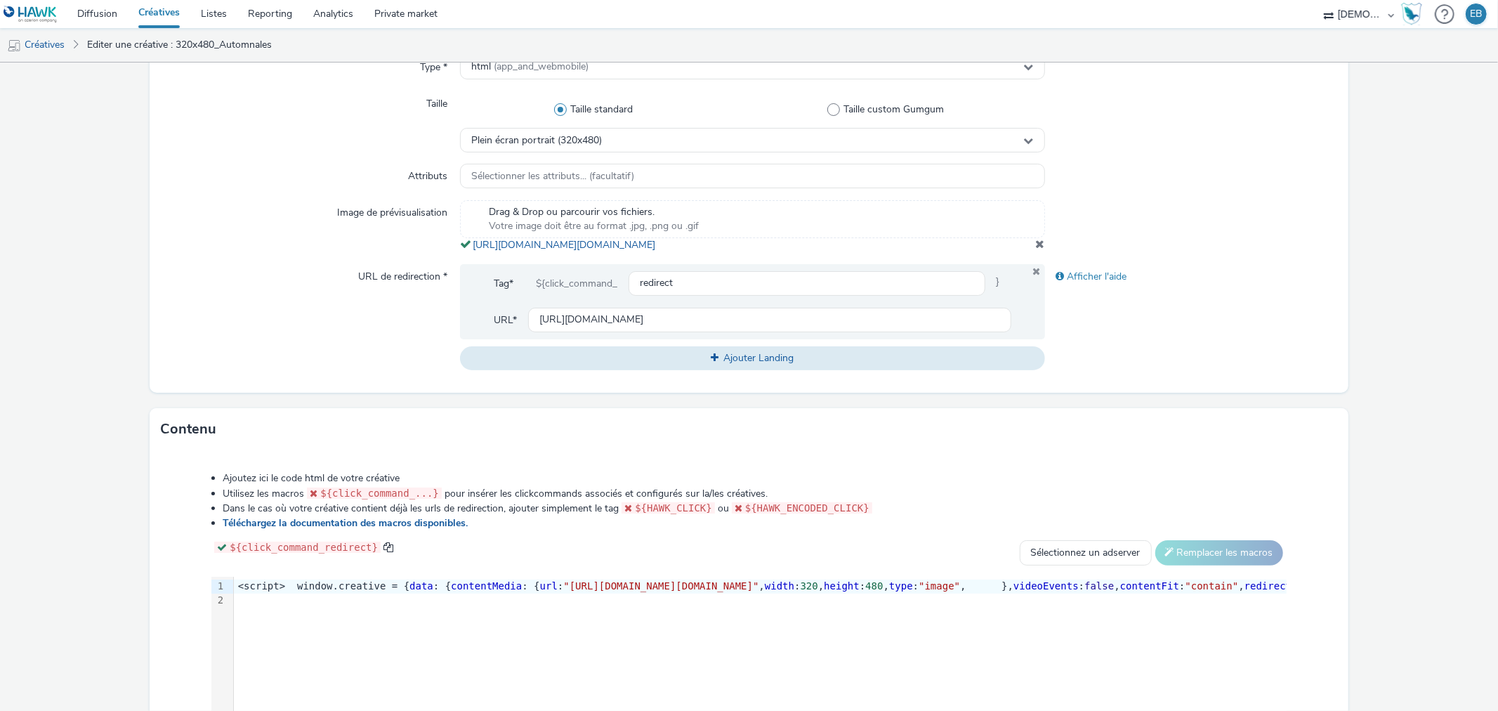
drag, startPoint x: 803, startPoint y: 260, endPoint x: 466, endPoint y: 242, distance: 336.9
click at [466, 242] on div "Drag & Drop ou parcourir vos fichiers. Votre image doit être au format .jpg, .p…" at bounding box center [752, 226] width 584 height 52
copy span "https://tabmo-cdn.s3.eu-west-1.amazonaws.com/hawk.tabmo.io/organizations/38dc92…"
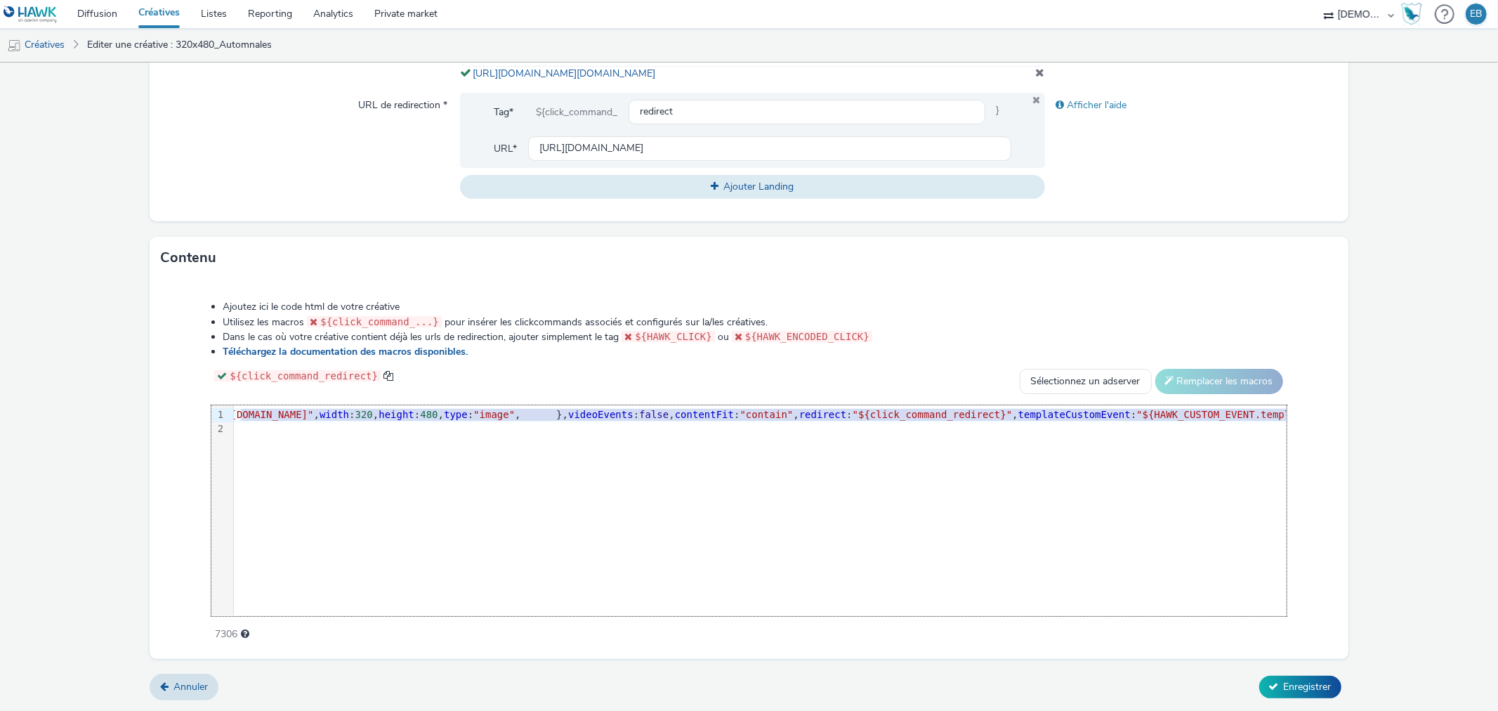
scroll to position [0, 485]
drag, startPoint x: 687, startPoint y: 416, endPoint x: 1058, endPoint y: 419, distance: 371.6
click at [273, 419] on span ""[URL][DOMAIN_NAME][DOMAIN_NAME]"" at bounding box center [175, 414] width 195 height 11
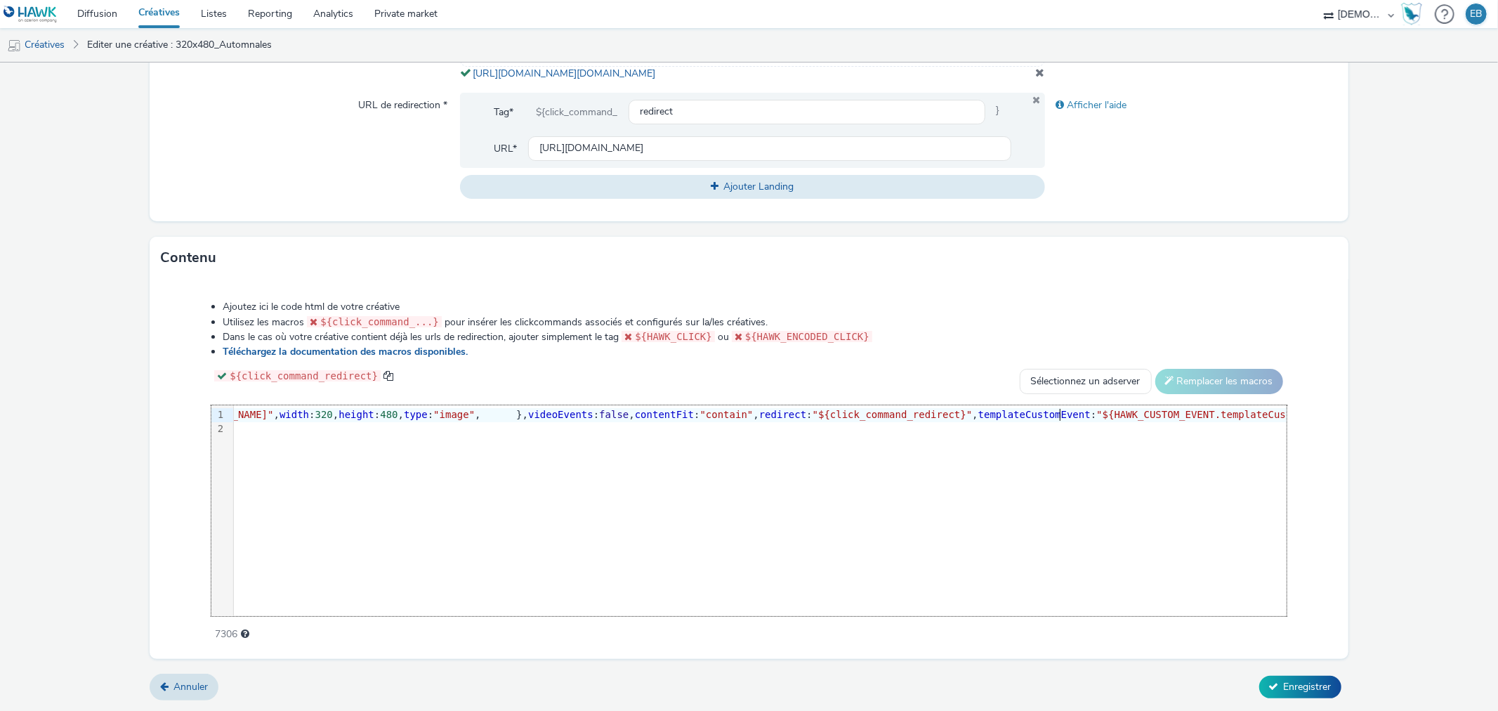
click at [1280, 673] on form "Editer une créative Général Annonceur * PARAVITAL SARL ESPACE FORME BEAUTE SANT…" at bounding box center [749, 127] width 1498 height 1167
click at [1281, 678] on button "Enregistrer" at bounding box center [1300, 687] width 82 height 22
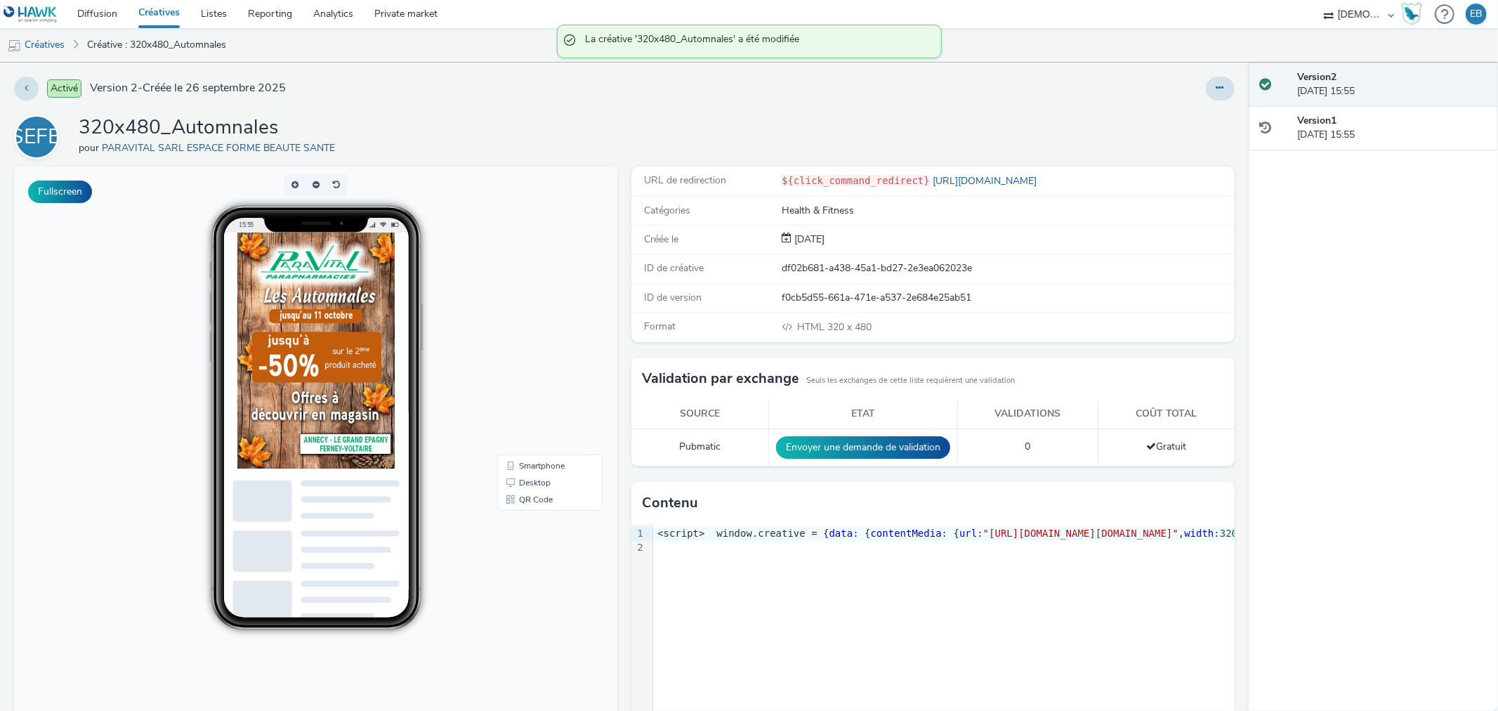
click at [173, 11] on link "Créatives" at bounding box center [159, 14] width 63 height 28
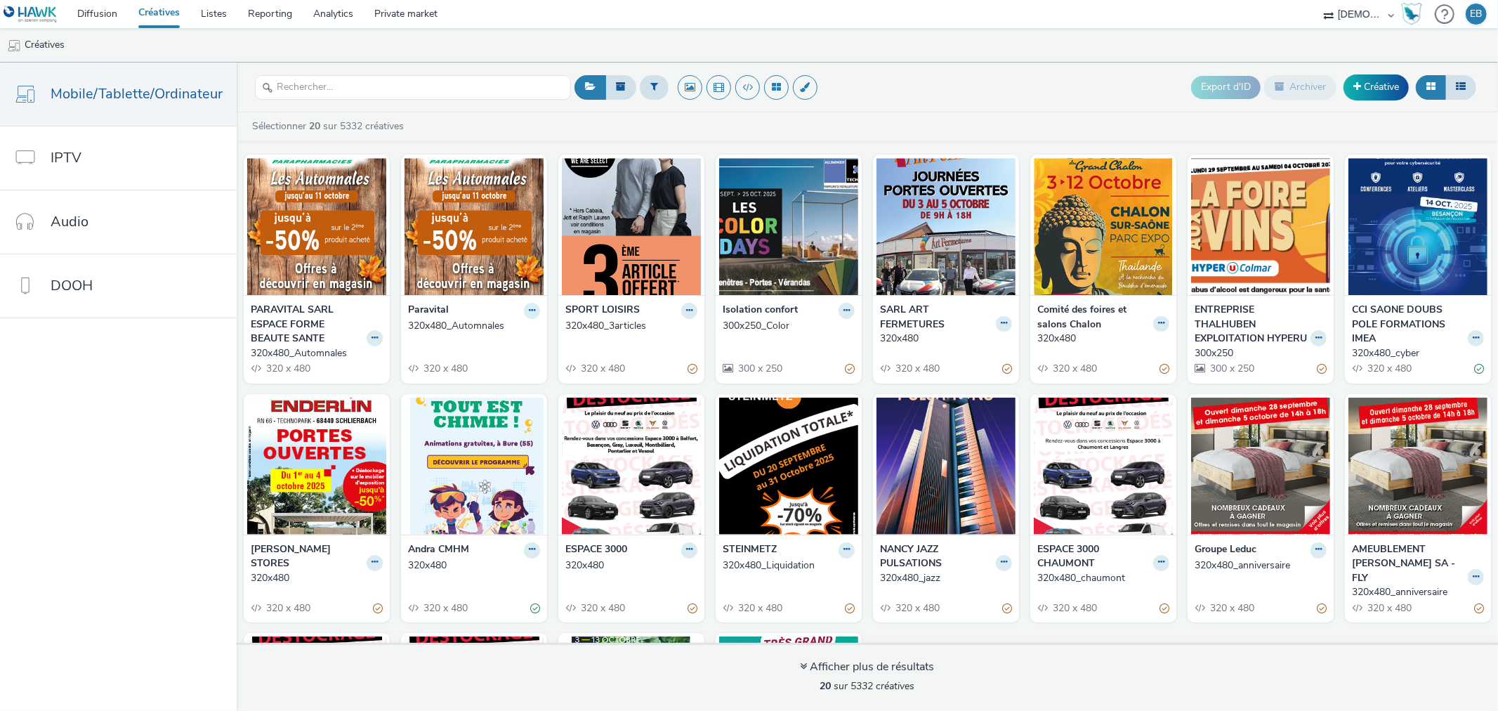
click at [524, 309] on button at bounding box center [532, 311] width 16 height 16
click at [486, 415] on link "Archiver" at bounding box center [487, 419] width 105 height 28
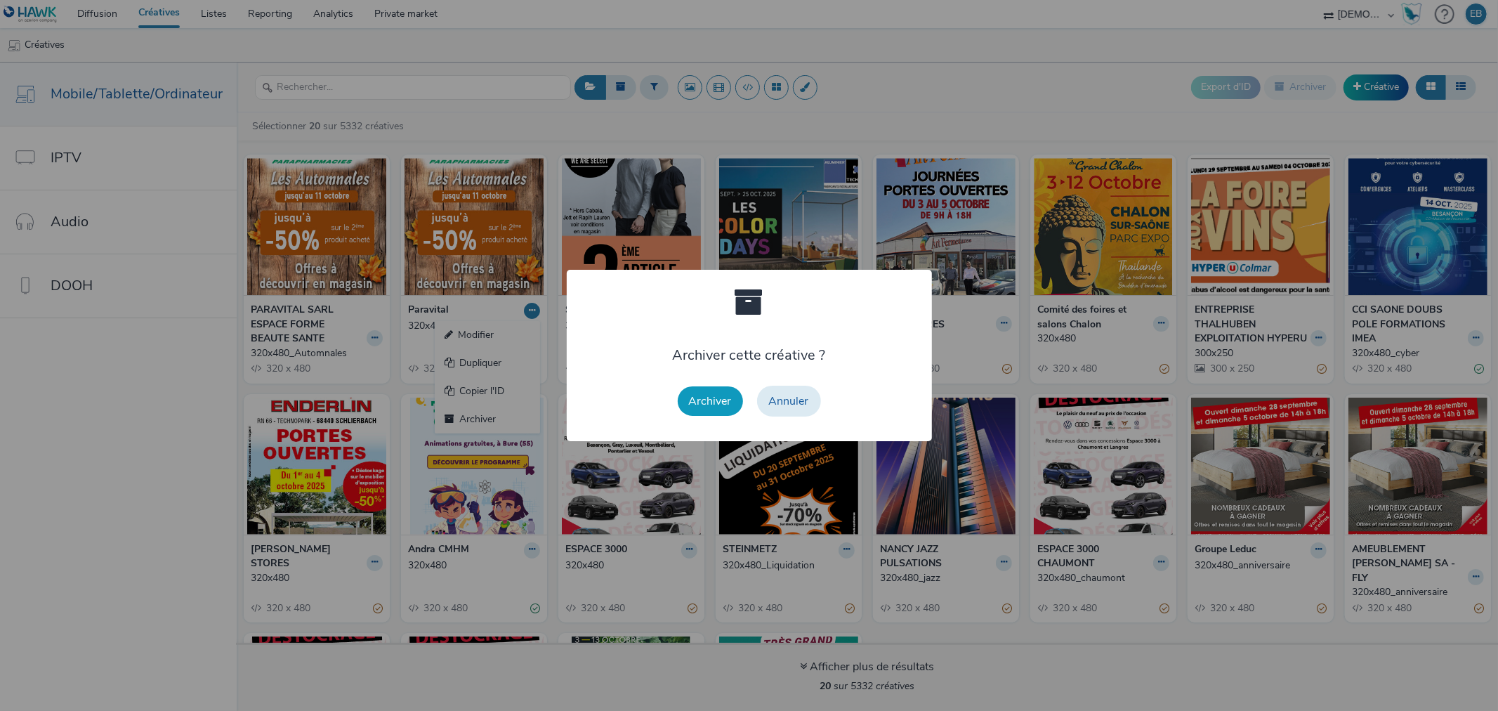
click at [711, 399] on button "Archiver" at bounding box center [710, 400] width 65 height 29
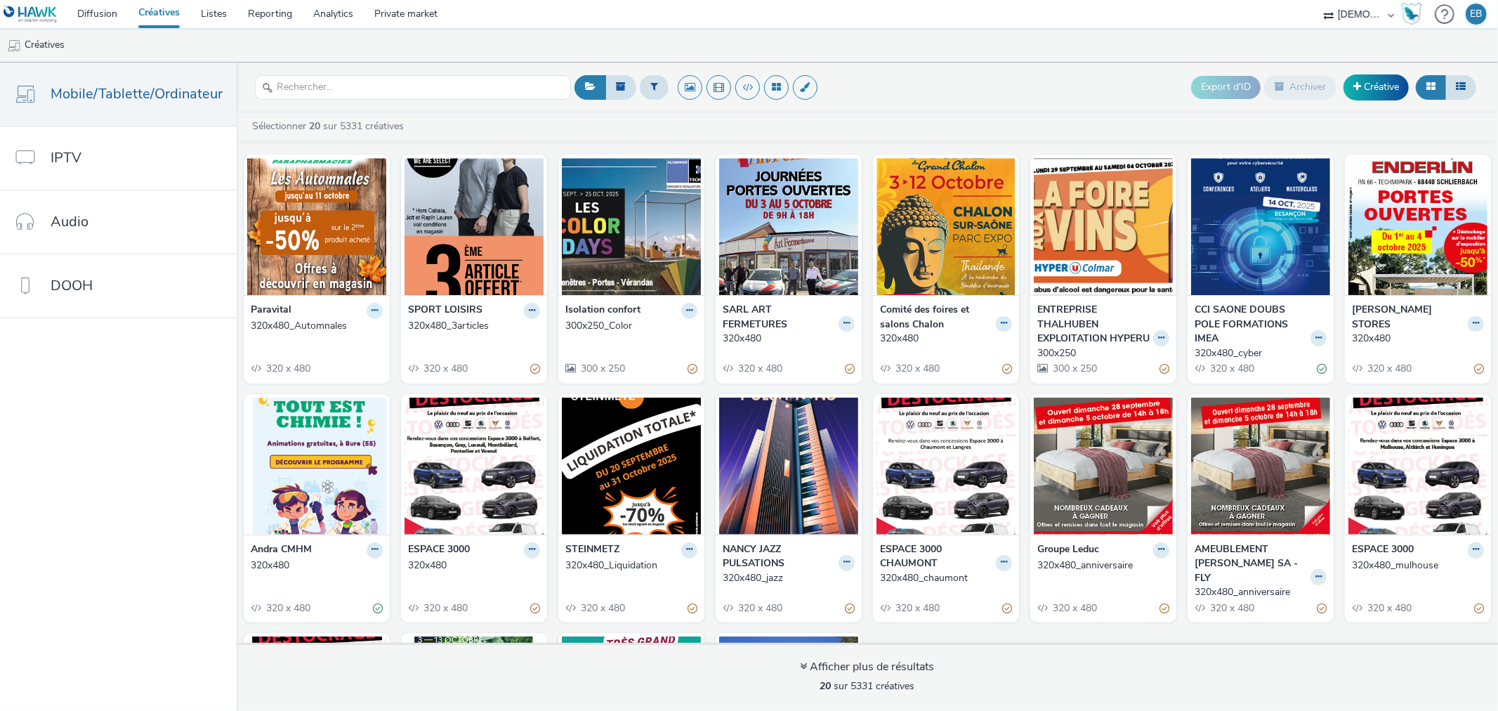
click at [370, 318] on button at bounding box center [375, 311] width 16 height 16
click at [339, 334] on link "Modifier" at bounding box center [329, 335] width 105 height 28
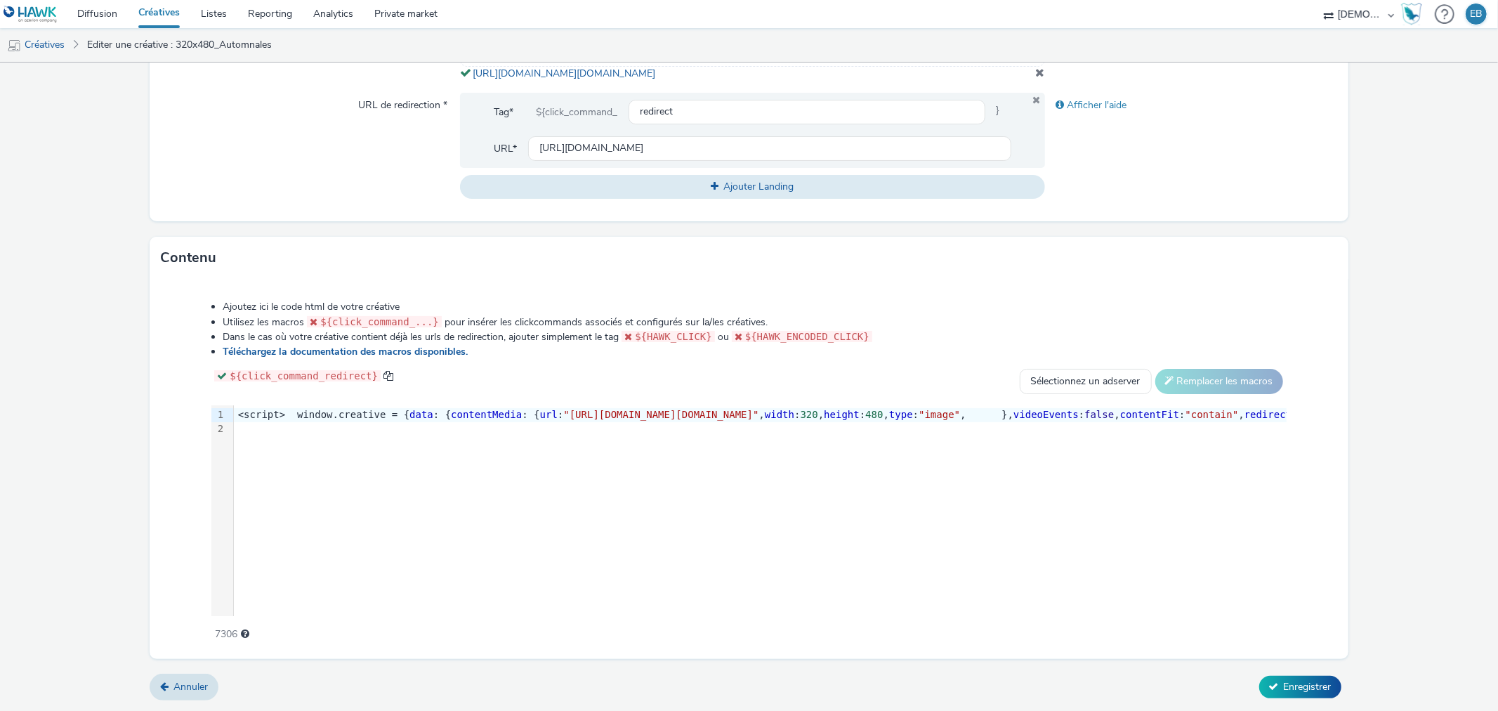
scroll to position [531, 0]
click at [720, 508] on div "9 1 2 › <script> window.creative = { data : { contentMedia : { url : "[URL][DOM…" at bounding box center [748, 510] width 1075 height 211
copy div "<script> window.creative = { data : { contentMedia : { url : "[URL][DOMAIN_NAME…"
